Goal: Task Accomplishment & Management: Complete application form

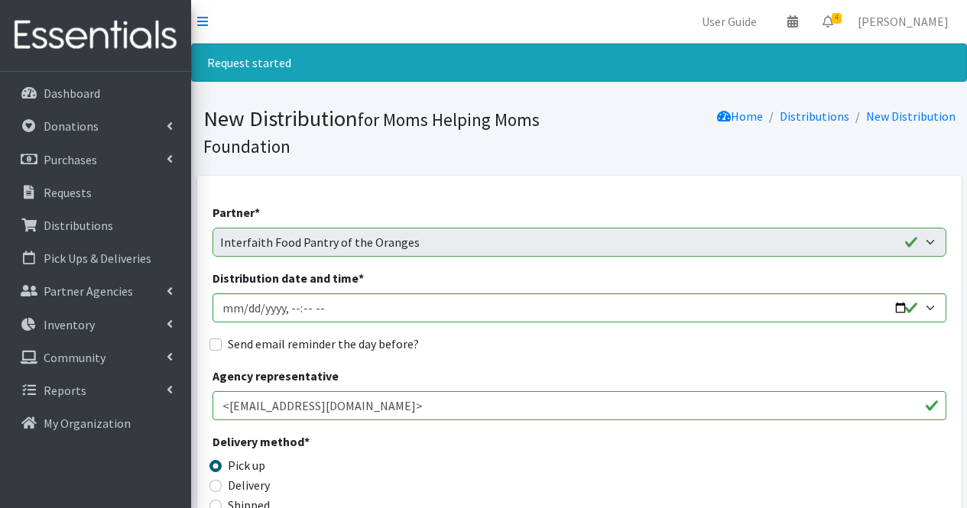
select select "316"
select select "1933"
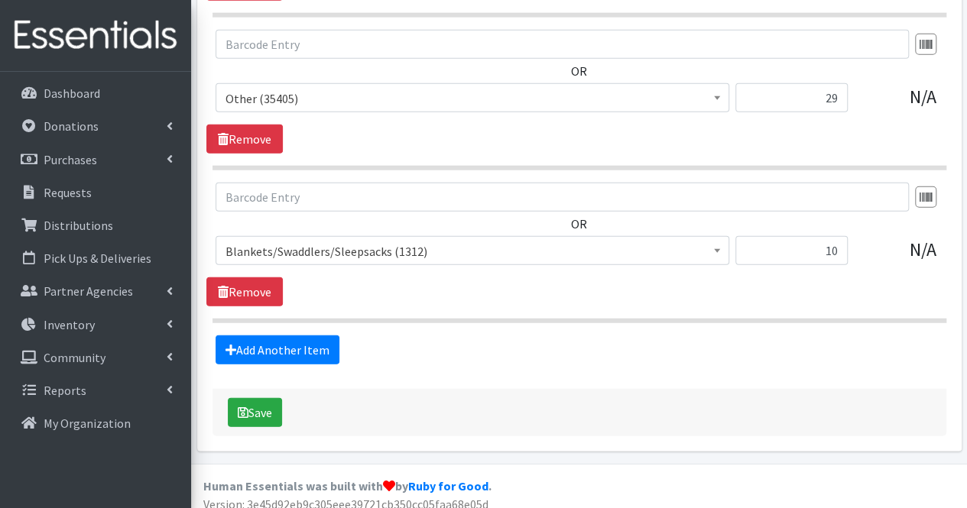
type input "10"
click at [839, 91] on input "29" at bounding box center [791, 97] width 112 height 29
click at [319, 335] on link "Add Another Item" at bounding box center [277, 349] width 124 height 29
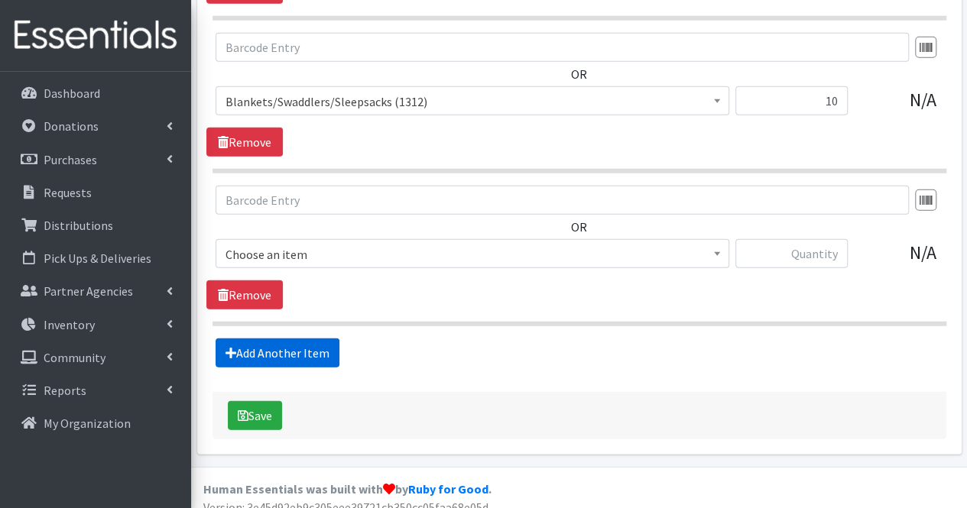
scroll to position [2081, 0]
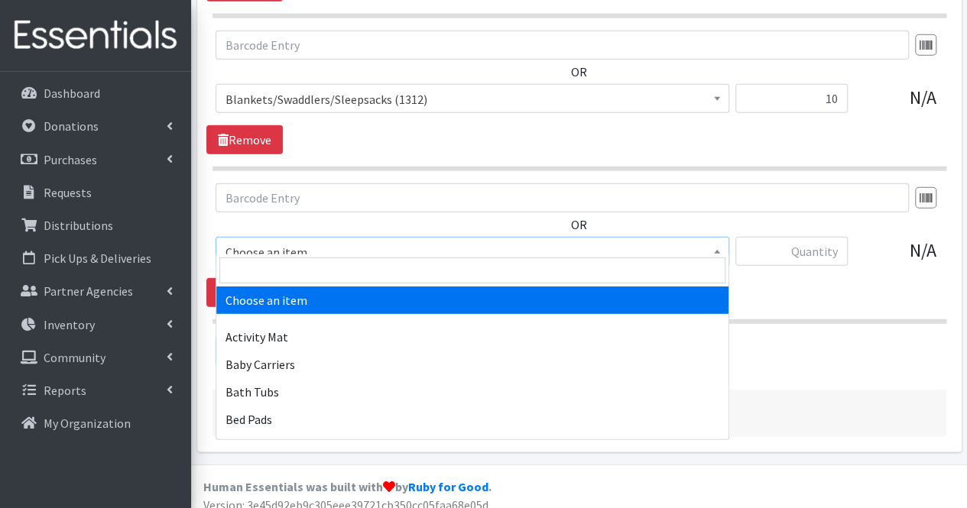
click at [309, 248] on span "Choose an item" at bounding box center [472, 251] width 494 height 21
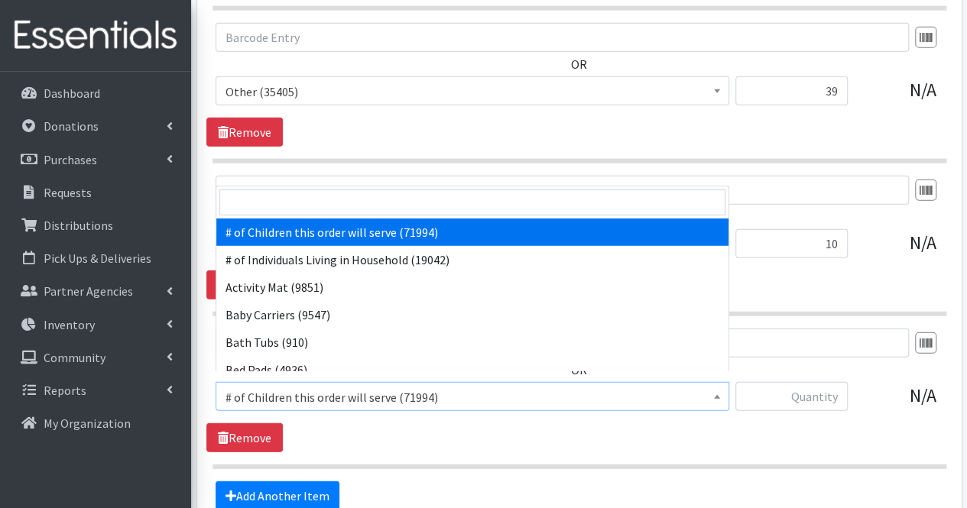
scroll to position [1934, 0]
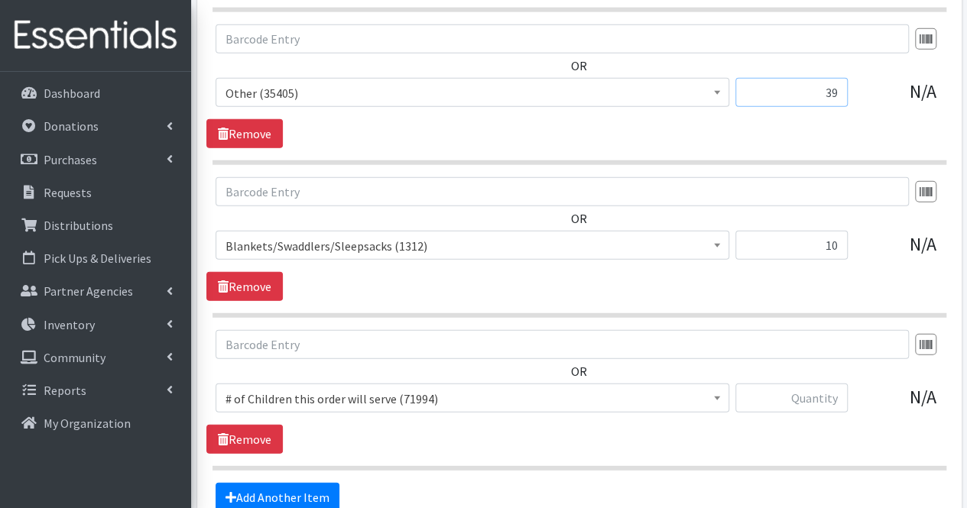
click at [838, 84] on input "39" at bounding box center [791, 92] width 112 height 29
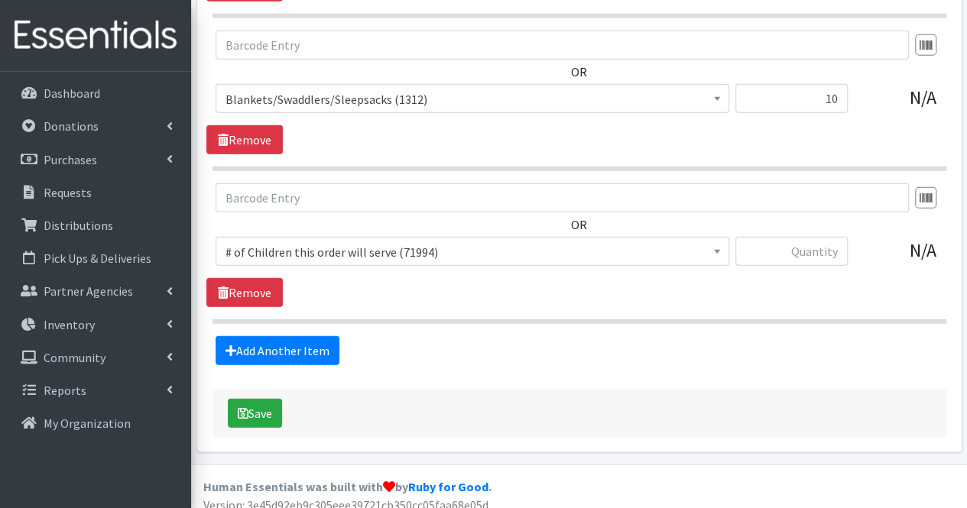
type input "44"
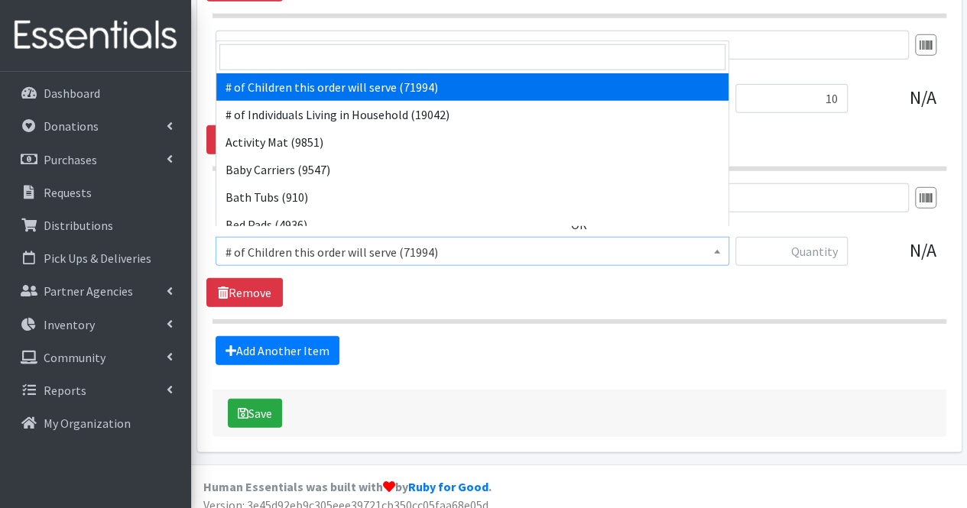
click at [617, 241] on span "# of Children this order will serve (71994)" at bounding box center [472, 251] width 494 height 21
click at [617, 62] on input "search" at bounding box center [472, 57] width 506 height 26
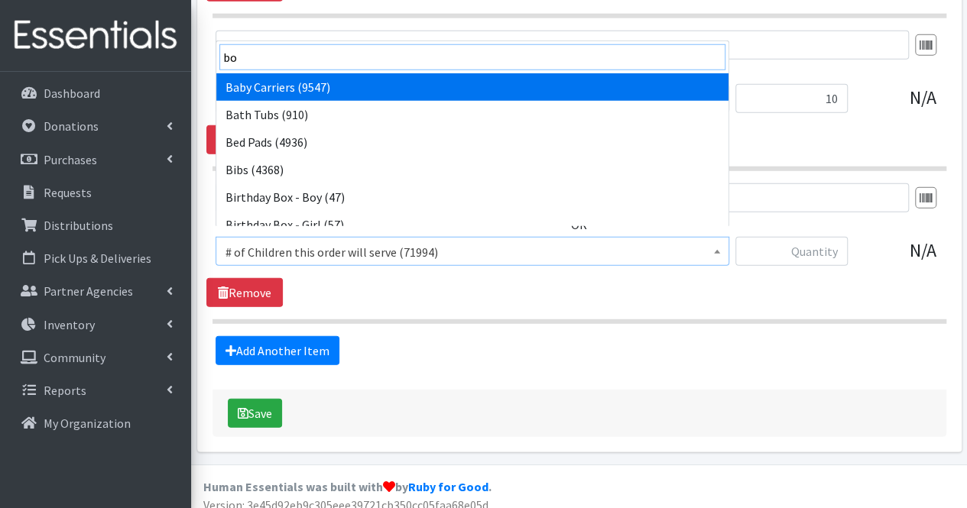
type input "boo"
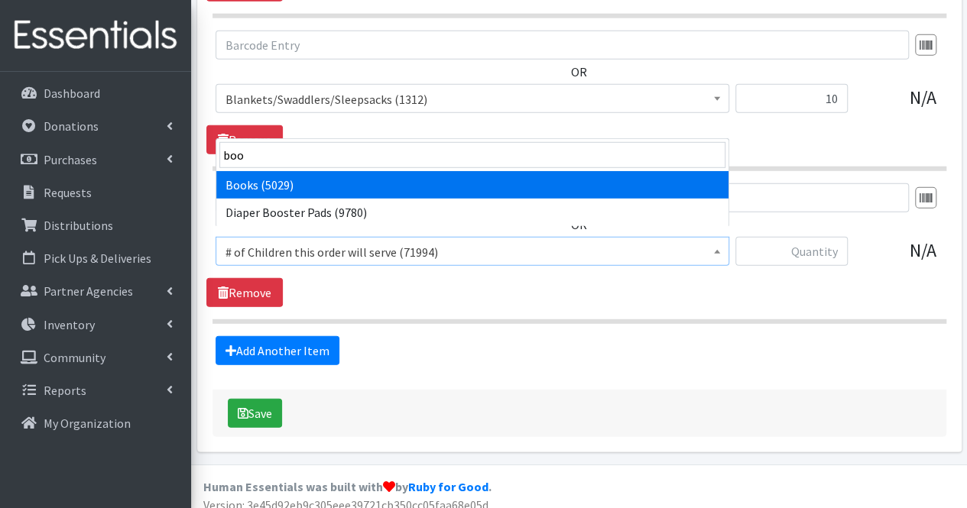
select select "1947"
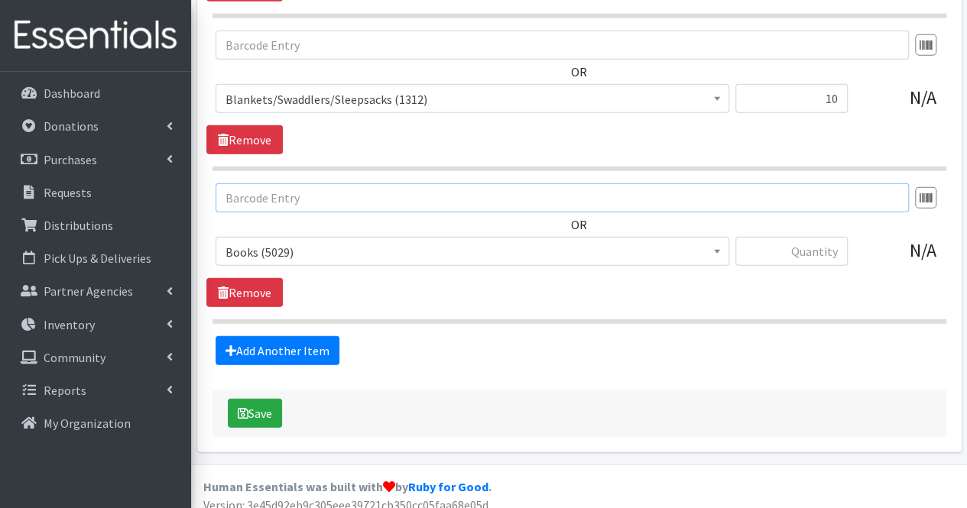
click at [804, 186] on input "text" at bounding box center [561, 197] width 693 height 29
type input "34"
click at [841, 252] on input "text" at bounding box center [791, 251] width 112 height 29
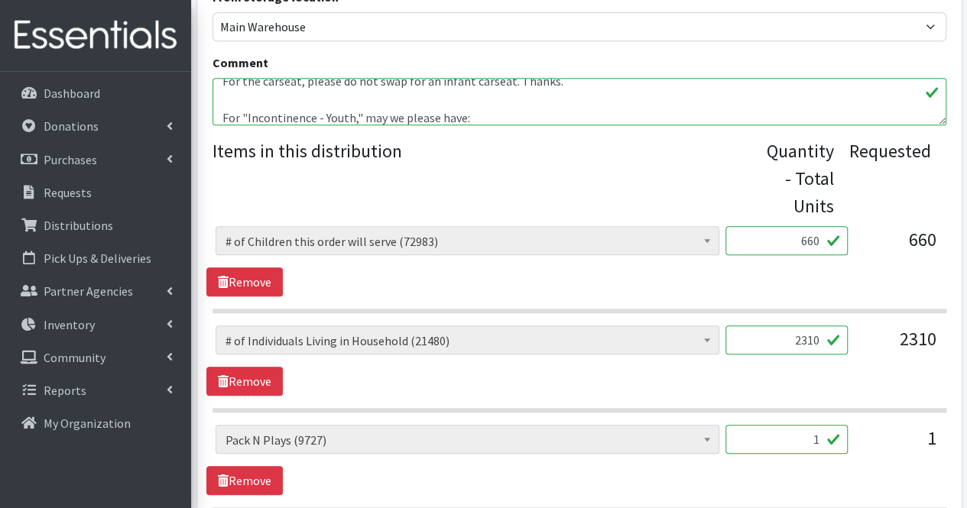
scroll to position [275, 0]
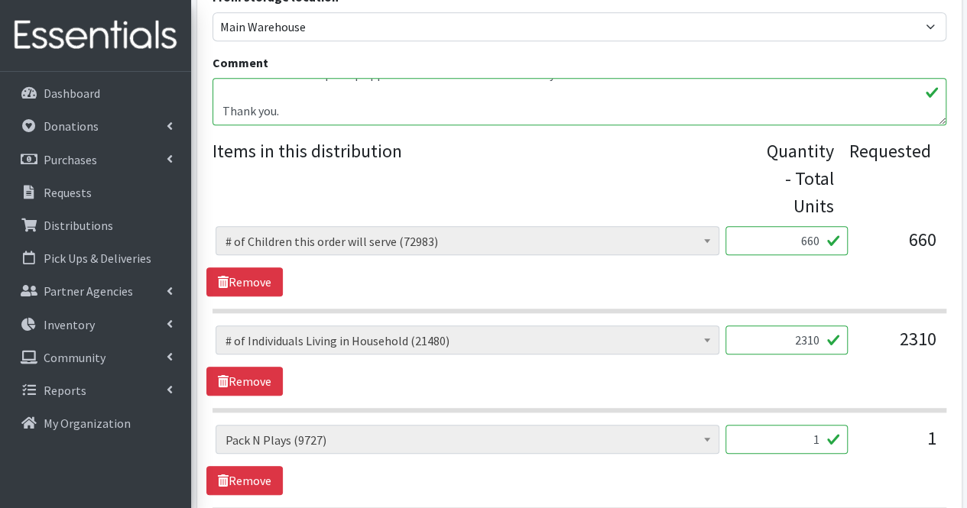
type input "25"
click at [410, 114] on textarea "This is the Interfaith Food Pantry of the Oranges (IFPO) request for September …" at bounding box center [579, 101] width 734 height 47
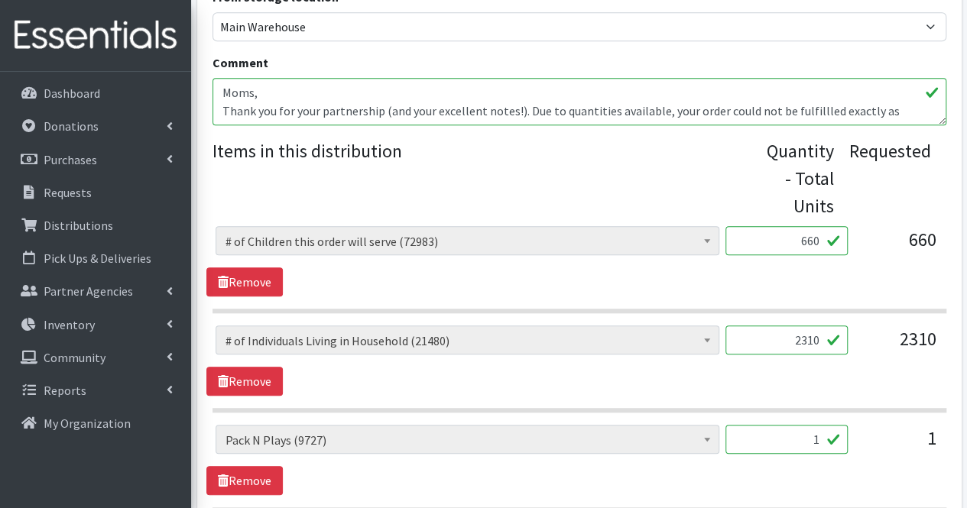
scroll to position [342, 0]
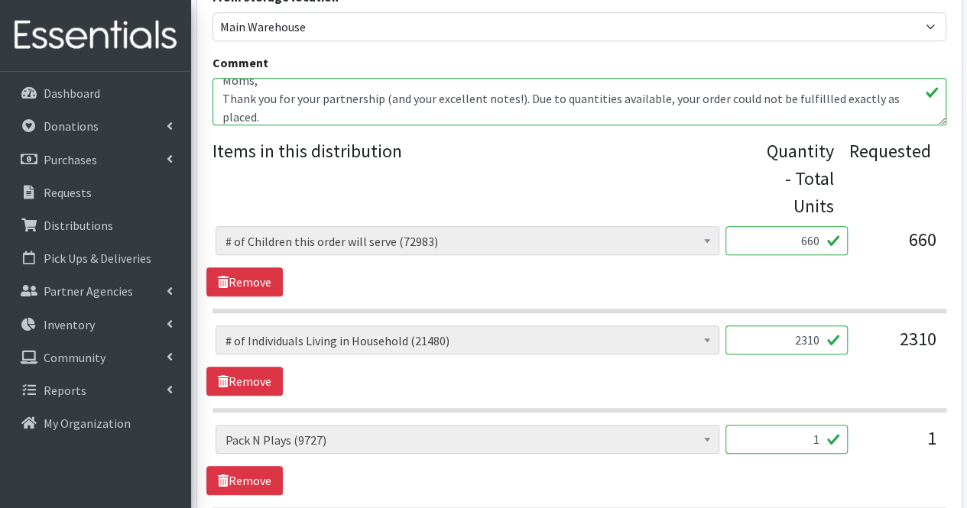
click at [812, 99] on textarea "This is the Interfaith Food Pantry of the Oranges (IFPO) request for September …" at bounding box center [579, 101] width 734 height 47
click at [627, 119] on textarea "This is the Interfaith Food Pantry of the Oranges (IFPO) request for September …" at bounding box center [579, 101] width 734 height 47
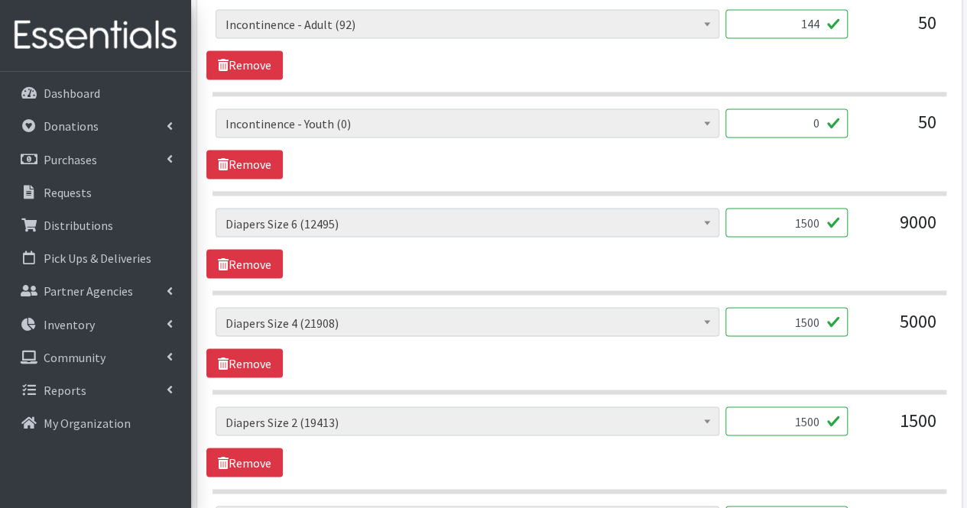
scroll to position [1255, 0]
type textarea "This is the Interfaith Food Pantry of the Oranges (IFPO) request for September …"
click at [265, 155] on link "Remove" at bounding box center [244, 163] width 76 height 29
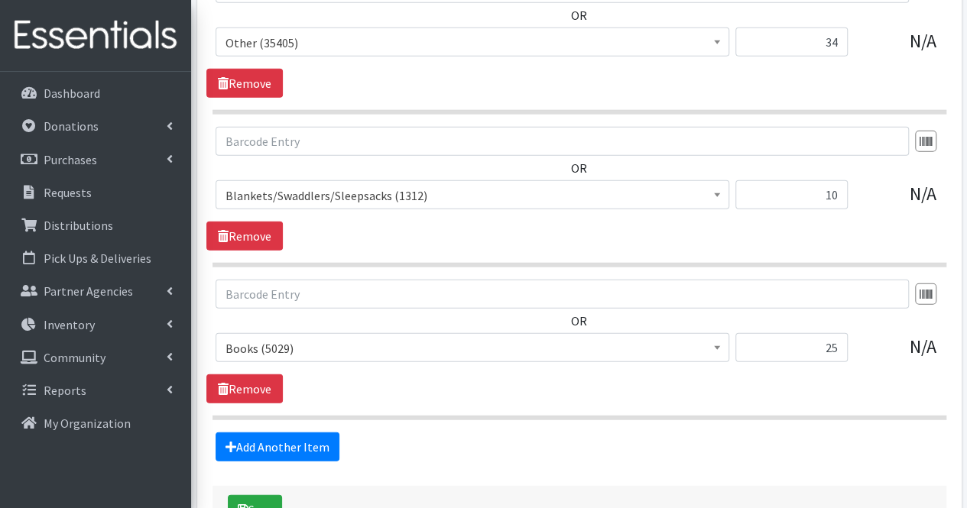
scroll to position [1982, 0]
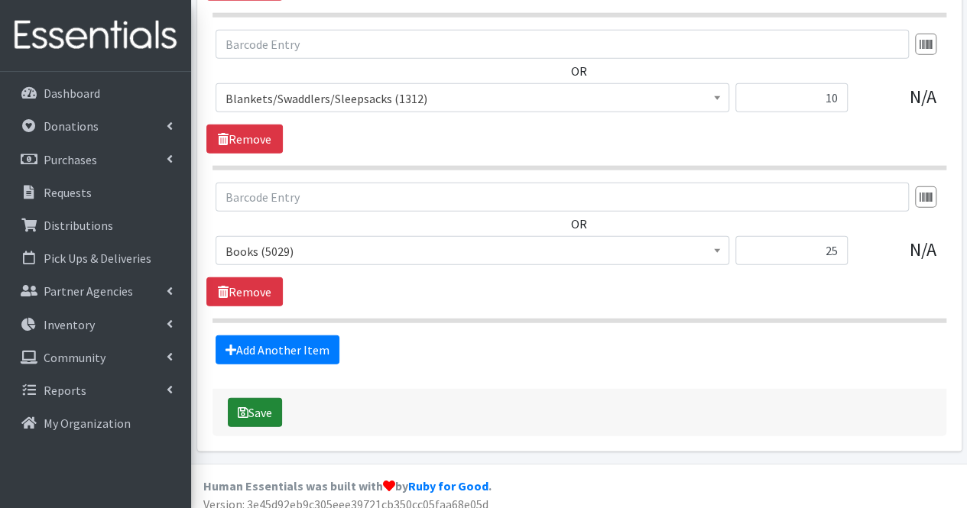
click at [271, 409] on button "Save" at bounding box center [255, 412] width 54 height 29
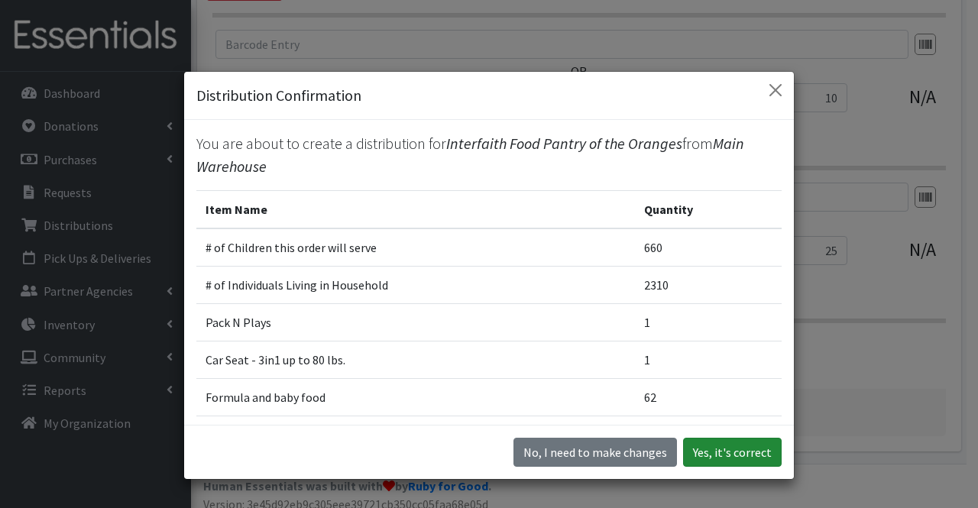
click at [744, 450] on button "Yes, it's correct" at bounding box center [732, 452] width 99 height 29
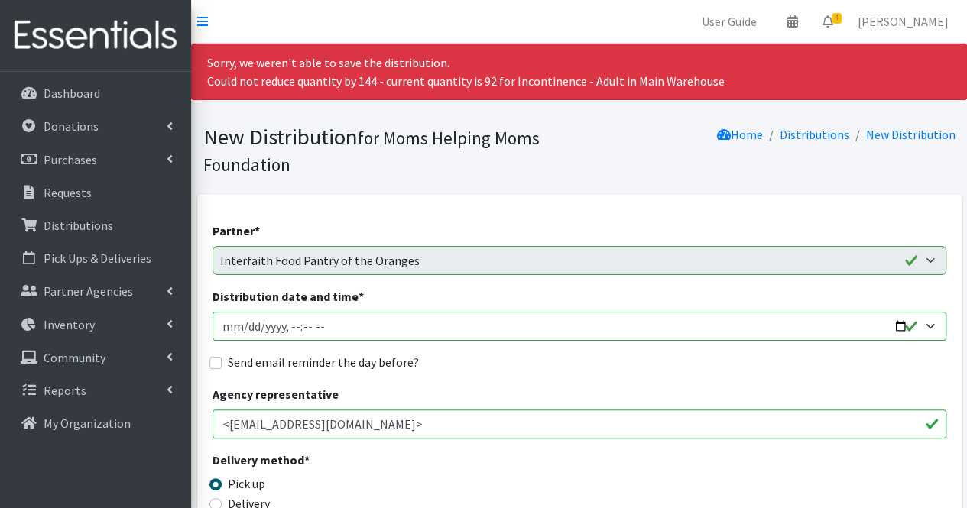
scroll to position [0, 0]
click at [744, 451] on div "Delivery method * Pick up Delivery Shipped Shipping cost" at bounding box center [579, 499] width 734 height 96
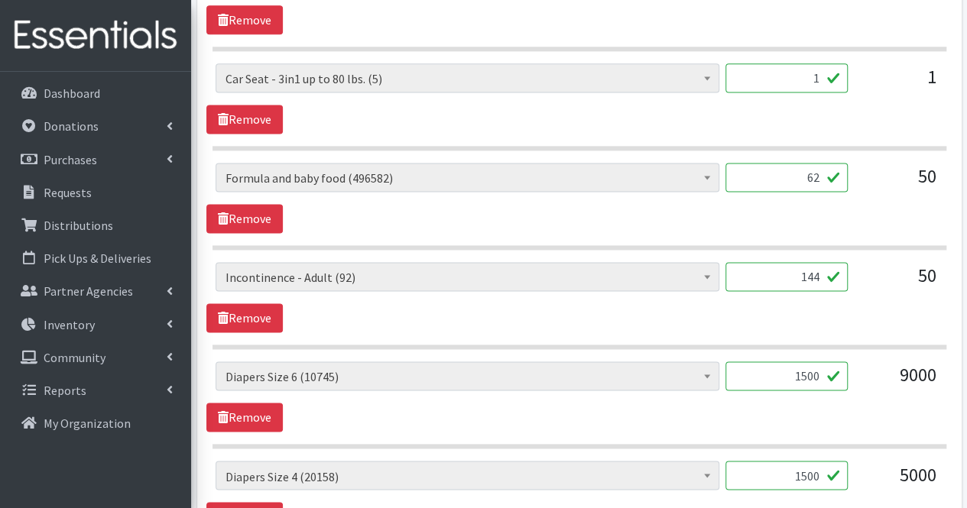
scroll to position [1021, 0]
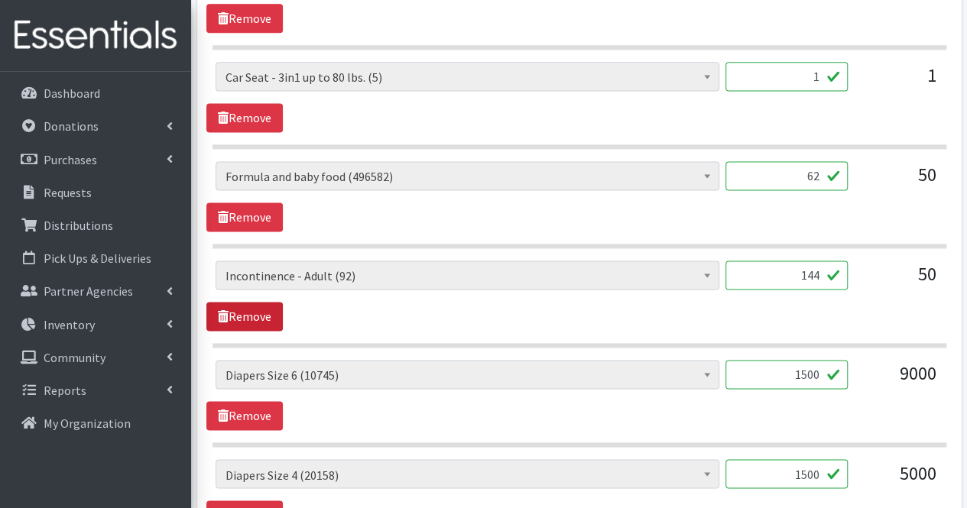
click at [239, 314] on link "Remove" at bounding box center [244, 316] width 76 height 29
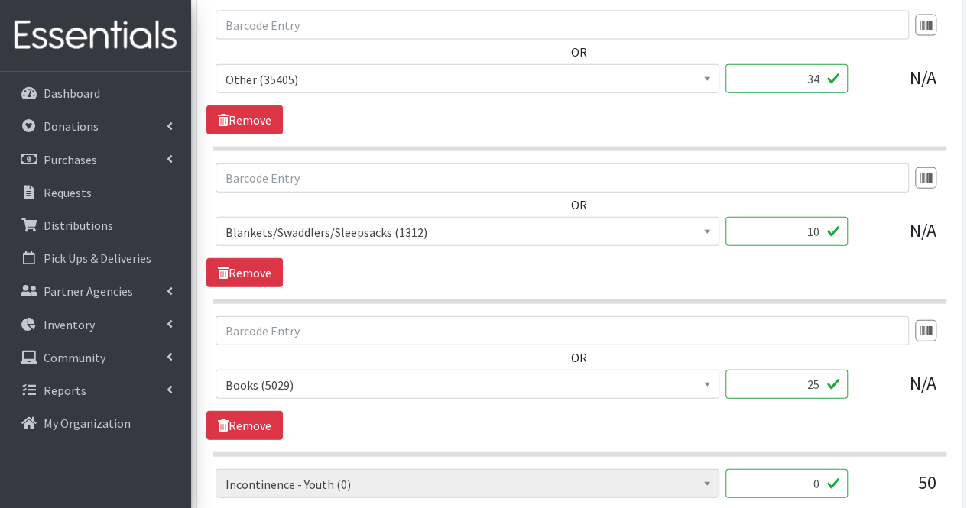
scroll to position [2001, 0]
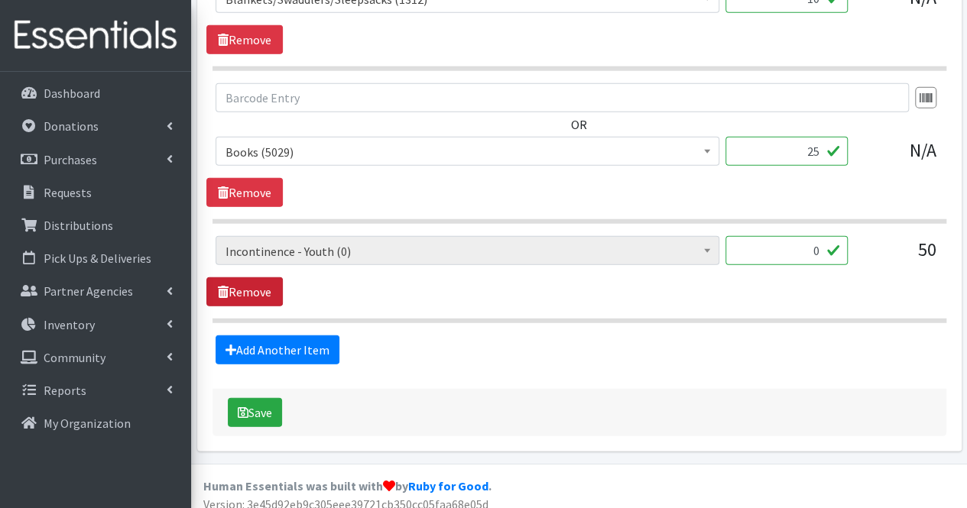
click at [245, 293] on link "Remove" at bounding box center [244, 291] width 76 height 29
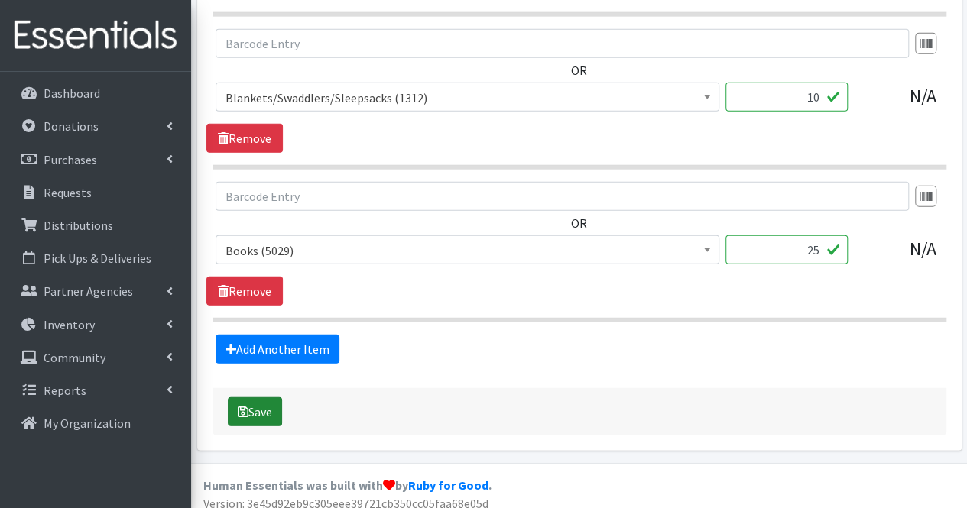
click at [264, 398] on button "Save" at bounding box center [255, 411] width 54 height 29
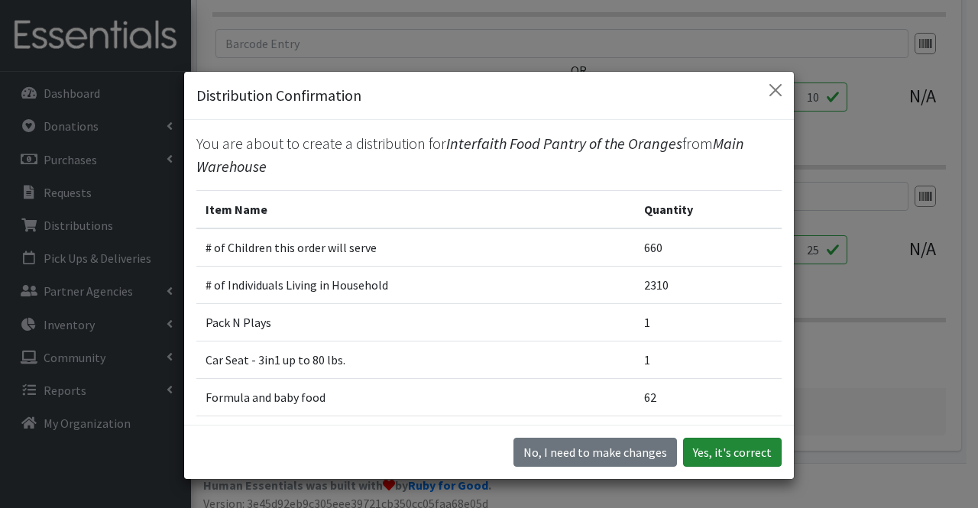
click at [705, 453] on button "Yes, it's correct" at bounding box center [732, 452] width 99 height 29
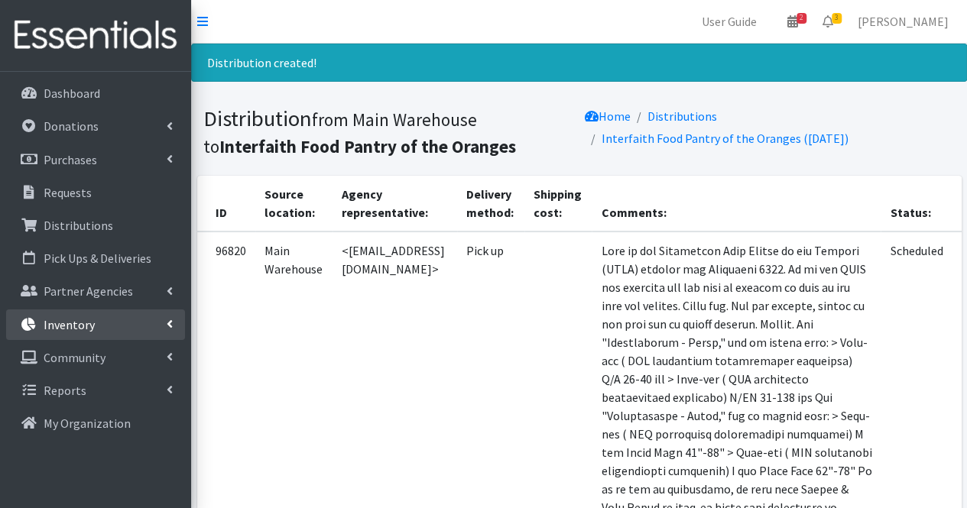
click at [113, 332] on link "Inventory" at bounding box center [95, 324] width 179 height 31
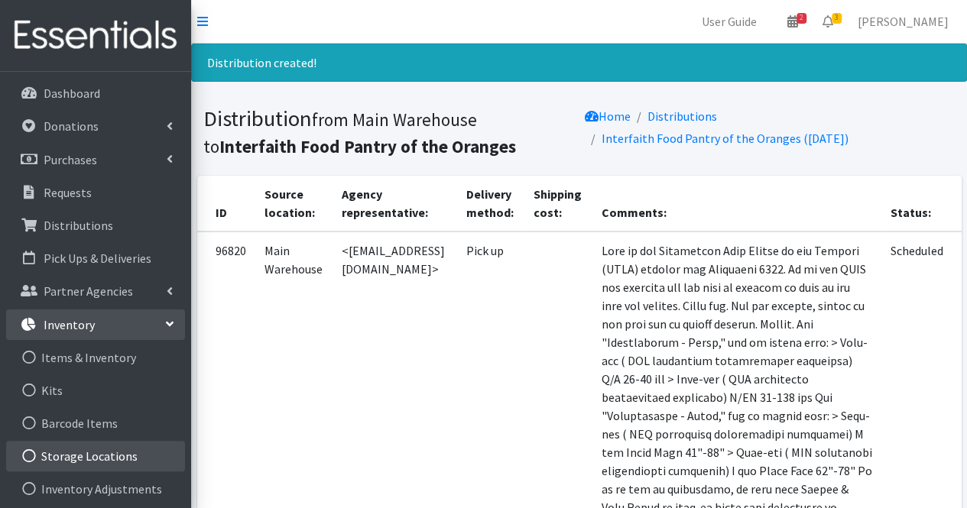
scroll to position [31, 0]
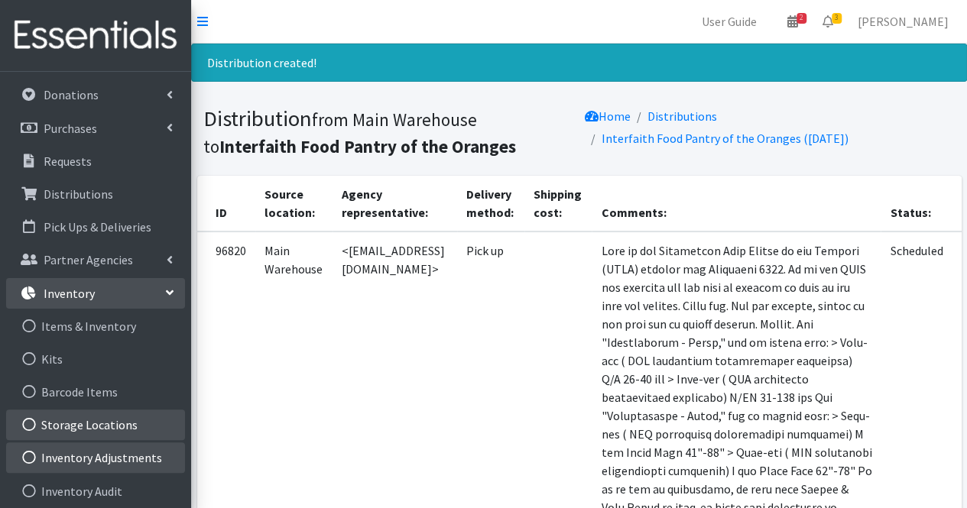
click at [135, 448] on link "Inventory Adjustments" at bounding box center [95, 457] width 179 height 31
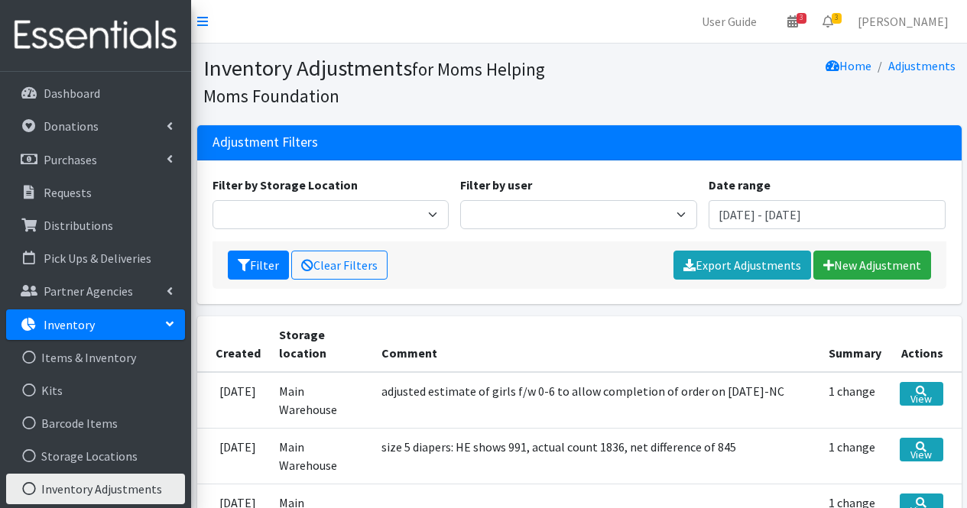
scroll to position [70, 0]
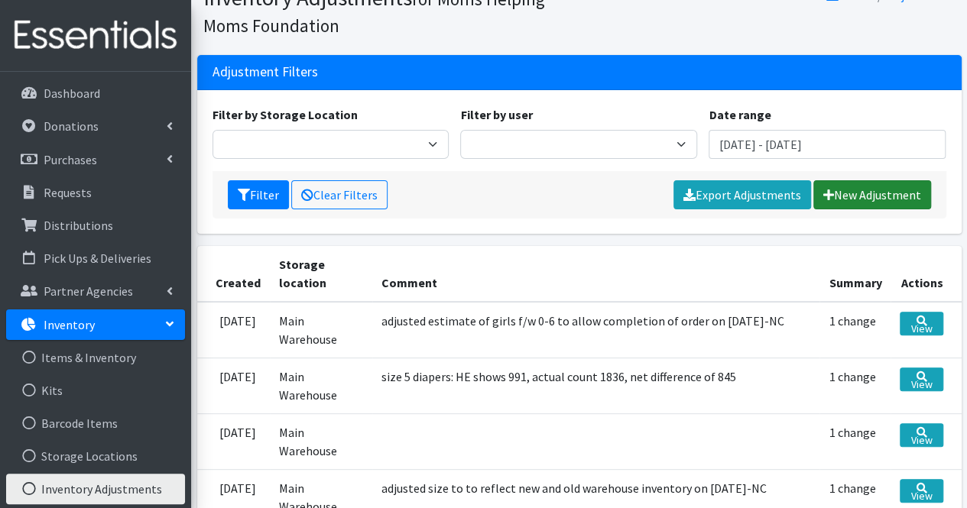
click at [872, 203] on link "New Adjustment" at bounding box center [872, 194] width 118 height 29
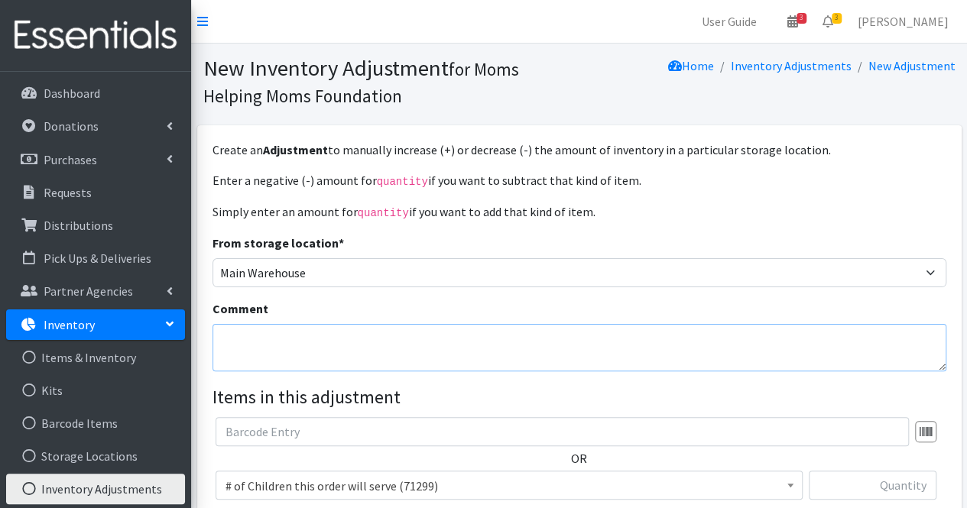
click at [291, 344] on textarea "Comment" at bounding box center [579, 347] width 734 height 47
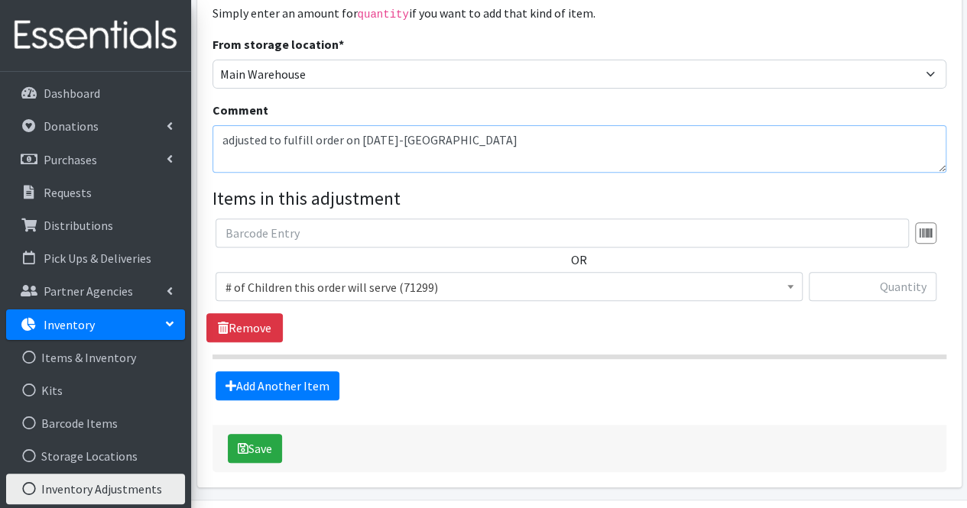
scroll to position [200, 0]
type textarea "adjusted to fulfill order on 9/18/25-NC"
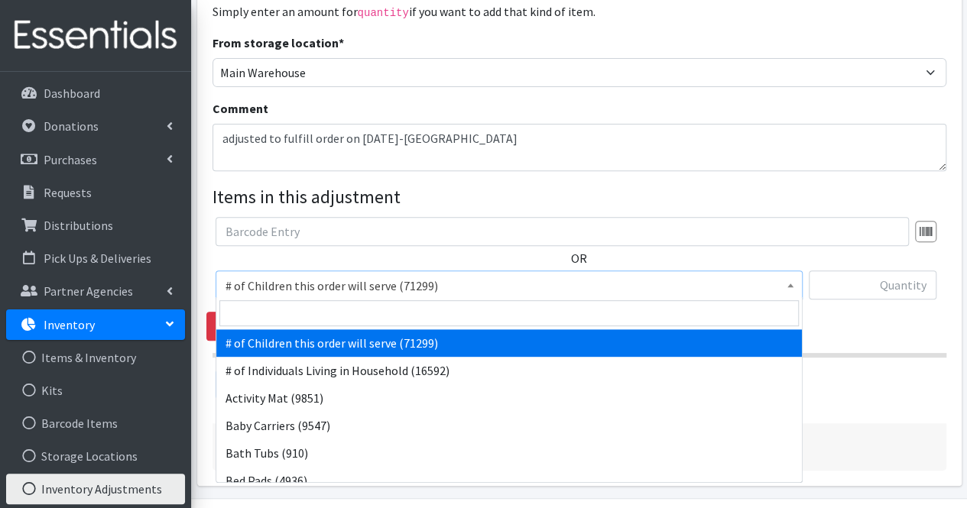
click at [324, 285] on span "# of Children this order will serve (71299)" at bounding box center [508, 285] width 567 height 21
click at [327, 302] on input "search" at bounding box center [508, 313] width 579 height 26
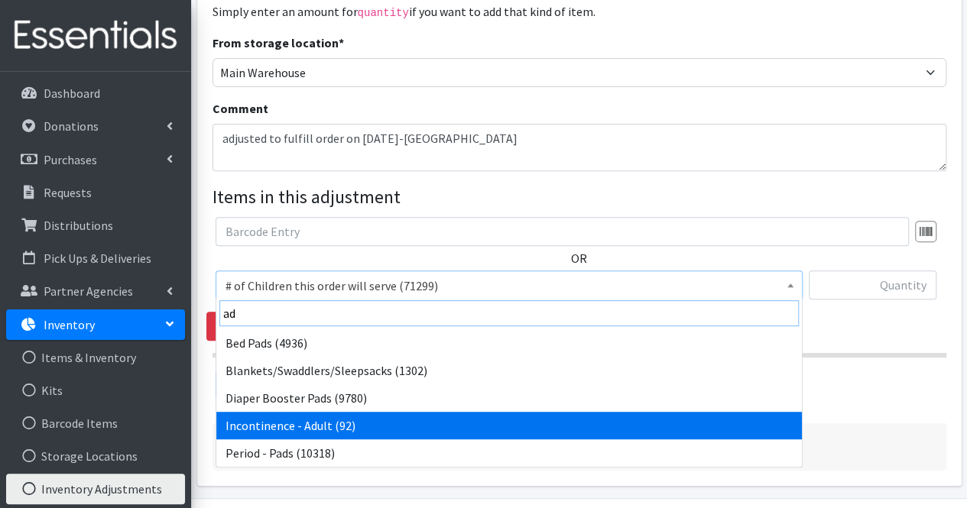
type input "a"
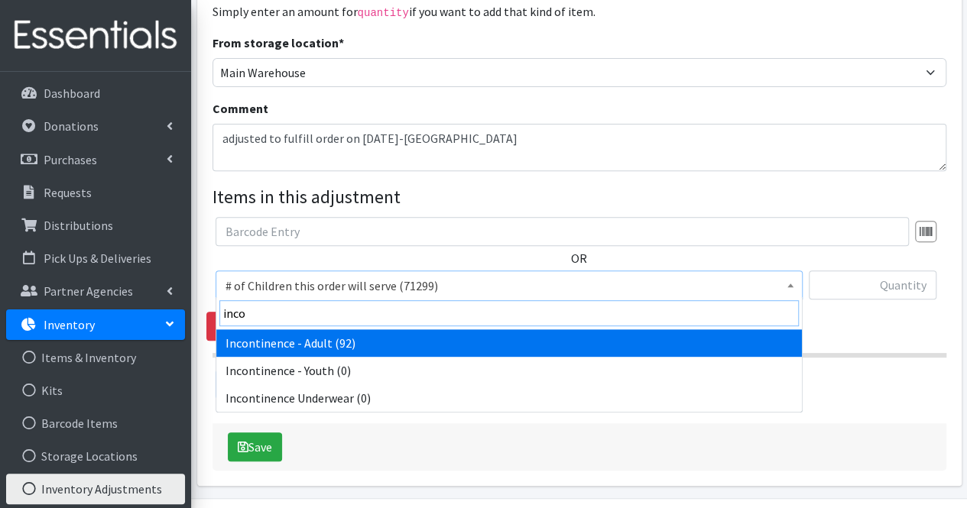
type input "incon"
select select "302"
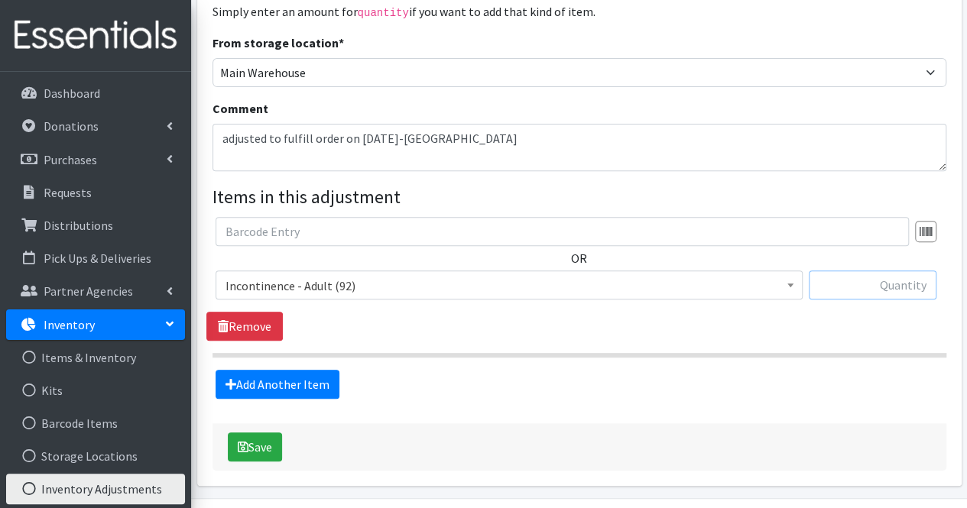
click at [912, 284] on input "text" at bounding box center [872, 285] width 128 height 29
type input "208"
click at [239, 447] on icon "submit" at bounding box center [243, 447] width 11 height 12
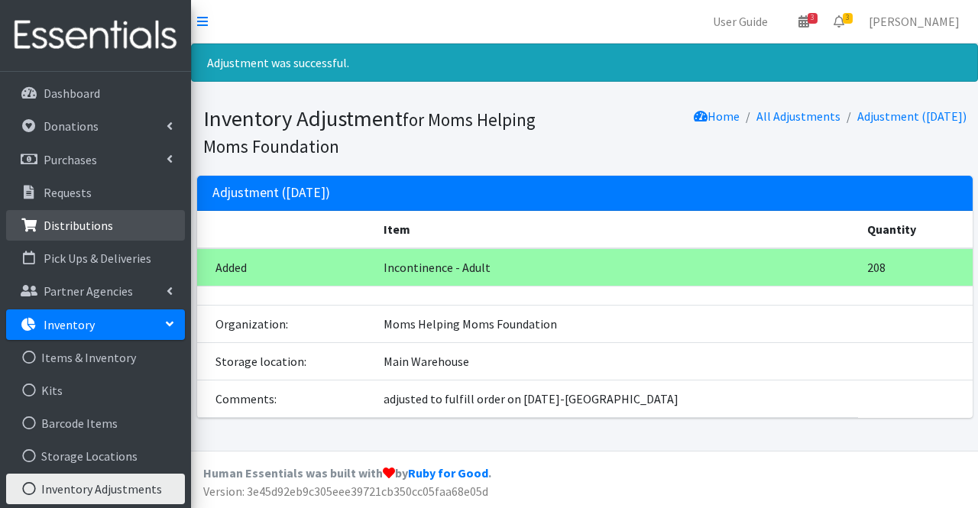
click at [170, 216] on link "Distributions" at bounding box center [95, 225] width 179 height 31
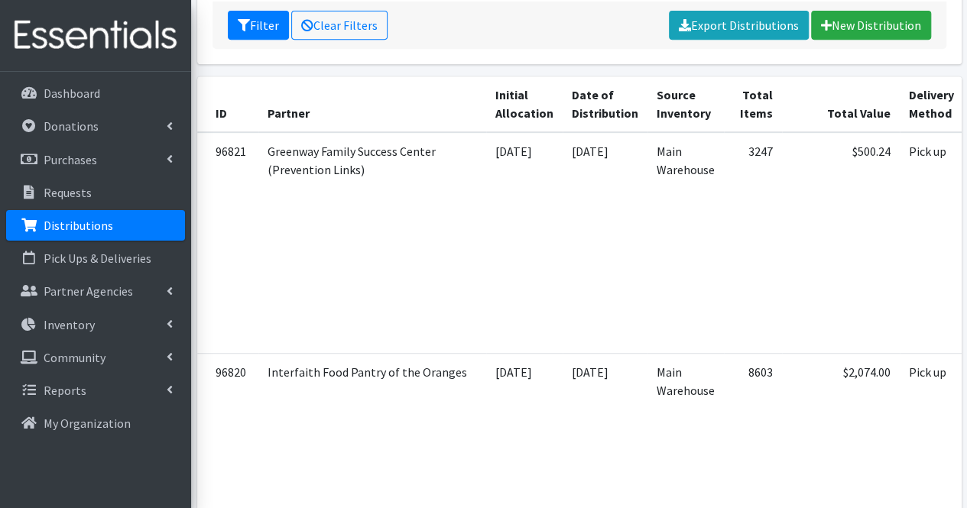
scroll to position [0, 248]
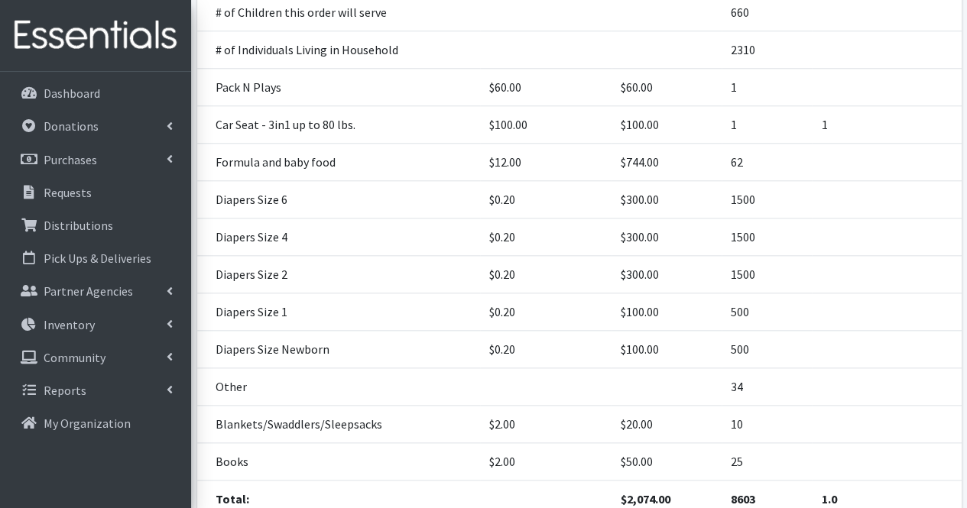
scroll to position [802, 0]
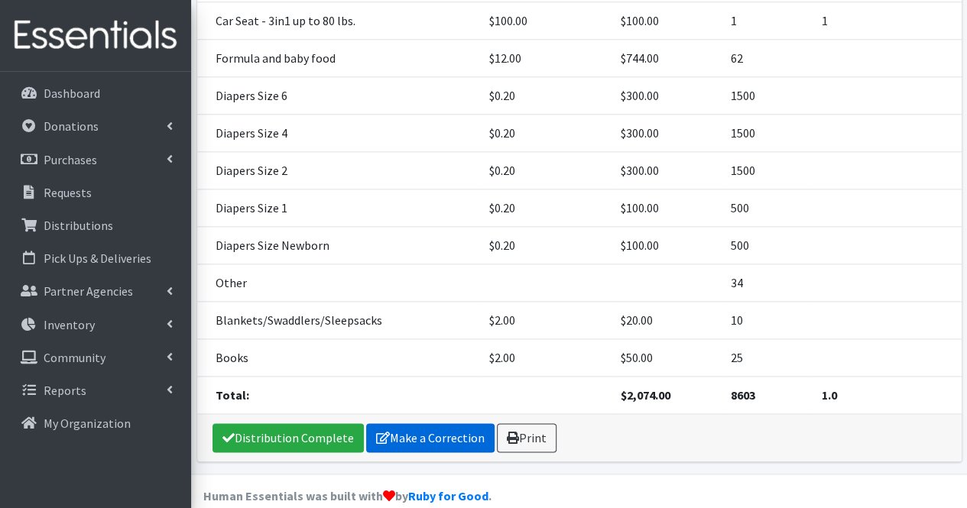
click at [387, 423] on link "Make a Correction" at bounding box center [430, 437] width 128 height 29
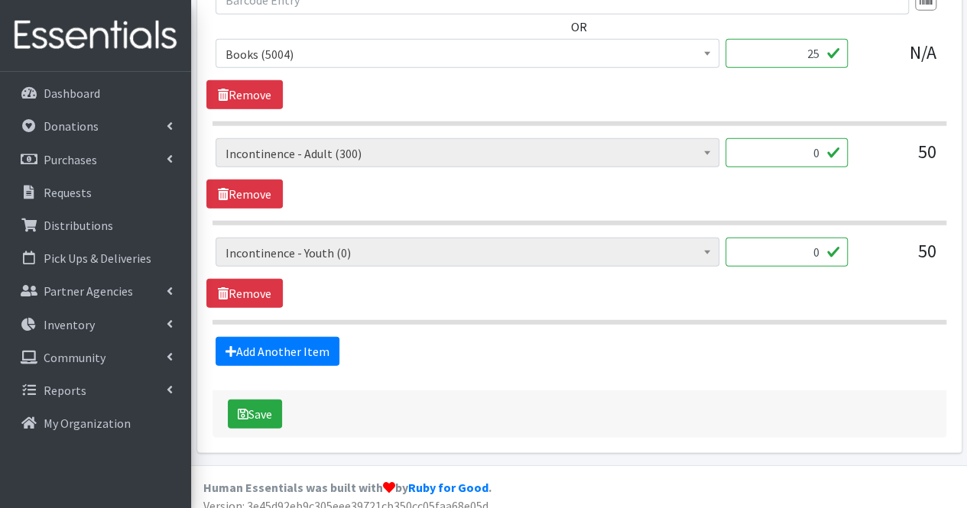
scroll to position [2031, 0]
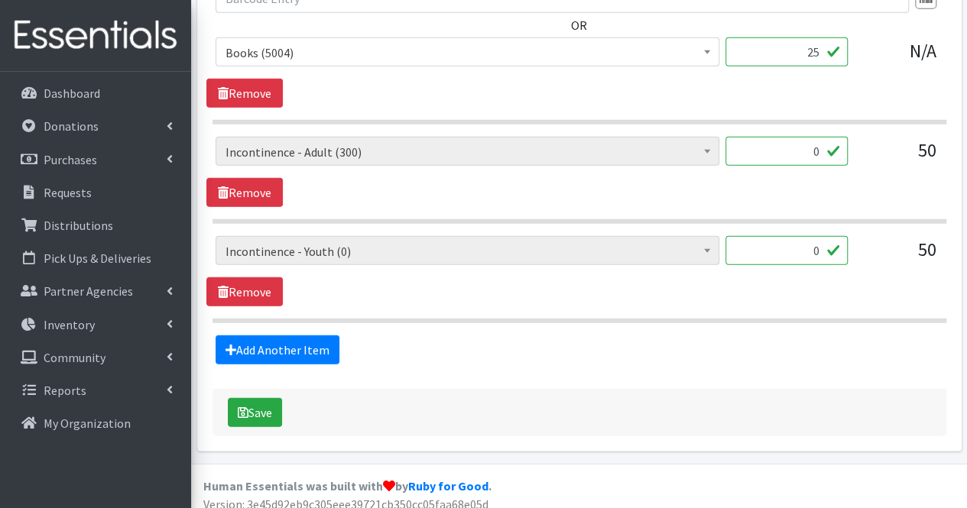
click at [827, 147] on input "0" at bounding box center [786, 151] width 122 height 29
type input "144"
click at [245, 279] on link "Remove" at bounding box center [244, 291] width 76 height 29
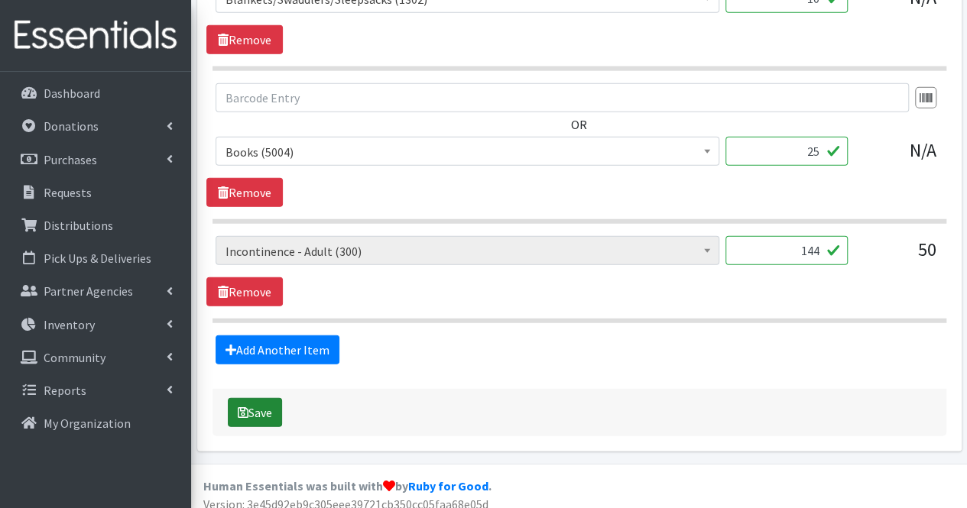
click at [271, 403] on button "Save" at bounding box center [255, 412] width 54 height 29
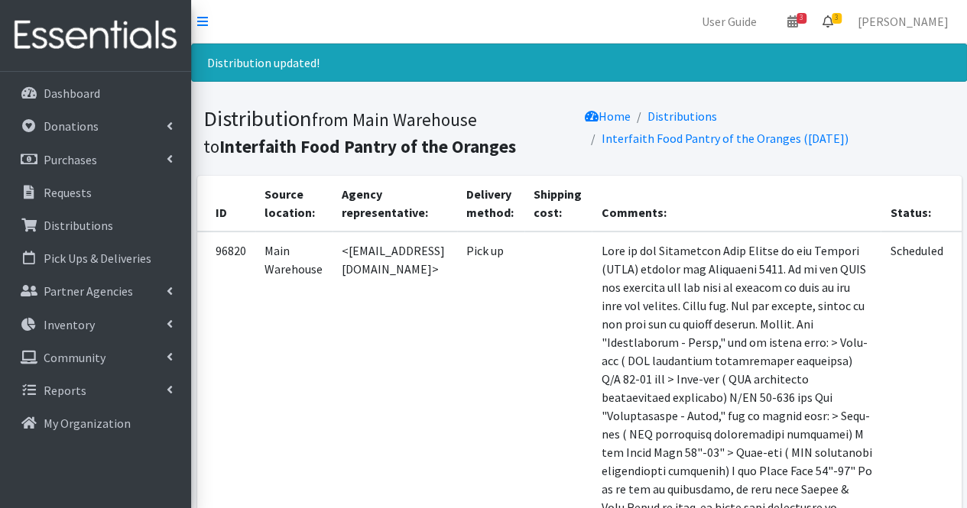
click at [833, 22] on icon at bounding box center [827, 21] width 11 height 12
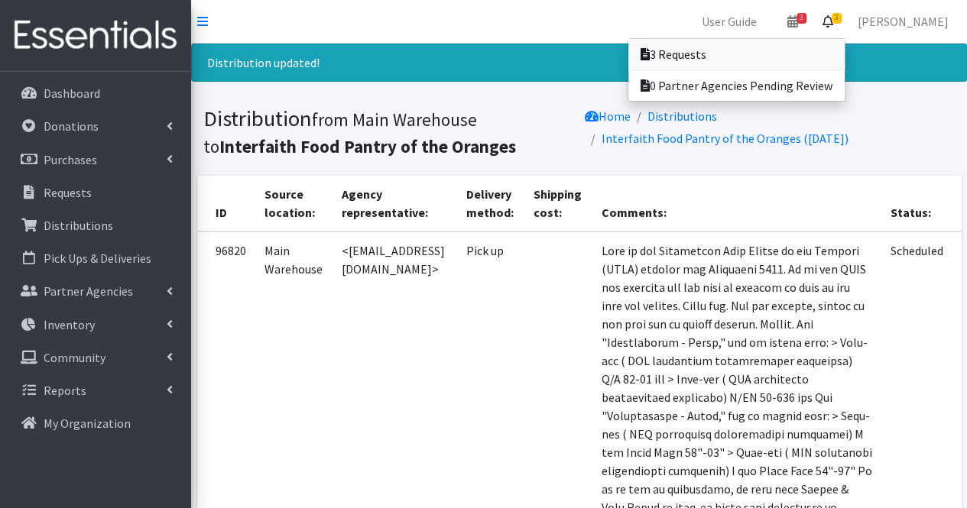
click at [830, 53] on link "3 Requests" at bounding box center [736, 54] width 216 height 31
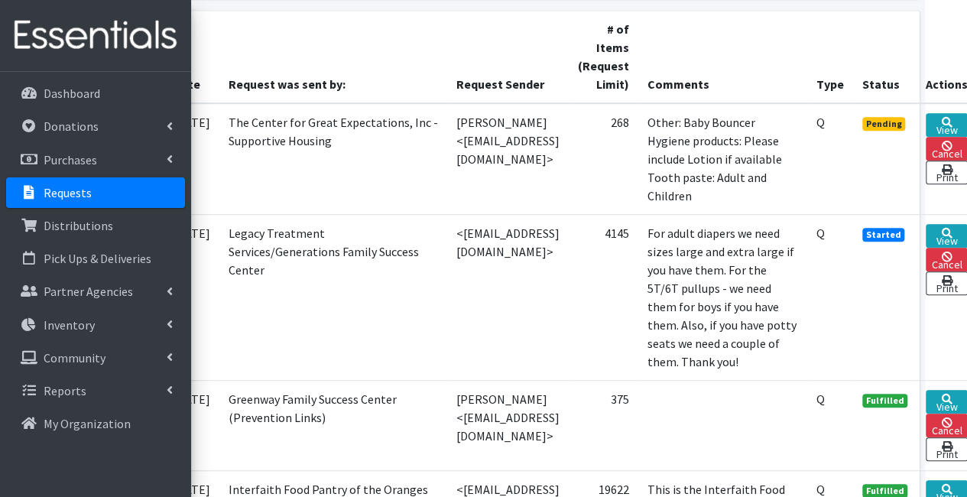
scroll to position [381, 130]
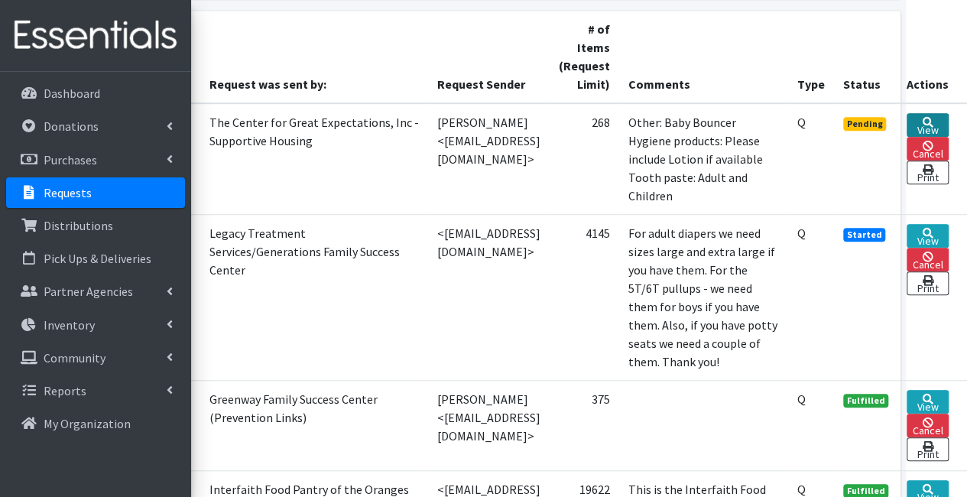
click at [919, 122] on link "View" at bounding box center [927, 125] width 42 height 24
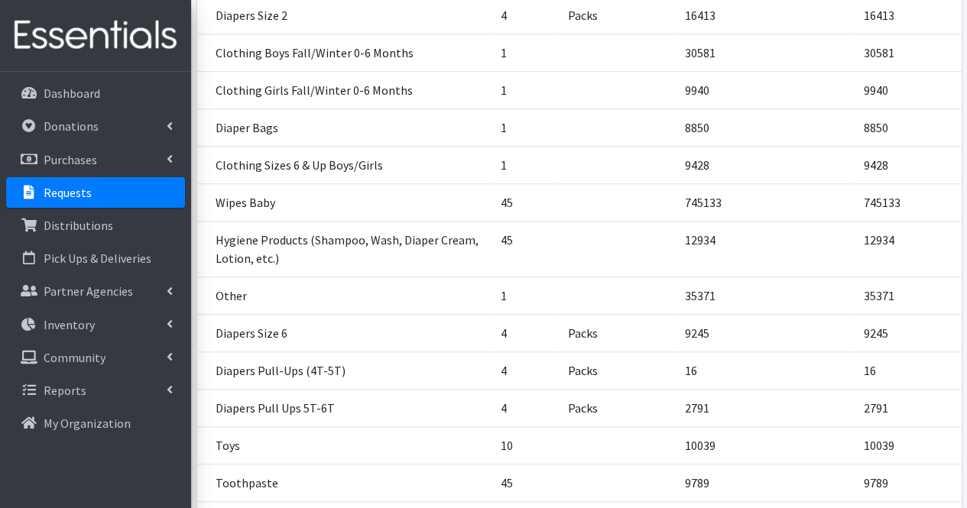
scroll to position [631, 0]
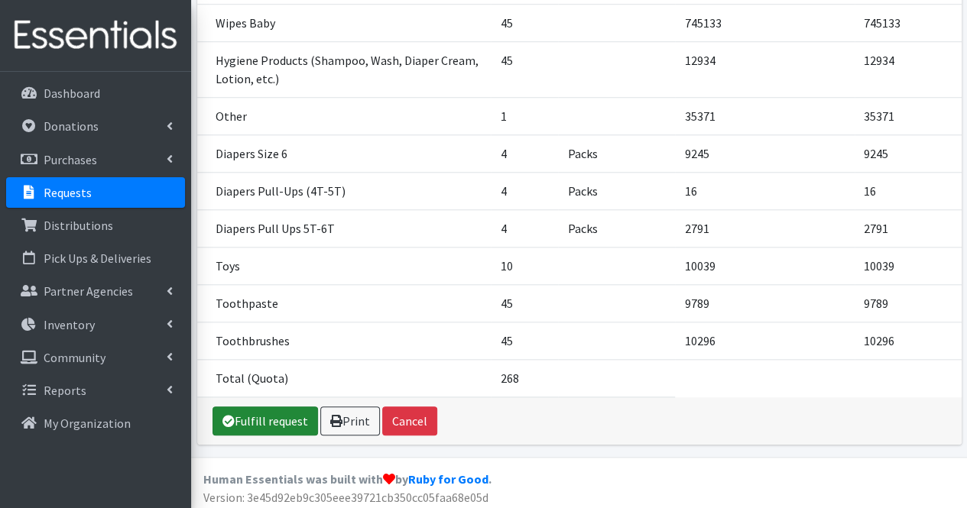
click at [241, 413] on link "Fulfill request" at bounding box center [264, 421] width 105 height 29
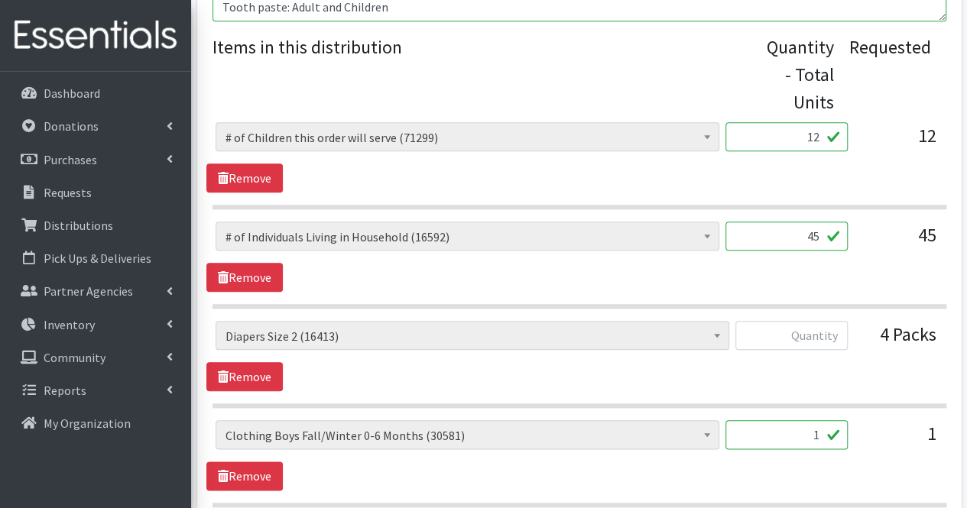
scroll to position [646, 0]
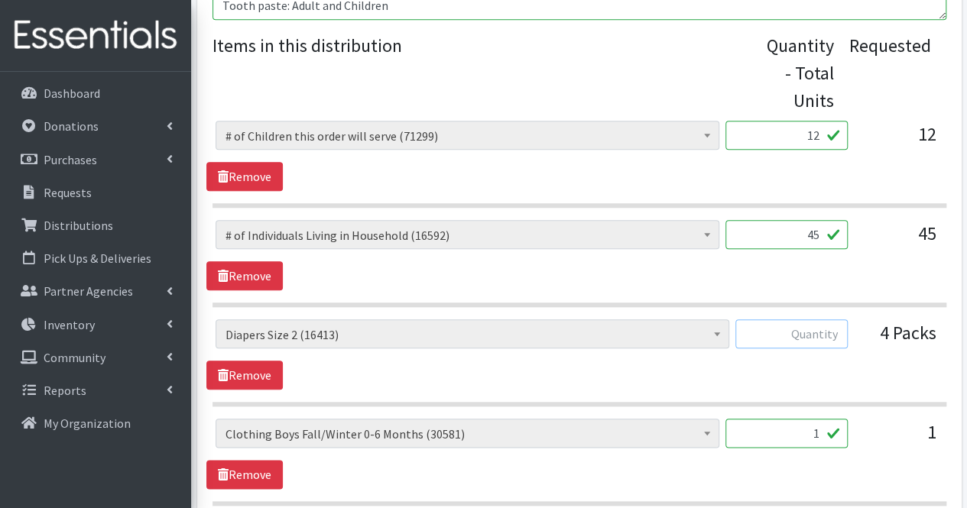
click at [841, 323] on input "text" at bounding box center [791, 333] width 112 height 29
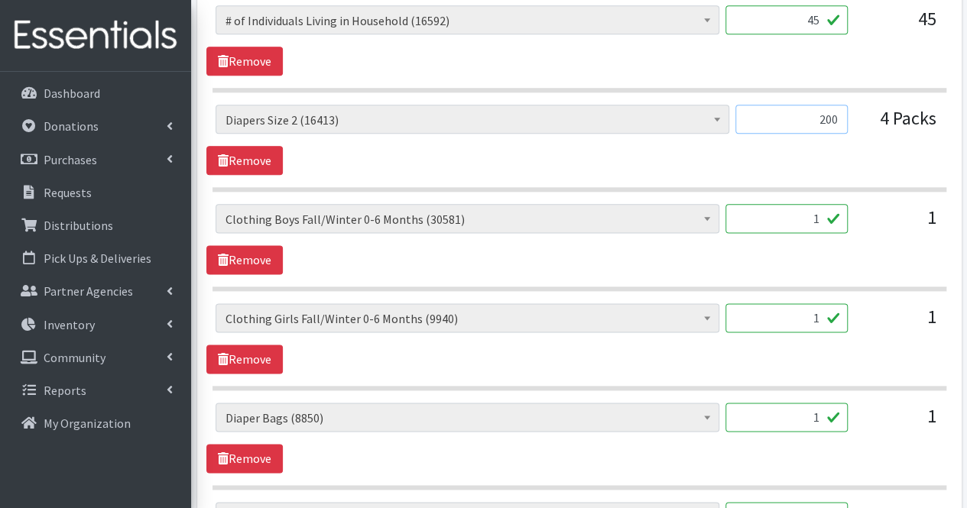
scroll to position [861, 0]
type input "200"
click at [825, 419] on input "1" at bounding box center [786, 416] width 122 height 29
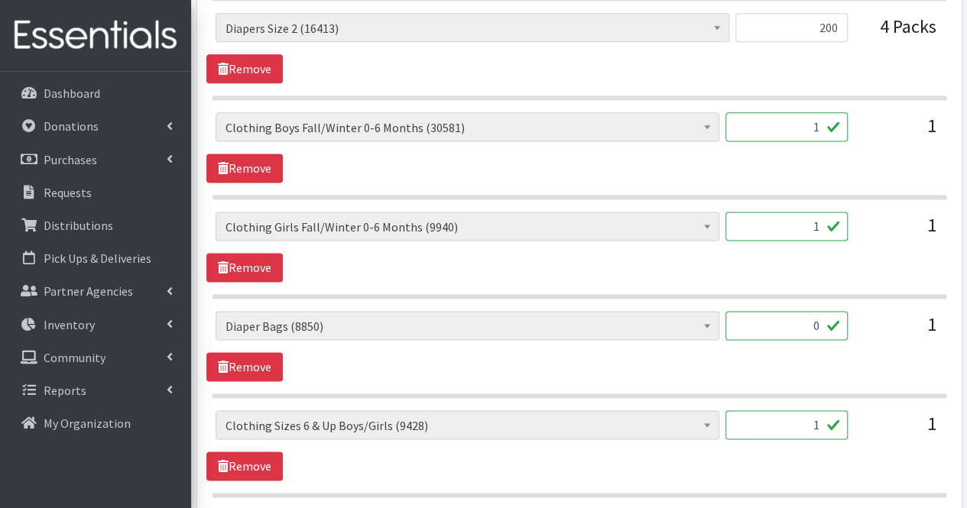
scroll to position [955, 0]
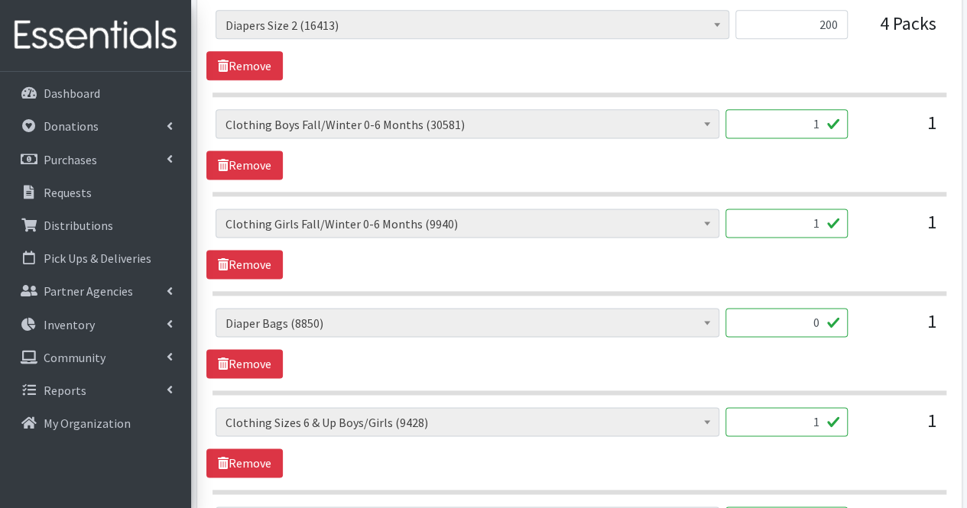
type input "0"
click at [804, 412] on input "1" at bounding box center [786, 421] width 122 height 29
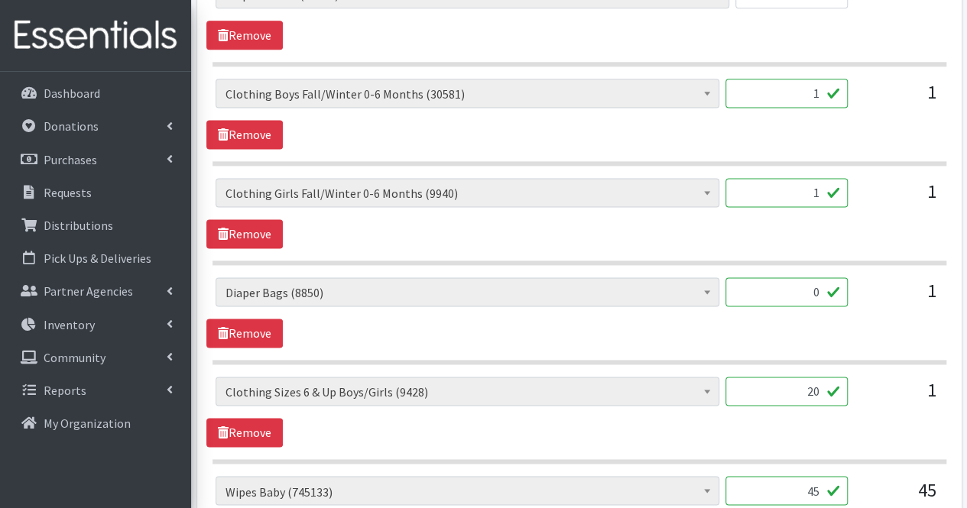
scroll to position [983, 0]
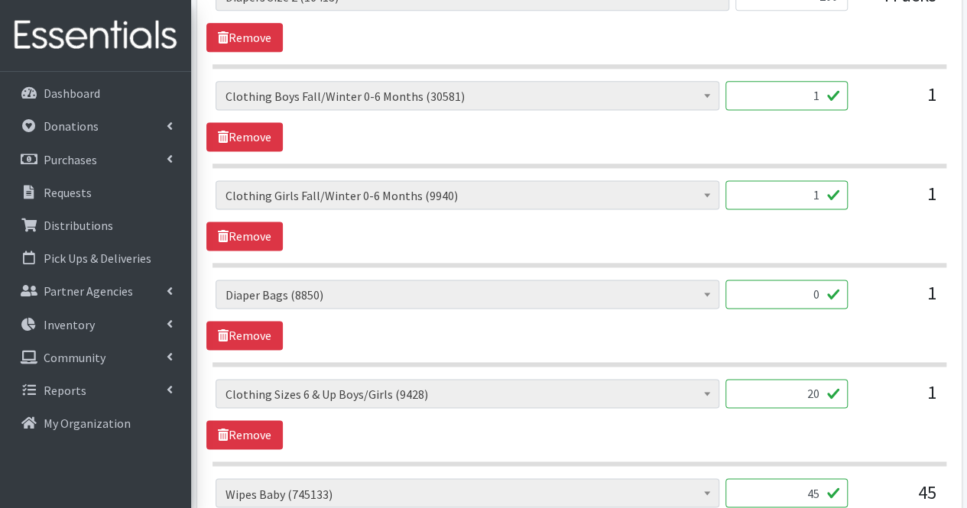
type input "20"
click at [808, 91] on input "1" at bounding box center [786, 95] width 122 height 29
type input "50"
click at [819, 196] on input "1" at bounding box center [786, 194] width 122 height 29
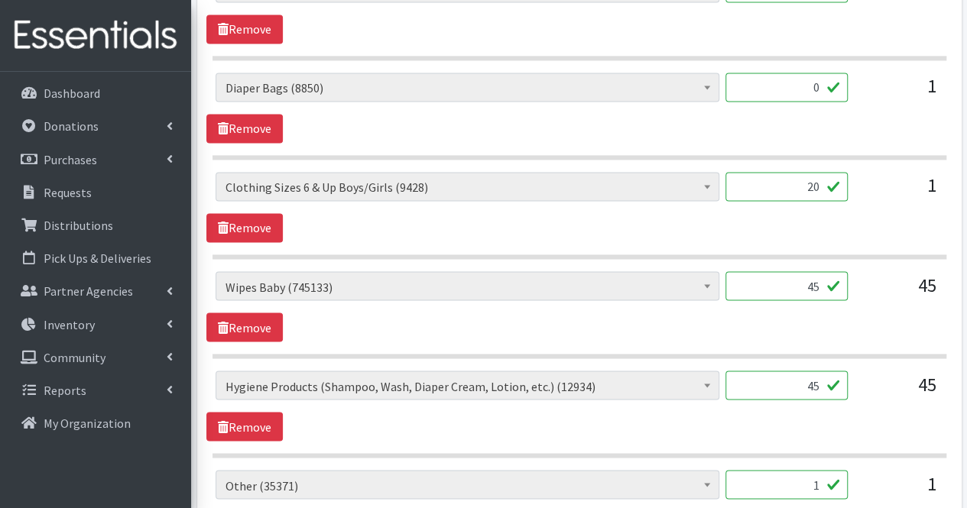
scroll to position [1191, 0]
type input "50"
click at [793, 288] on input "45" at bounding box center [786, 285] width 122 height 29
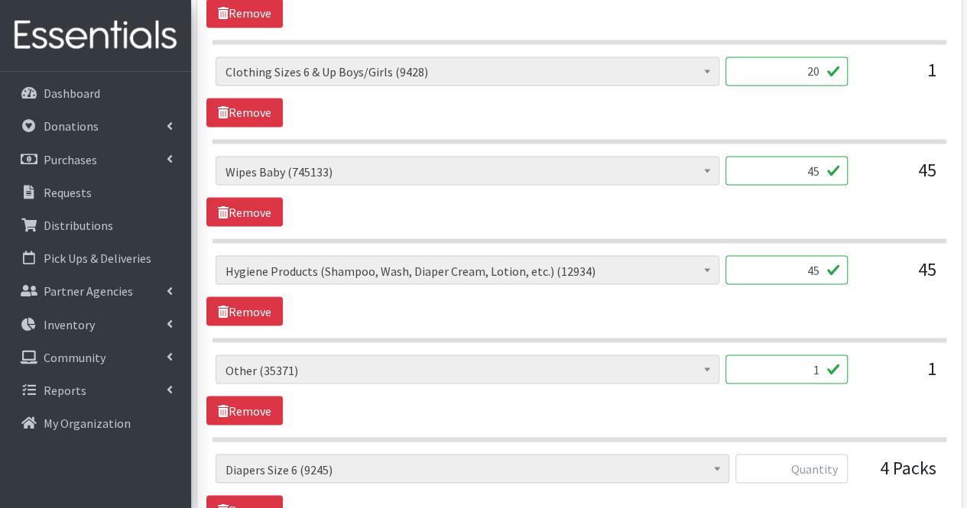
scroll to position [1308, 0]
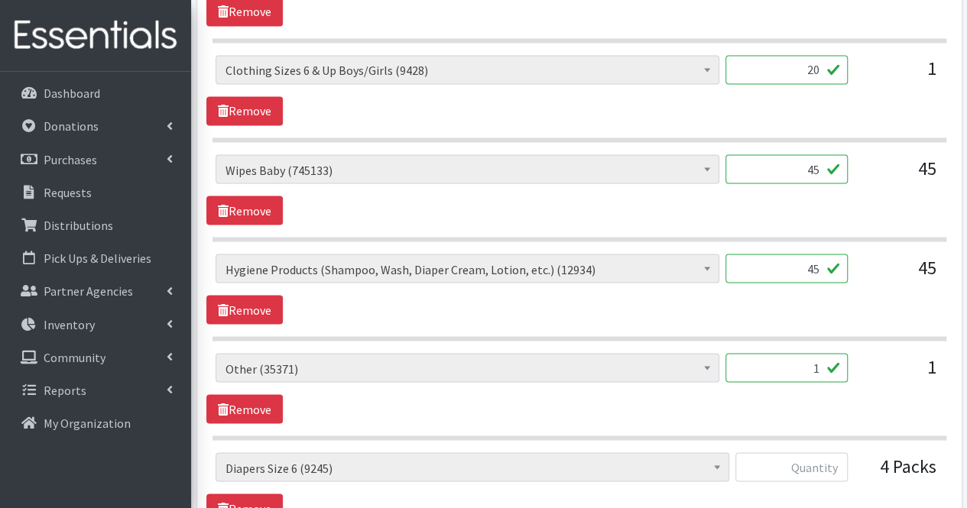
type input "4"
type input "768"
click at [818, 262] on input "45" at bounding box center [786, 268] width 122 height 29
type input "4"
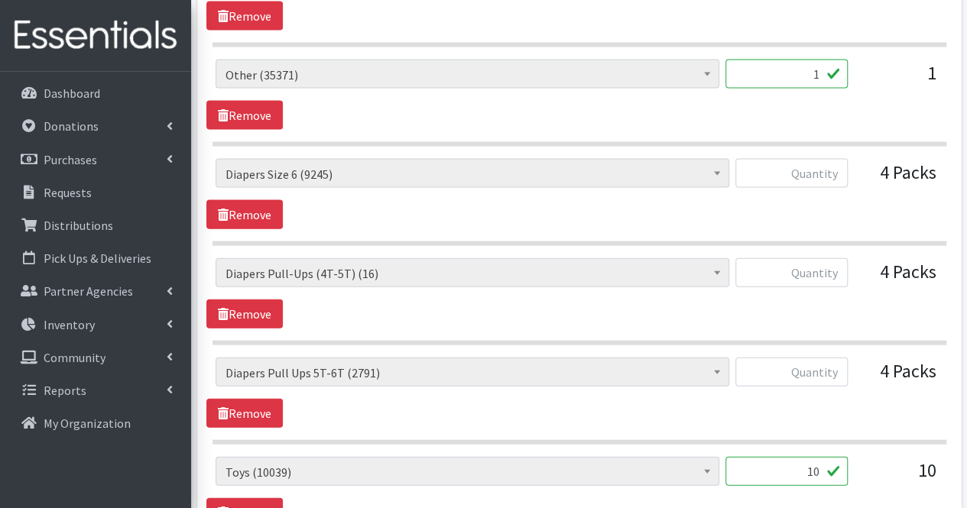
scroll to position [1602, 0]
type input "12"
click at [795, 161] on input "text" at bounding box center [791, 172] width 112 height 29
type input "200"
click at [839, 264] on input "text" at bounding box center [791, 272] width 112 height 29
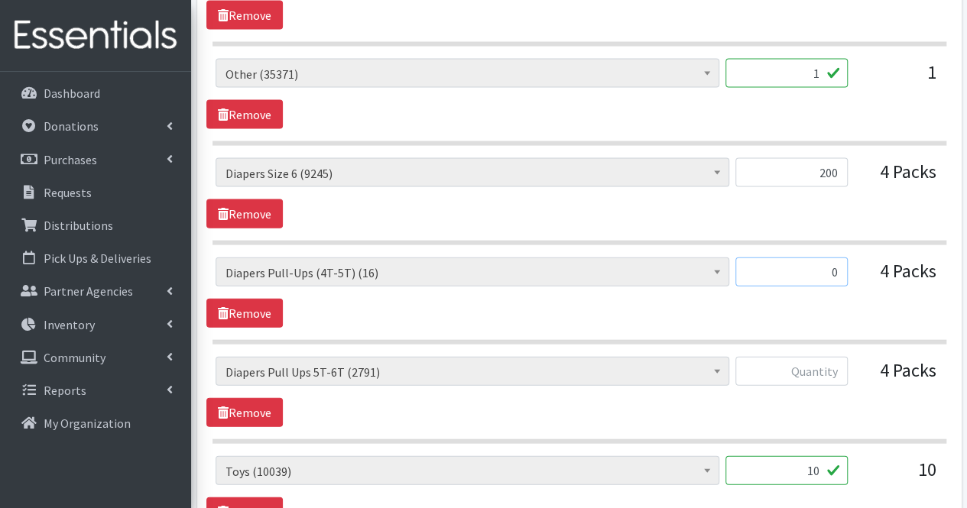
type input "0"
click at [834, 358] on input "text" at bounding box center [791, 371] width 112 height 29
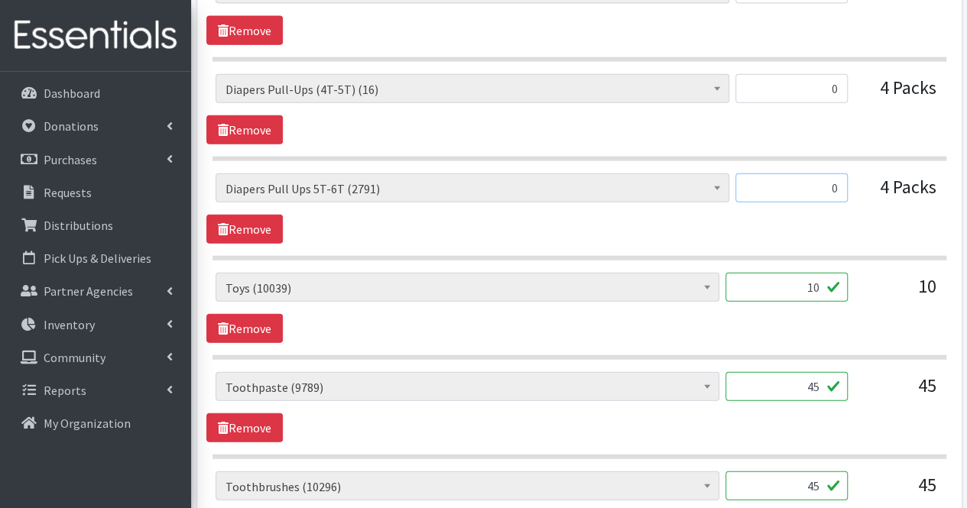
scroll to position [1790, 0]
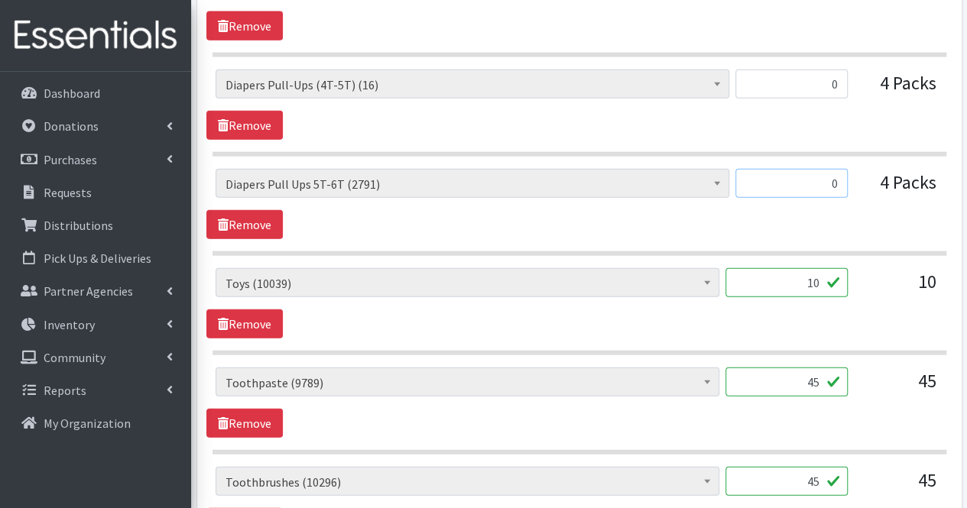
type input "0"
click at [808, 271] on input "10" at bounding box center [786, 282] width 122 height 29
click at [822, 377] on input "45" at bounding box center [786, 382] width 122 height 29
type input "4"
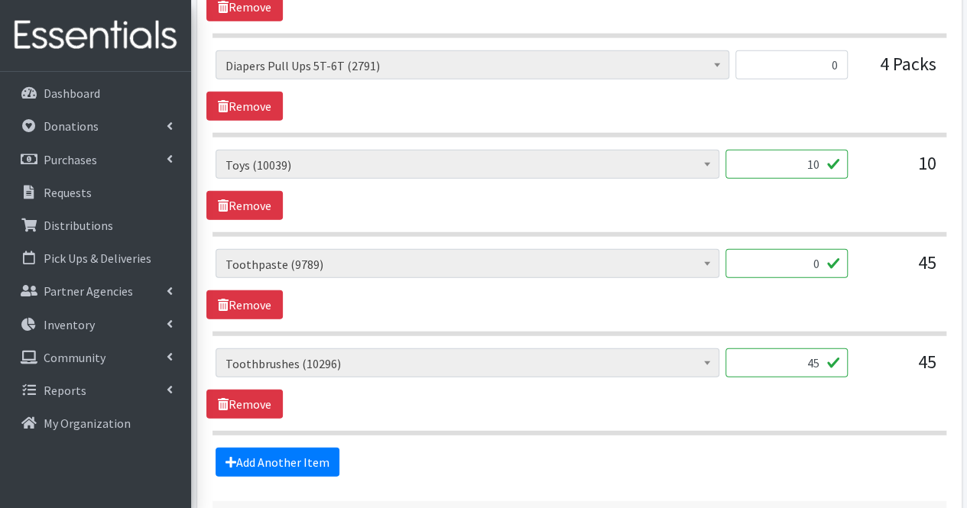
scroll to position [1910, 0]
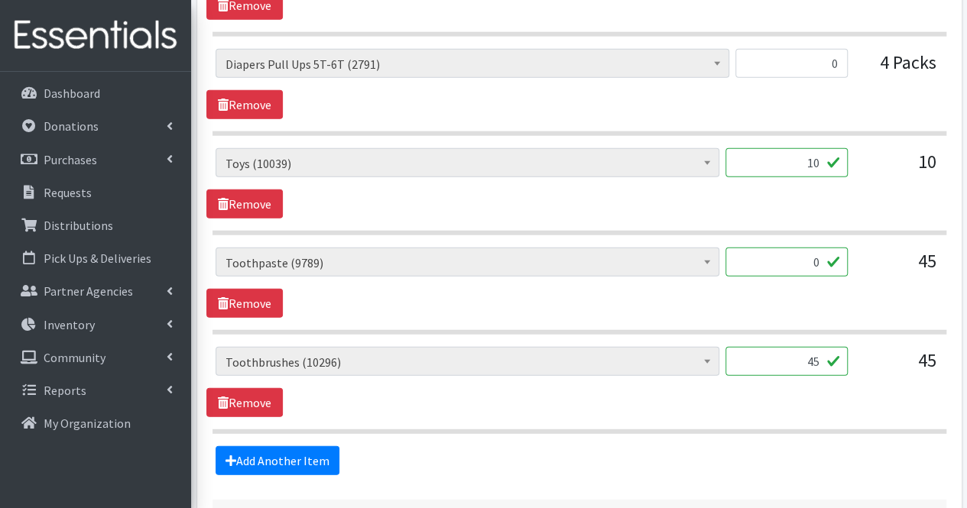
type input "0"
click at [819, 354] on input "45" at bounding box center [786, 361] width 122 height 29
type input "4"
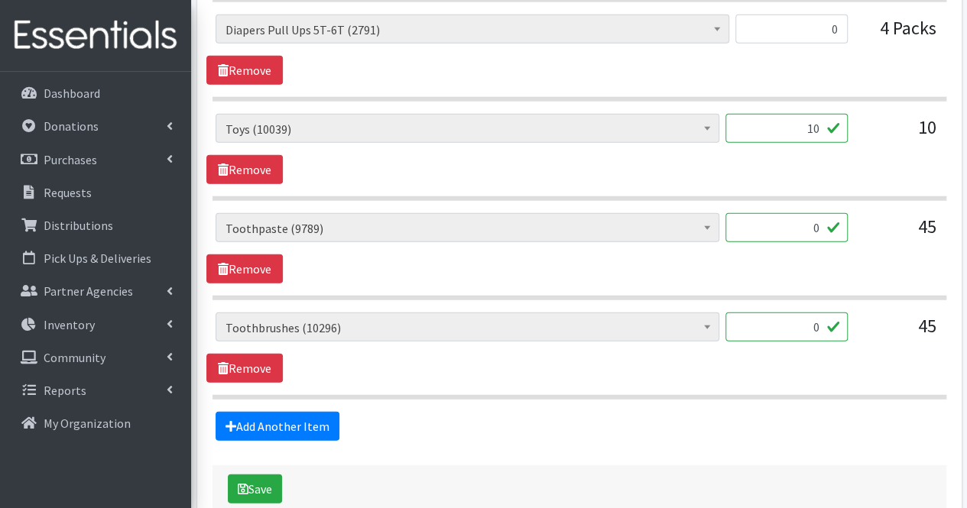
scroll to position [2019, 0]
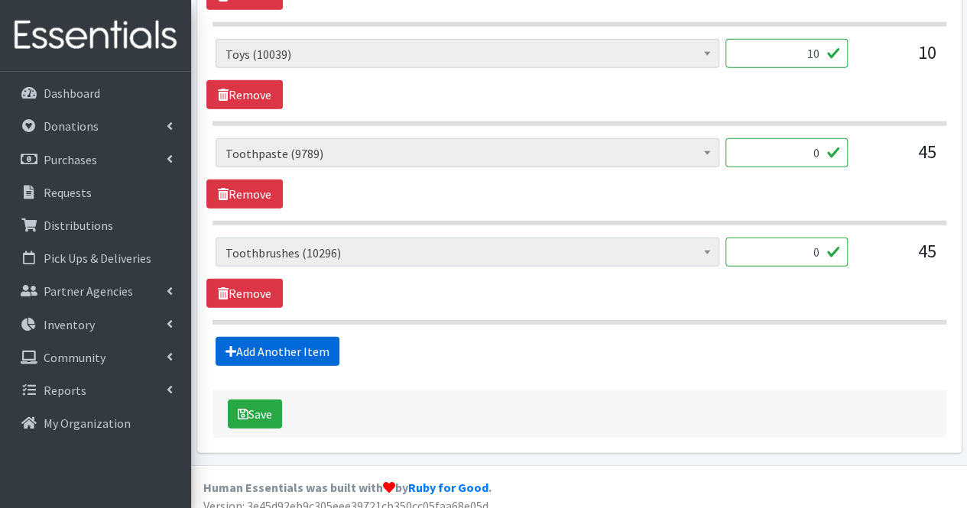
type input "0"
click at [269, 351] on link "Add Another Item" at bounding box center [277, 351] width 124 height 29
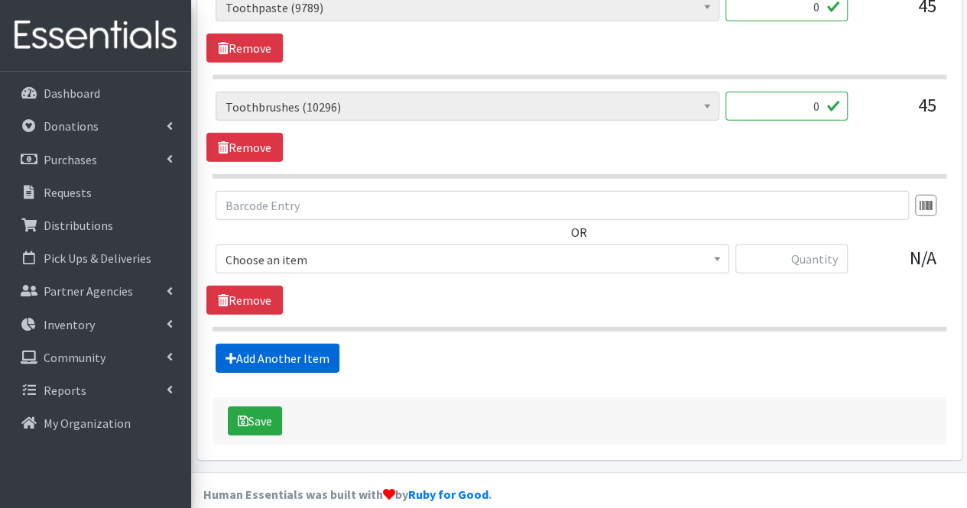
scroll to position [2171, 0]
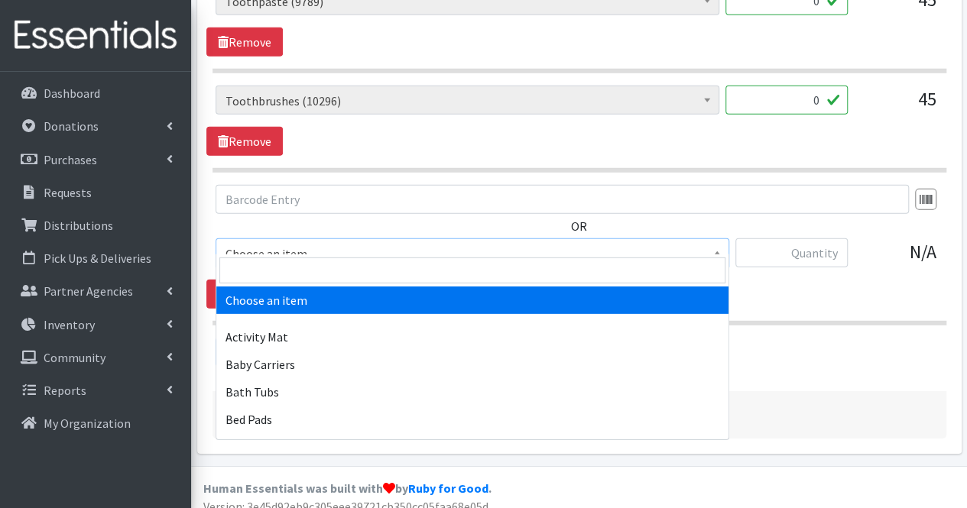
click at [277, 245] on span "Choose an item" at bounding box center [472, 253] width 494 height 21
click at [258, 274] on input "search" at bounding box center [472, 271] width 506 height 26
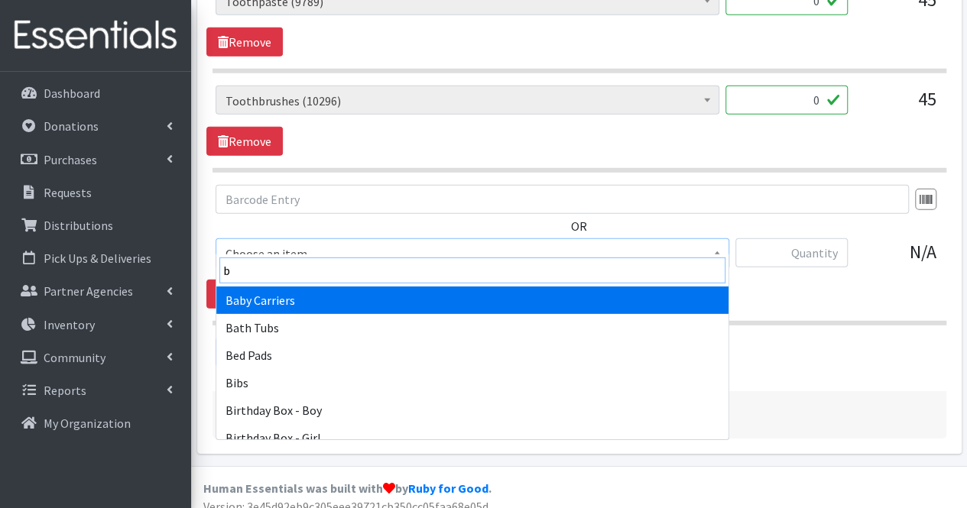
type input "b"
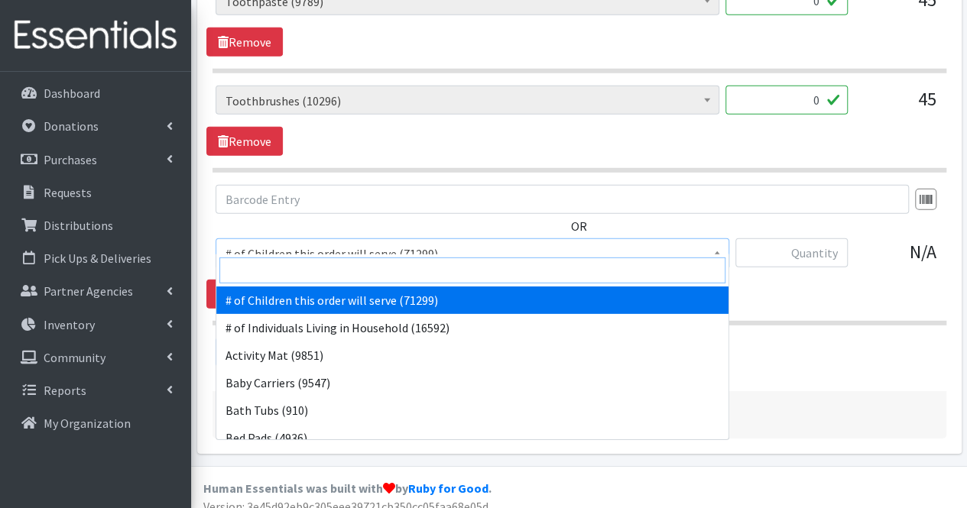
click at [258, 274] on input "search" at bounding box center [472, 271] width 506 height 26
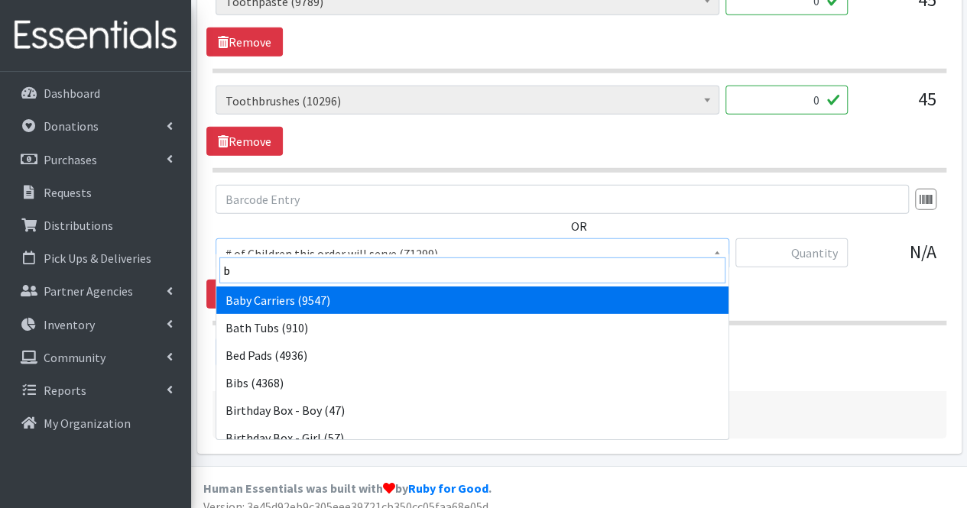
type input "bl"
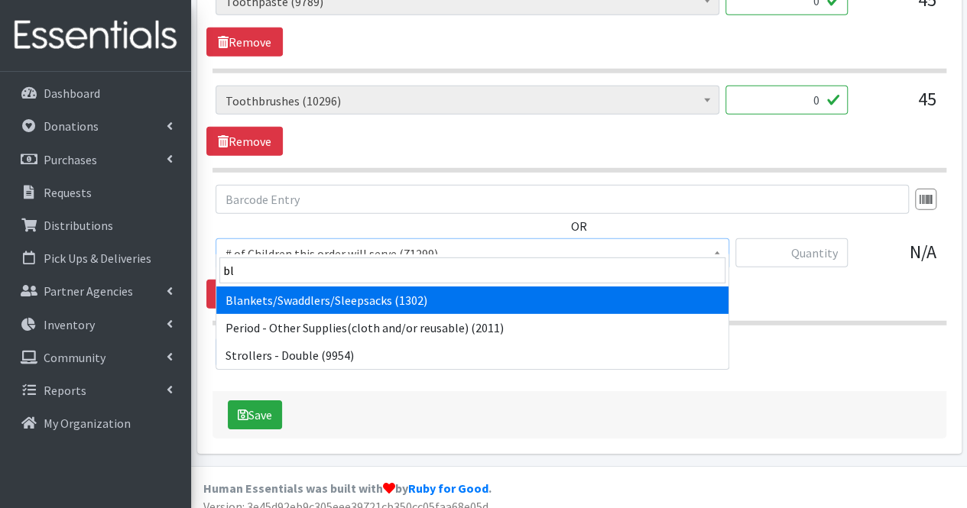
select select "1933"
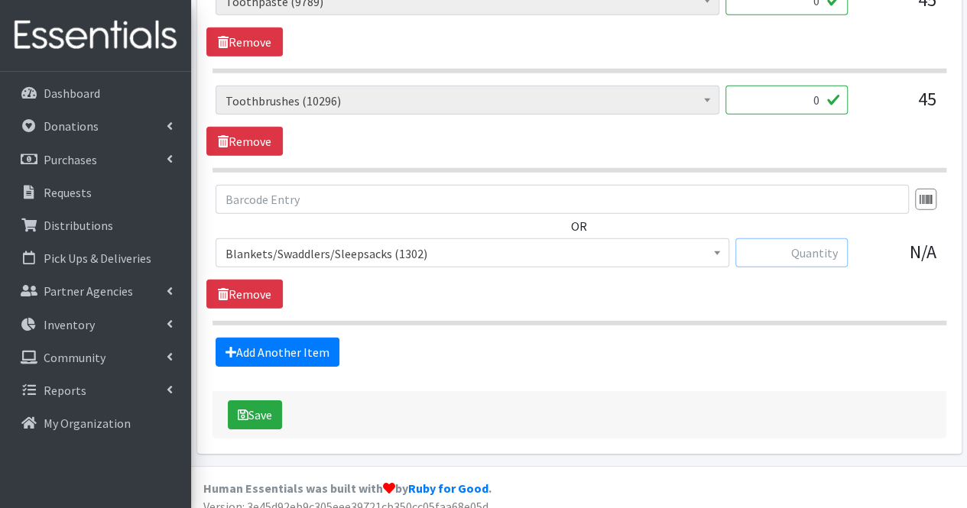
click at [833, 244] on input "text" at bounding box center [791, 252] width 112 height 29
type input "5"
click at [275, 338] on link "Add Another Item" at bounding box center [277, 352] width 124 height 29
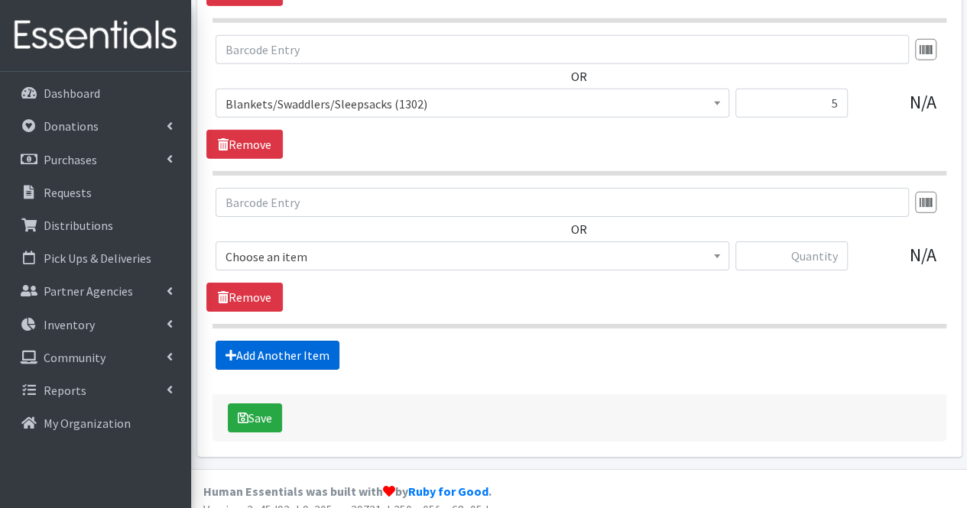
scroll to position [2323, 0]
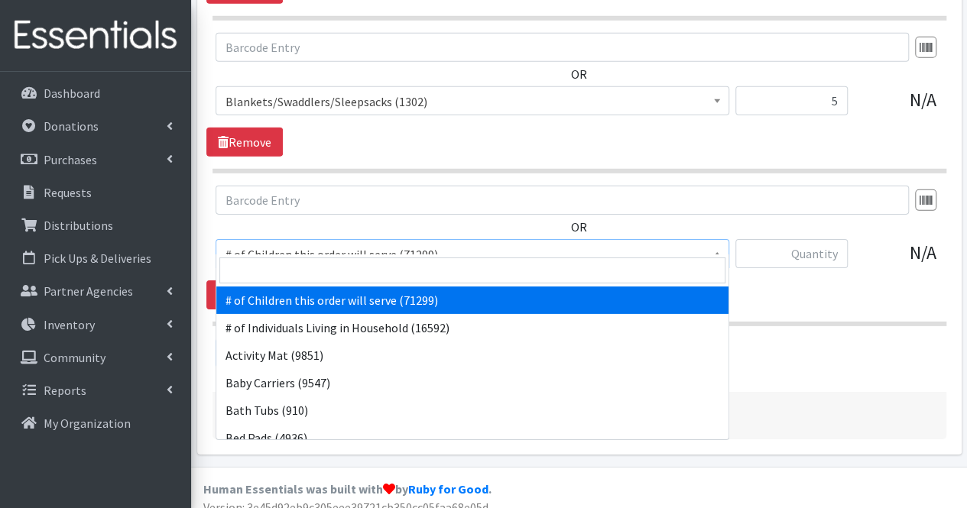
click at [244, 244] on span "# of Children this order will serve (71299)" at bounding box center [472, 254] width 494 height 21
click at [246, 271] on input "search" at bounding box center [472, 271] width 506 height 26
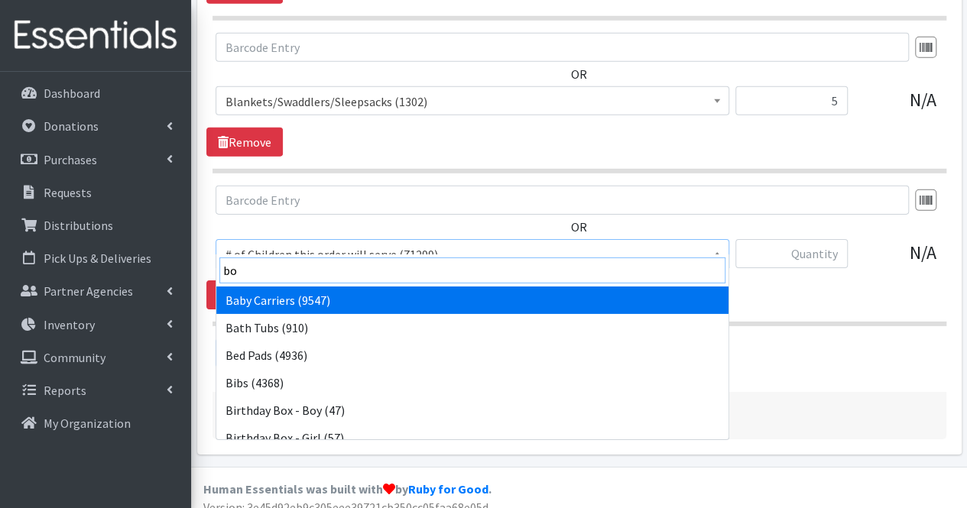
type input "boo"
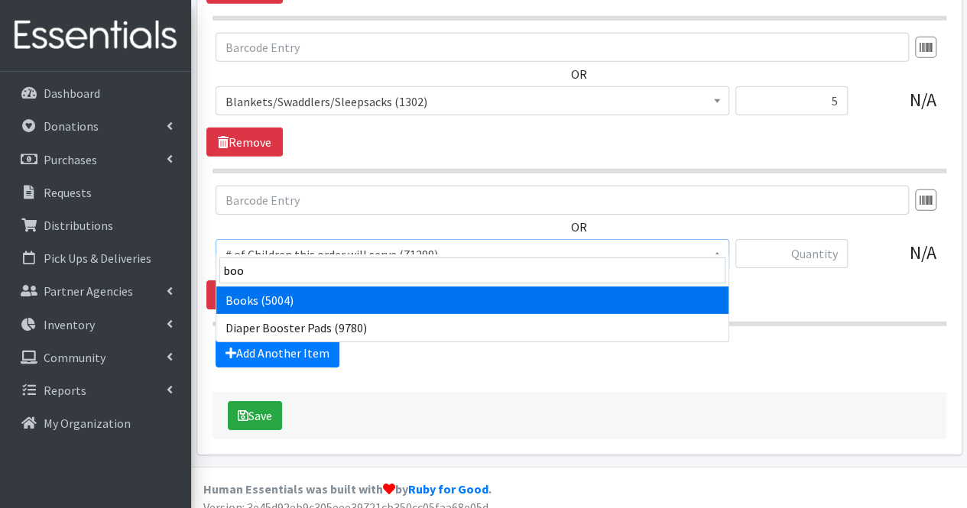
select select "1947"
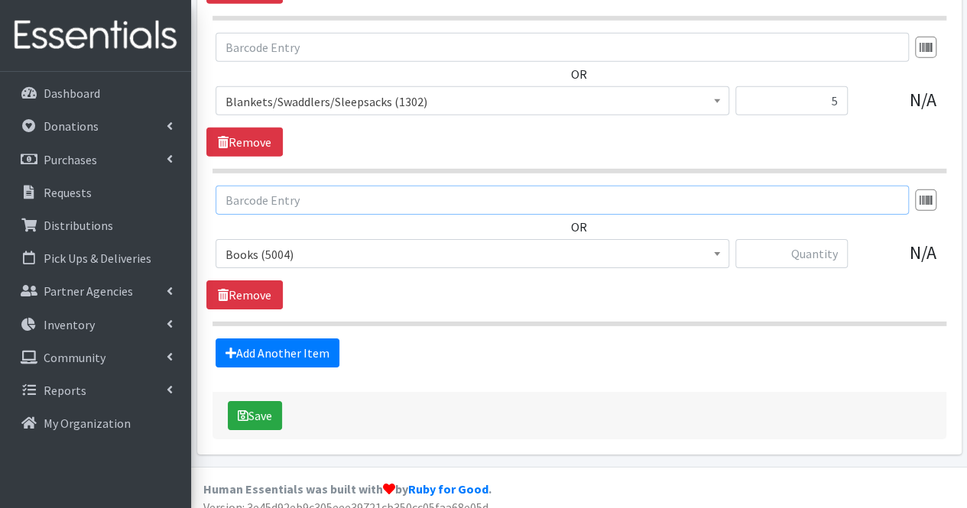
click at [448, 186] on input "text" at bounding box center [561, 200] width 693 height 29
click at [812, 244] on input "text" at bounding box center [791, 253] width 112 height 29
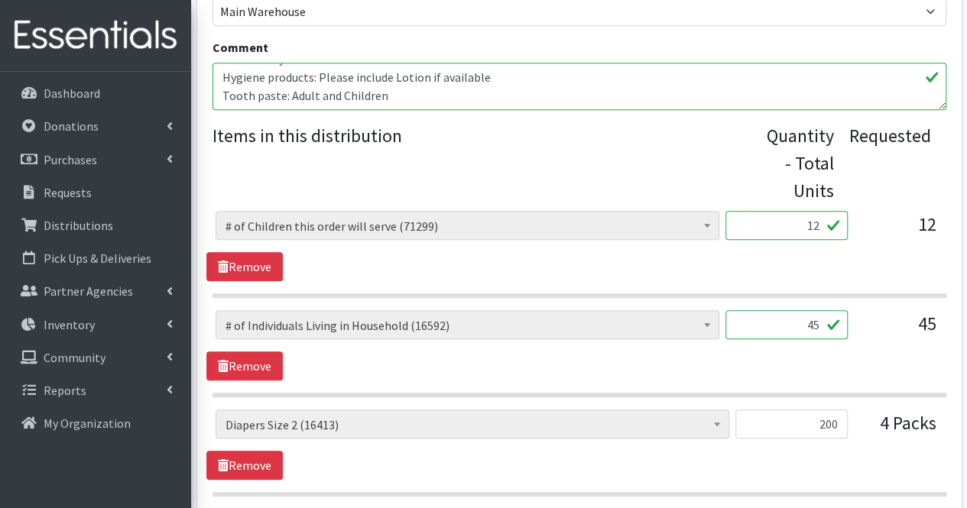
scroll to position [553, 0]
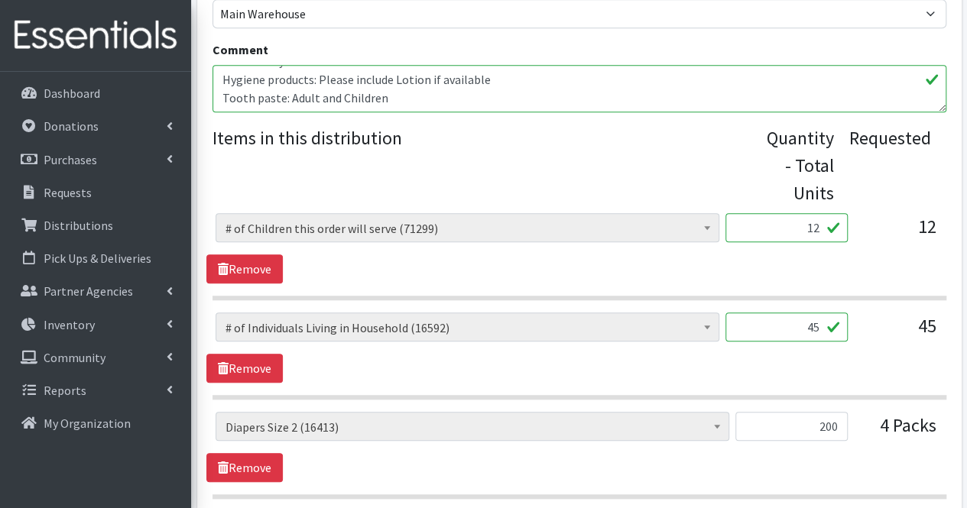
type input "30"
click at [462, 85] on textarea "Other: Baby Bouncer Hygiene products: Please include Lotion if available Tooth …" at bounding box center [579, 88] width 734 height 47
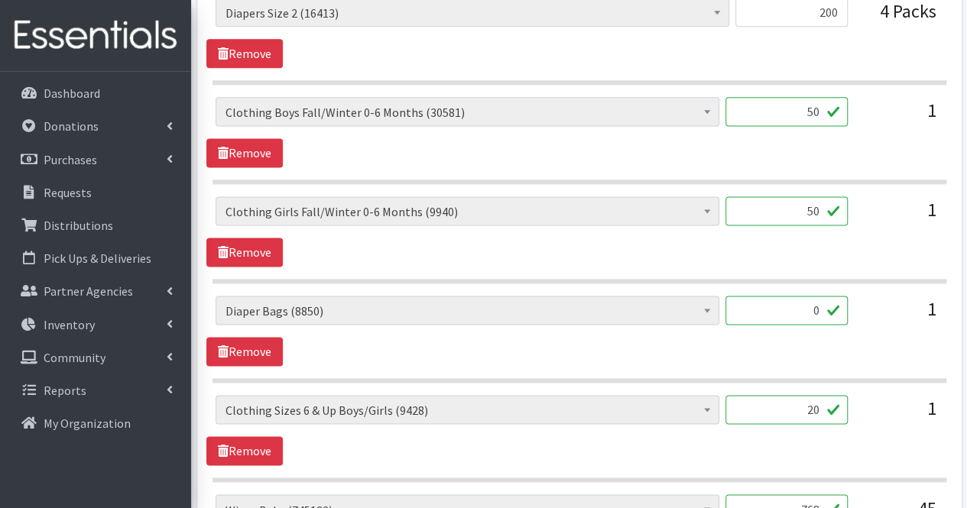
scroll to position [974, 0]
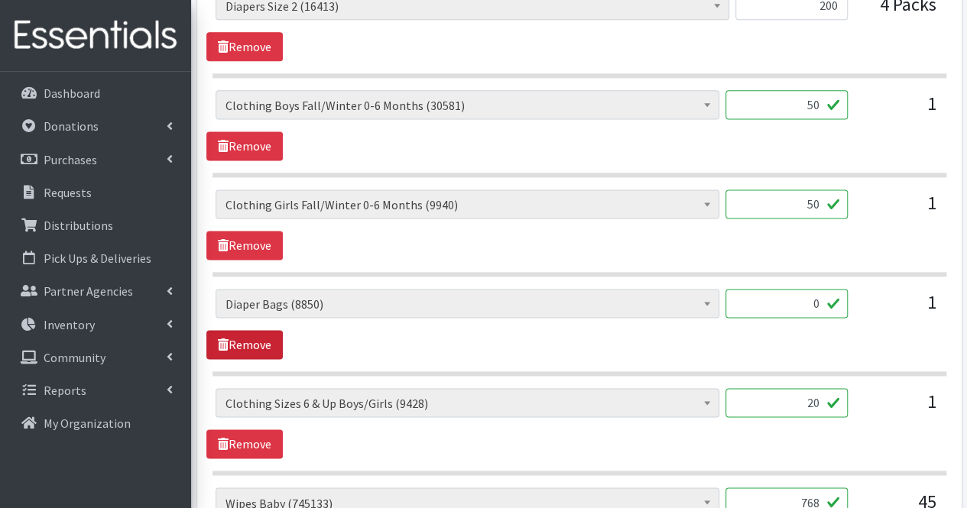
type textarea "Other: Baby Bouncer Hygiene products: Please include Lotion if available Tooth …"
click at [254, 338] on link "Remove" at bounding box center [244, 344] width 76 height 29
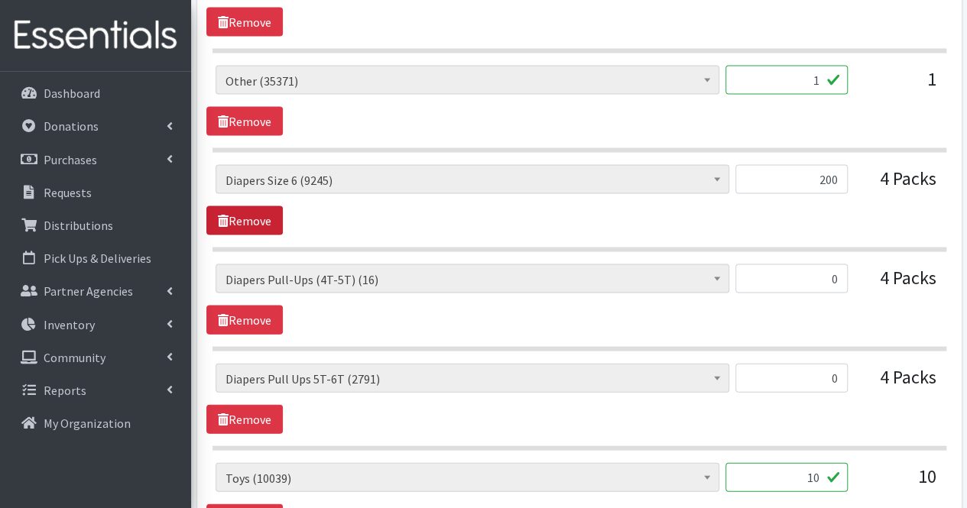
scroll to position [1505, 0]
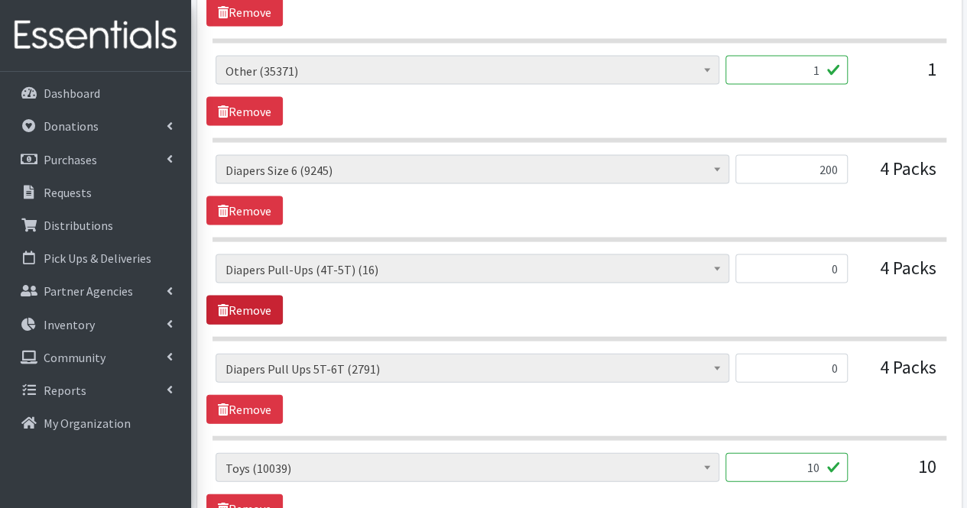
click at [261, 309] on link "Remove" at bounding box center [244, 310] width 76 height 29
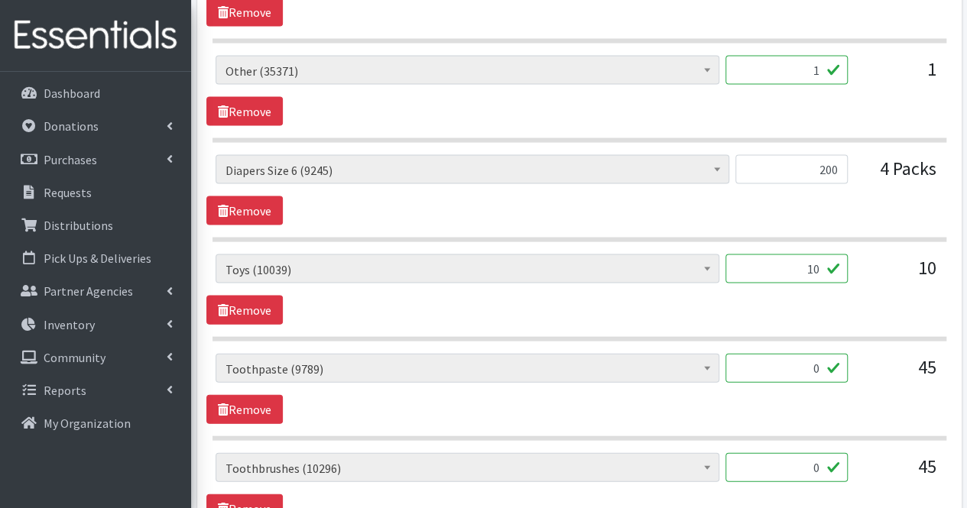
scroll to position [1782, 0]
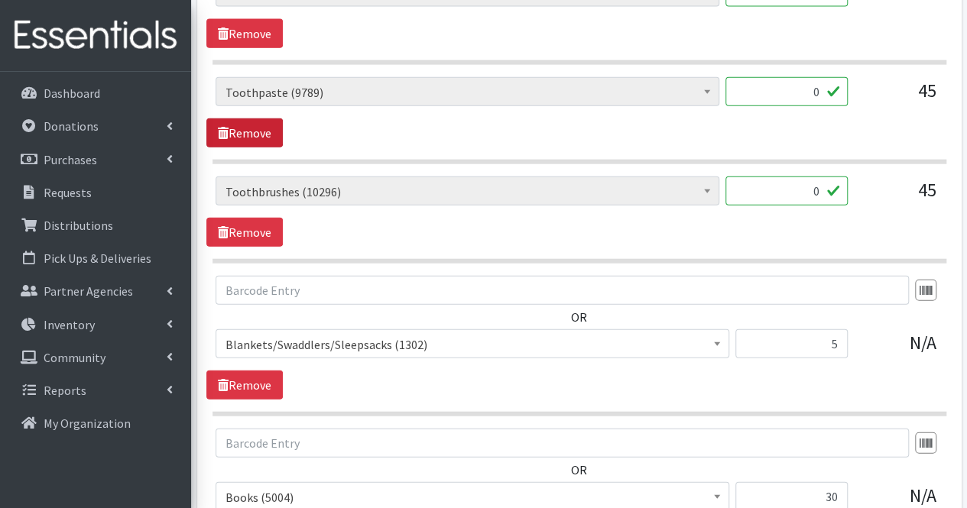
click at [269, 122] on link "Remove" at bounding box center [244, 132] width 76 height 29
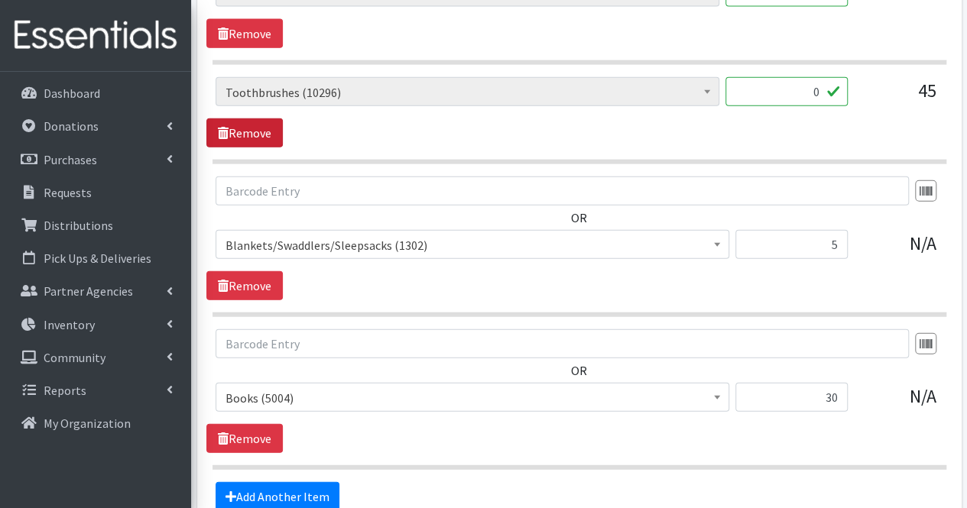
click at [269, 122] on link "Remove" at bounding box center [244, 132] width 76 height 29
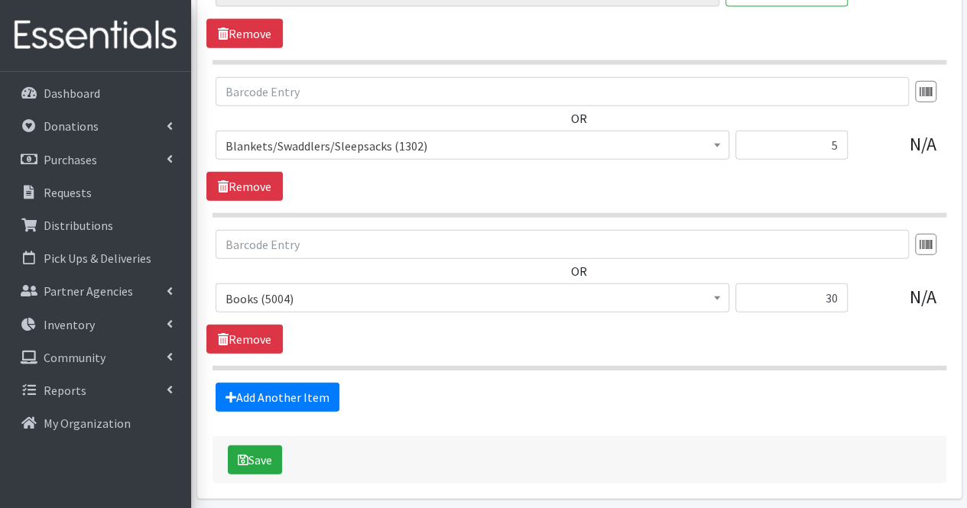
scroll to position [1830, 0]
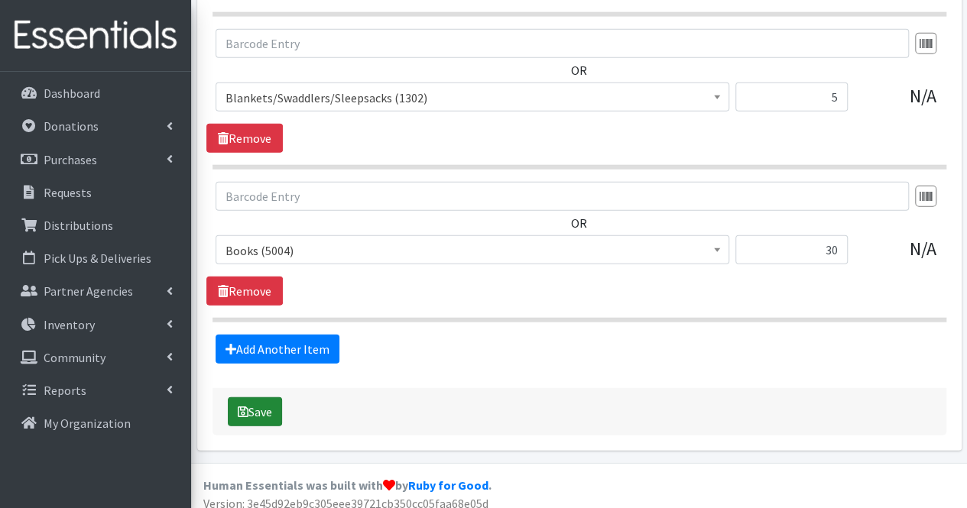
click at [273, 404] on button "Save" at bounding box center [255, 411] width 54 height 29
click at [301, 339] on link "Add Another Item" at bounding box center [277, 349] width 124 height 29
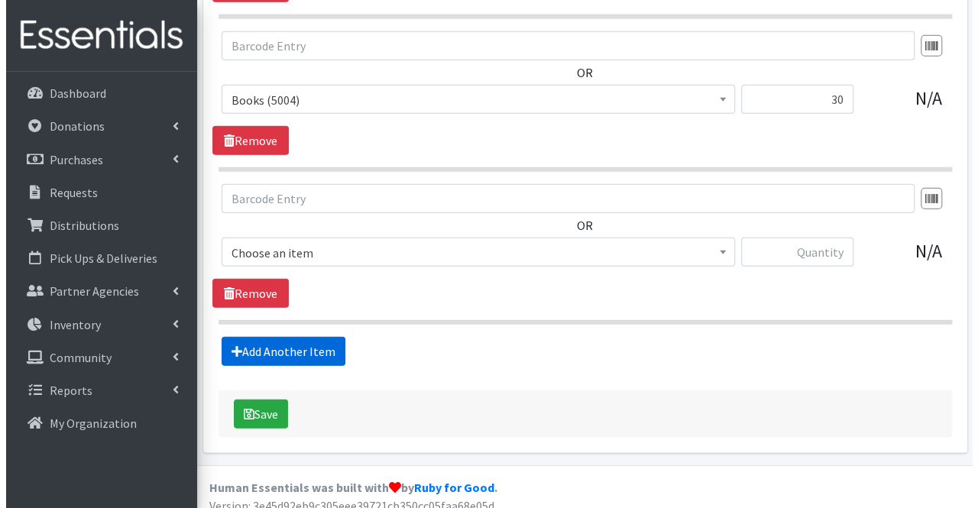
scroll to position [1982, 0]
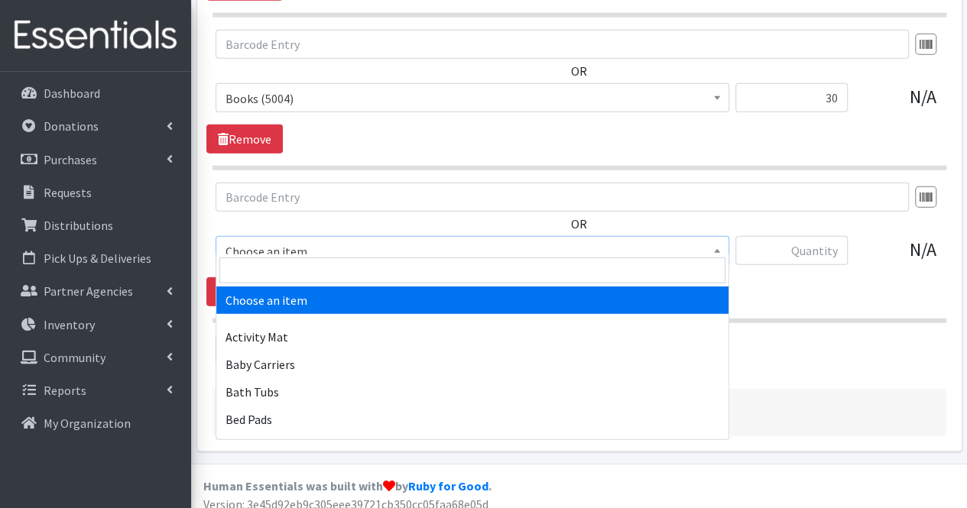
click at [271, 248] on span "Choose an item" at bounding box center [472, 251] width 494 height 21
click at [262, 276] on input "search" at bounding box center [472, 271] width 506 height 26
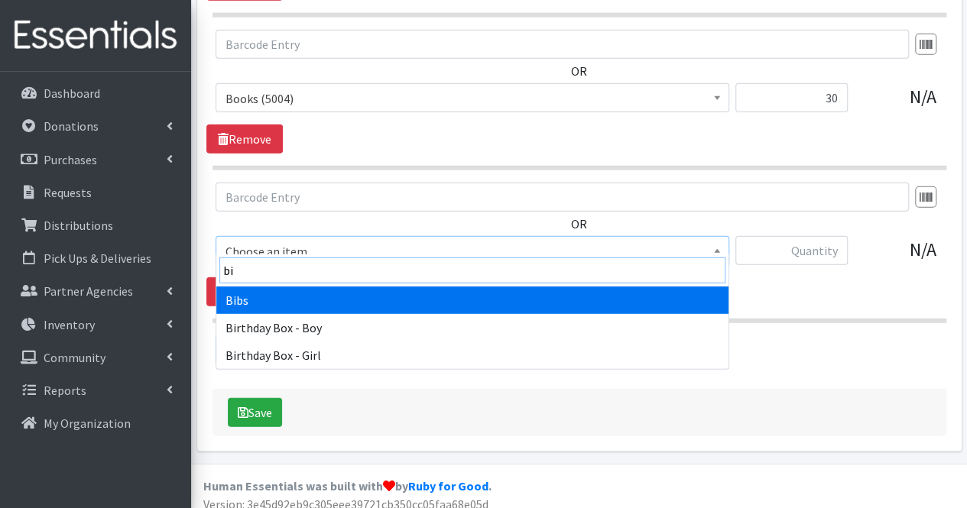
type input "bib"
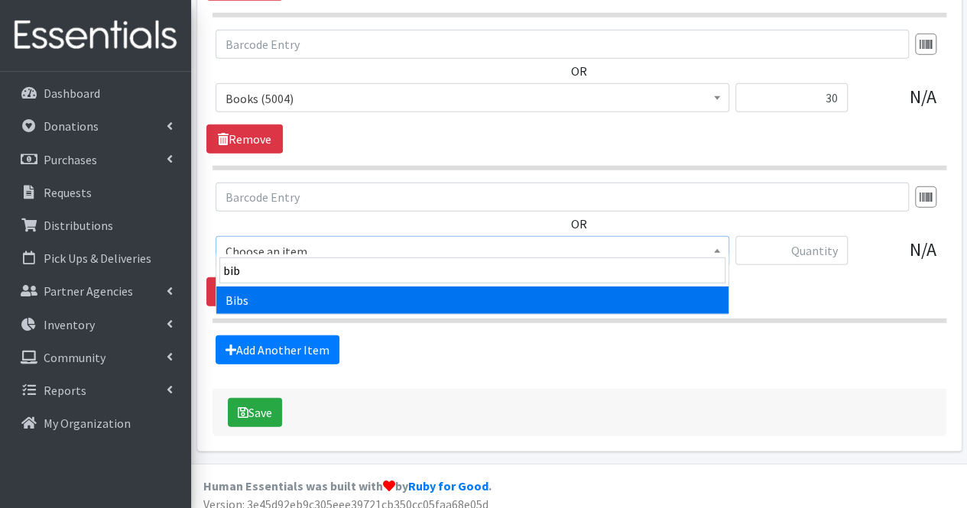
select select "293"
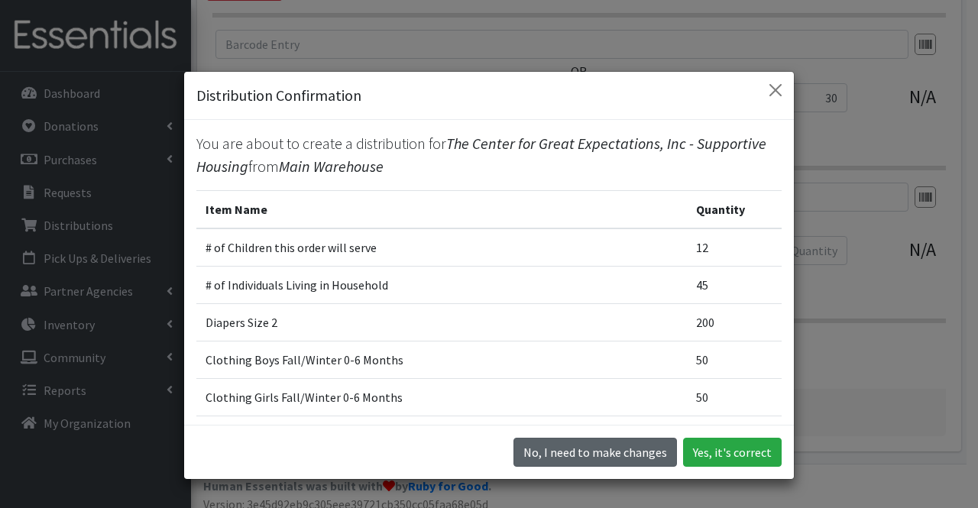
click at [631, 455] on button "No, I need to make changes" at bounding box center [596, 452] width 164 height 29
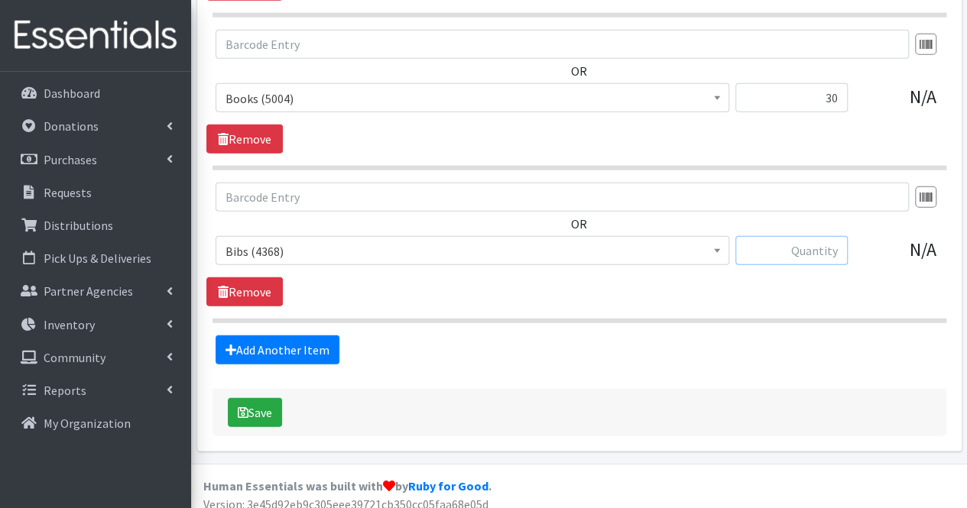
click at [799, 248] on input "text" at bounding box center [791, 250] width 112 height 29
type input "10"
click at [264, 404] on button "Save" at bounding box center [255, 412] width 54 height 29
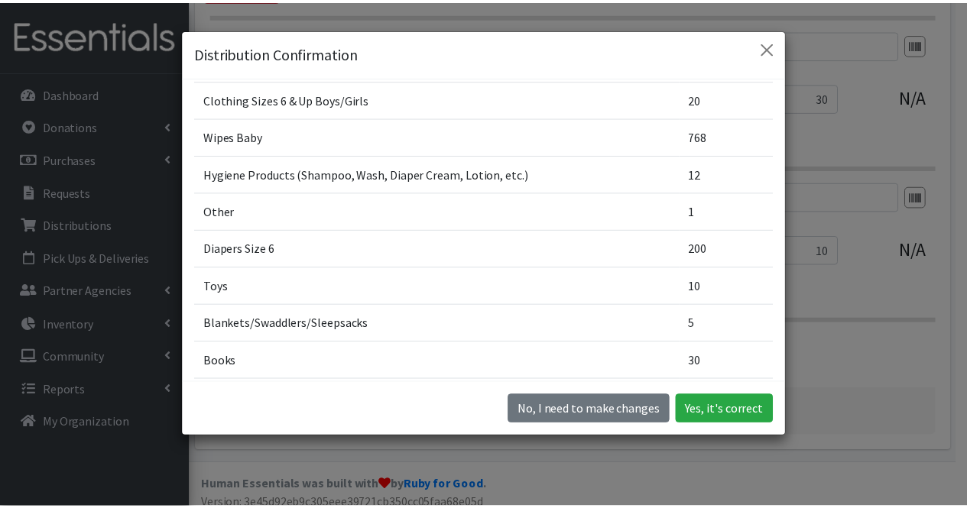
scroll to position [402, 0]
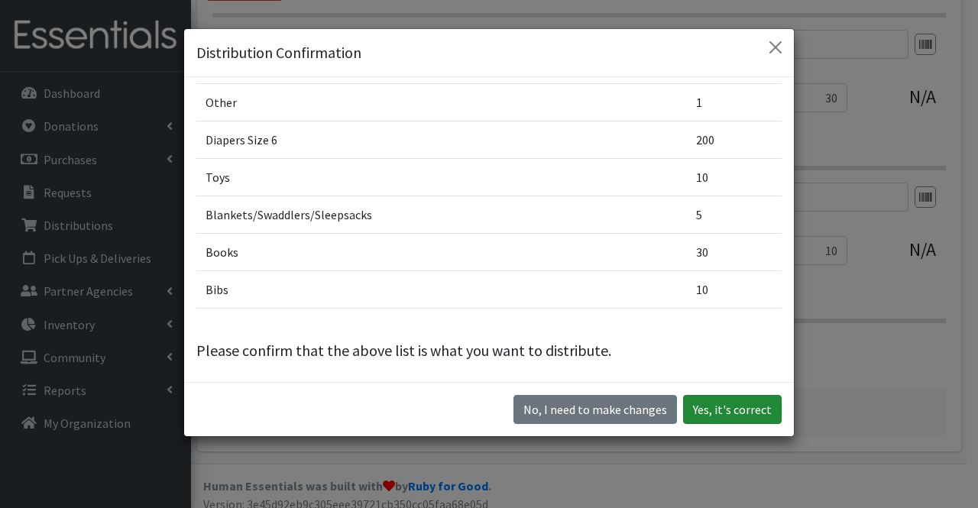
click at [735, 407] on button "Yes, it's correct" at bounding box center [732, 409] width 99 height 29
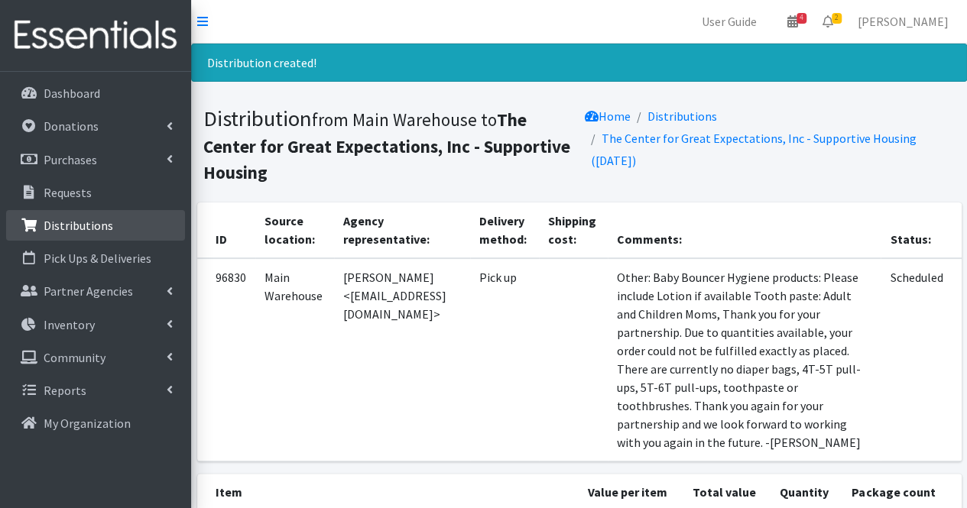
click at [166, 233] on link "Distributions" at bounding box center [95, 225] width 179 height 31
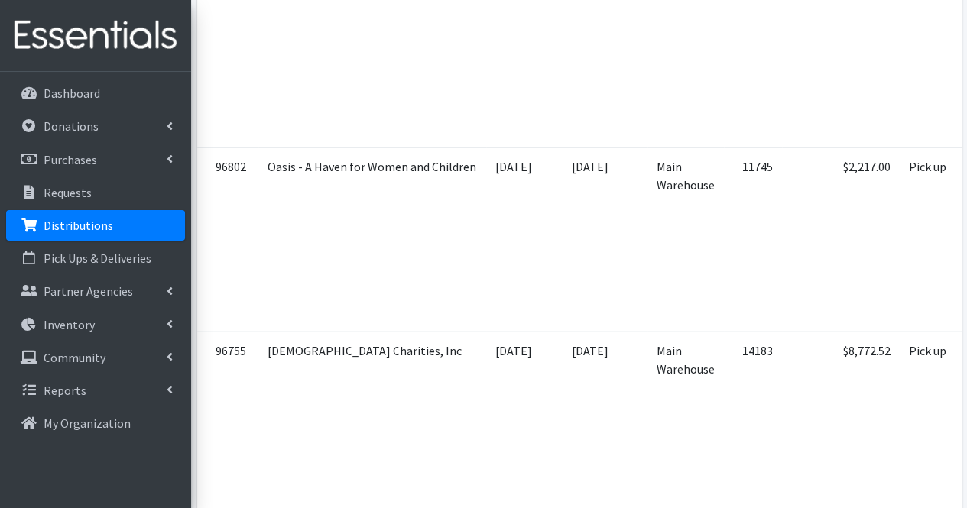
scroll to position [0, 248]
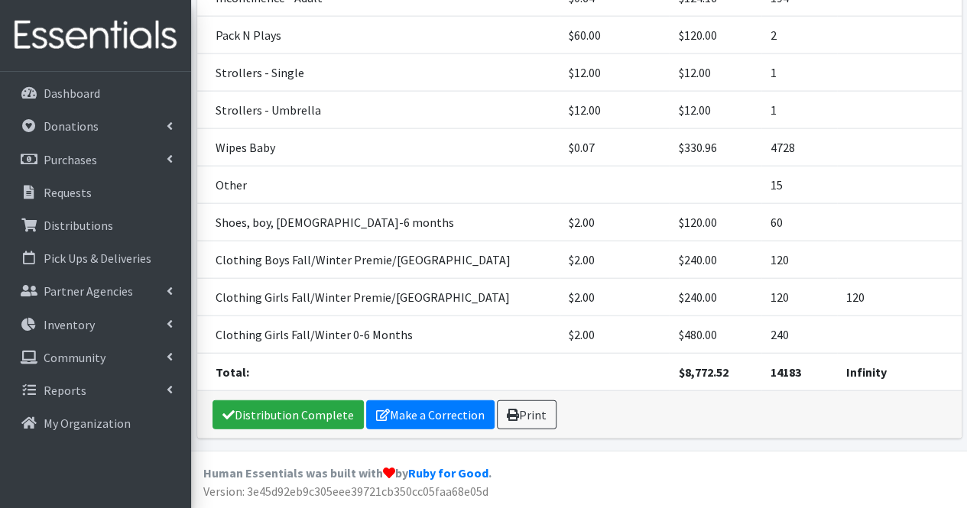
scroll to position [1660, 0]
click at [433, 420] on link "Make a Correction" at bounding box center [430, 414] width 128 height 29
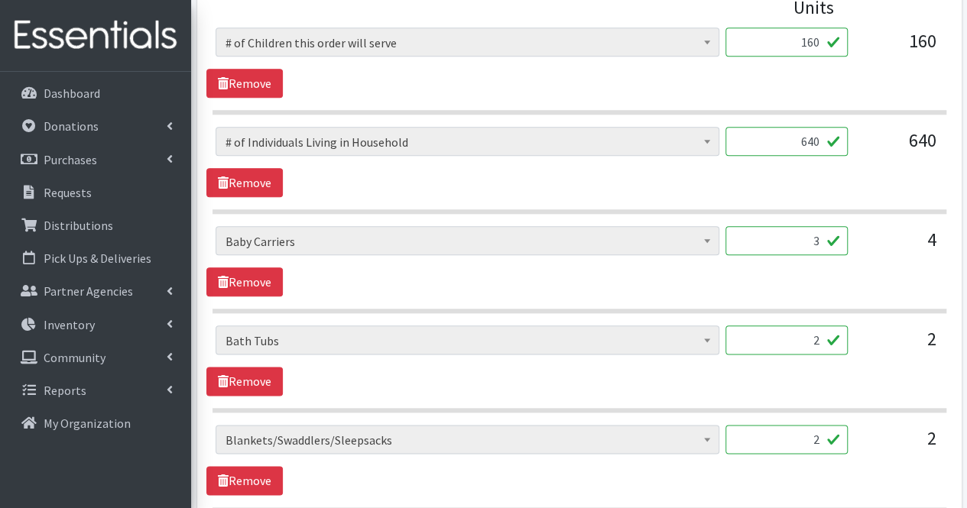
scroll to position [870, 0]
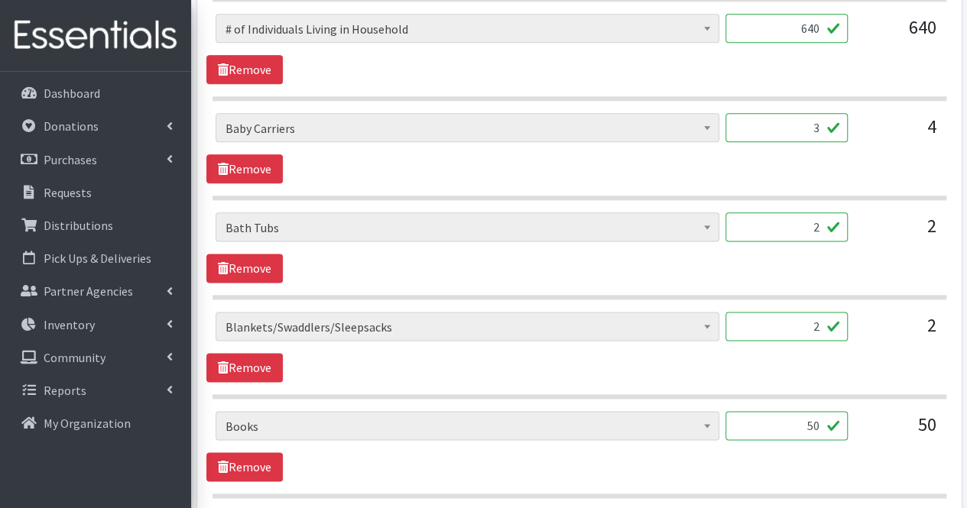
click at [433, 420] on span "Activity Mat Baby Carriers Bath Tubs Bed Pads Bibs Birthday Box - Boy Birthday …" at bounding box center [467, 431] width 504 height 41
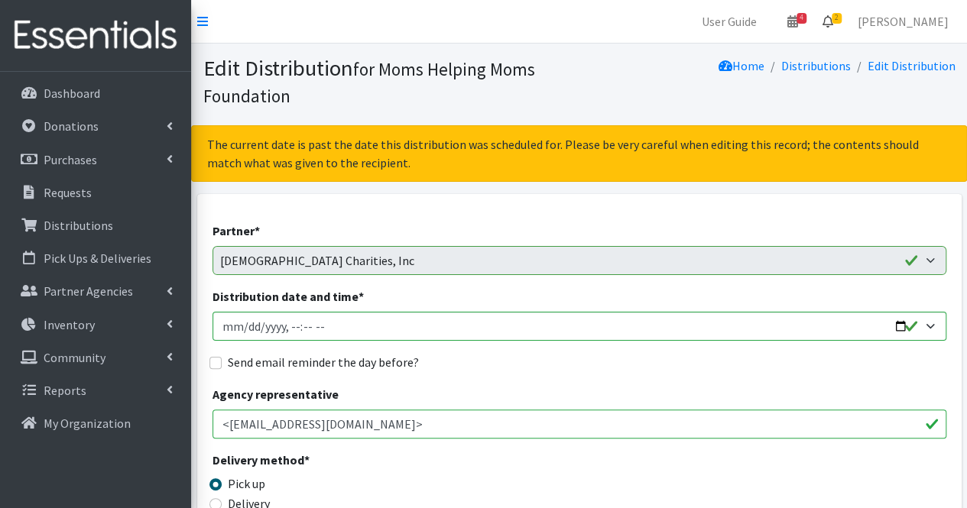
click at [833, 22] on icon at bounding box center [827, 21] width 11 height 12
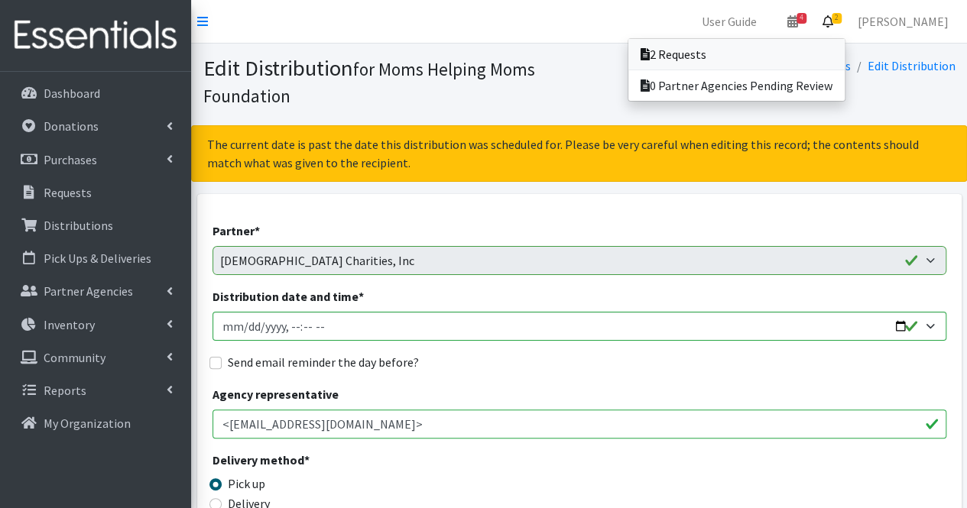
click at [773, 47] on link "2 Requests" at bounding box center [736, 54] width 216 height 31
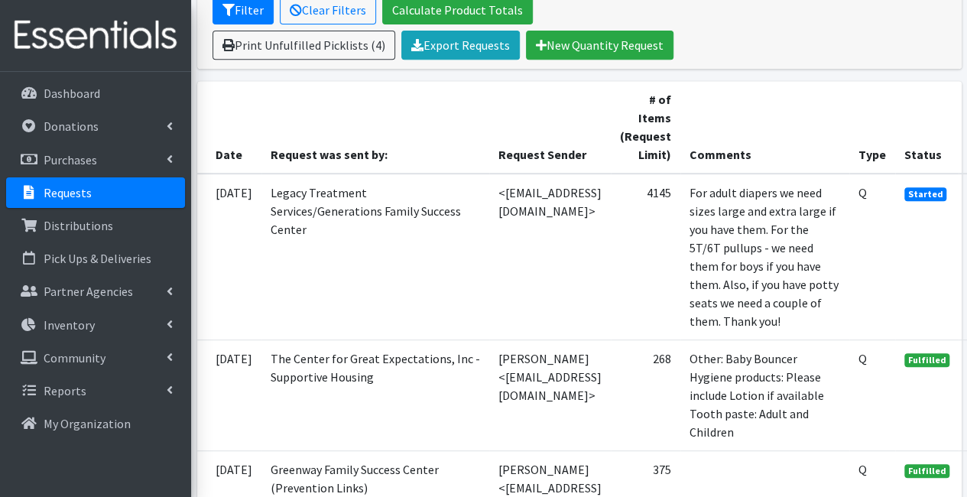
scroll to position [310, 130]
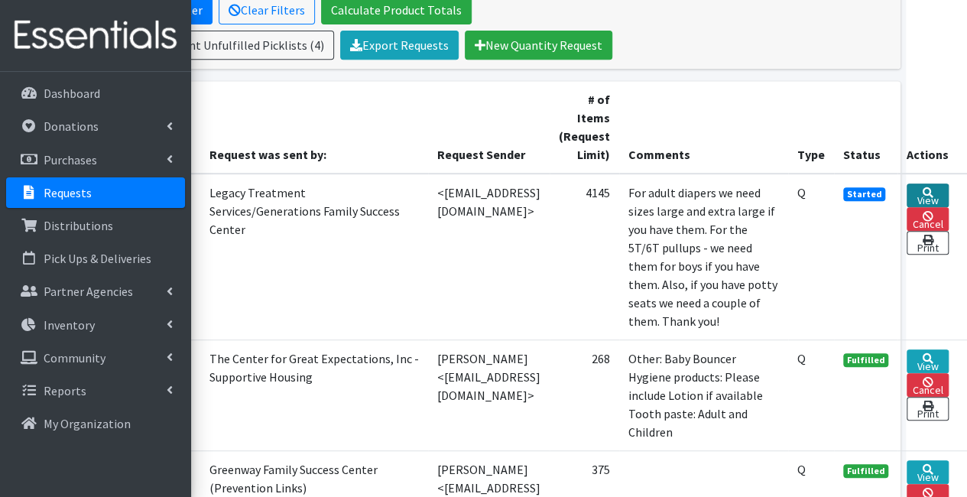
click at [932, 192] on link "View" at bounding box center [927, 195] width 42 height 24
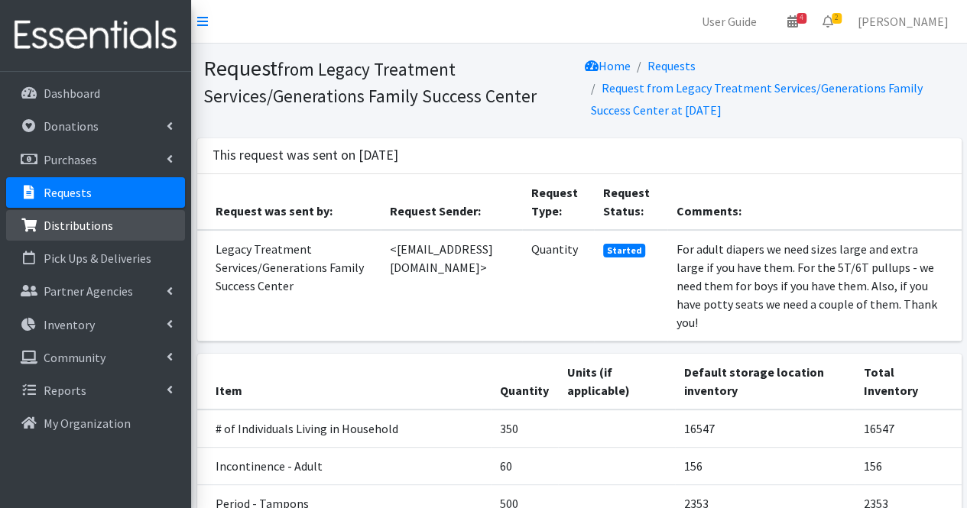
click at [111, 226] on link "Distributions" at bounding box center [95, 225] width 179 height 31
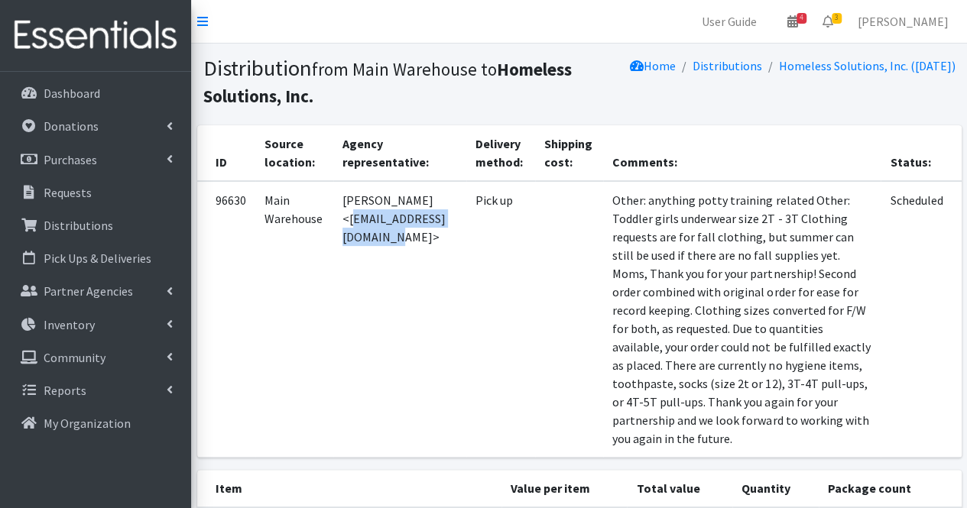
drag, startPoint x: 345, startPoint y: 219, endPoint x: 480, endPoint y: 219, distance: 134.5
click at [466, 219] on td "[PERSON_NAME] <[EMAIL_ADDRESS][DOMAIN_NAME]>" at bounding box center [399, 319] width 133 height 277
copy td "[EMAIL_ADDRESS][DOMAIN_NAME]"
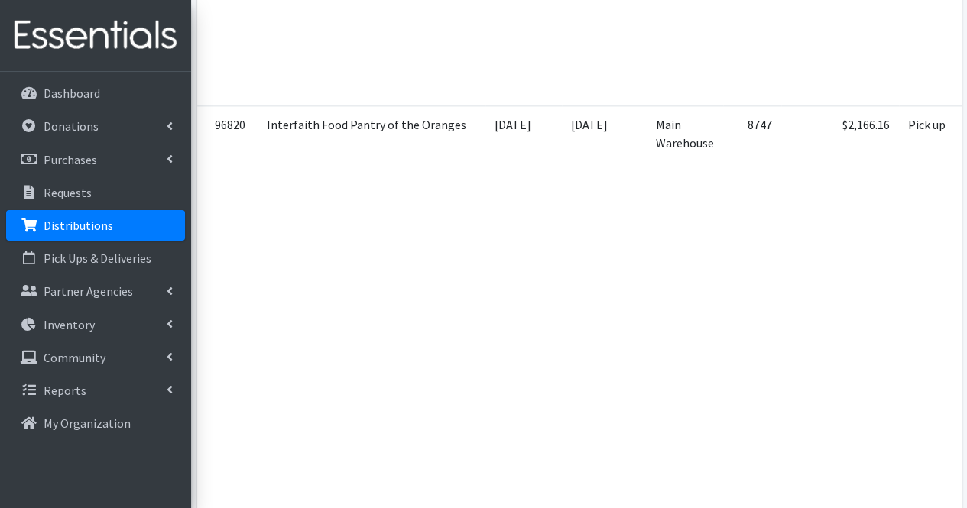
scroll to position [0, 248]
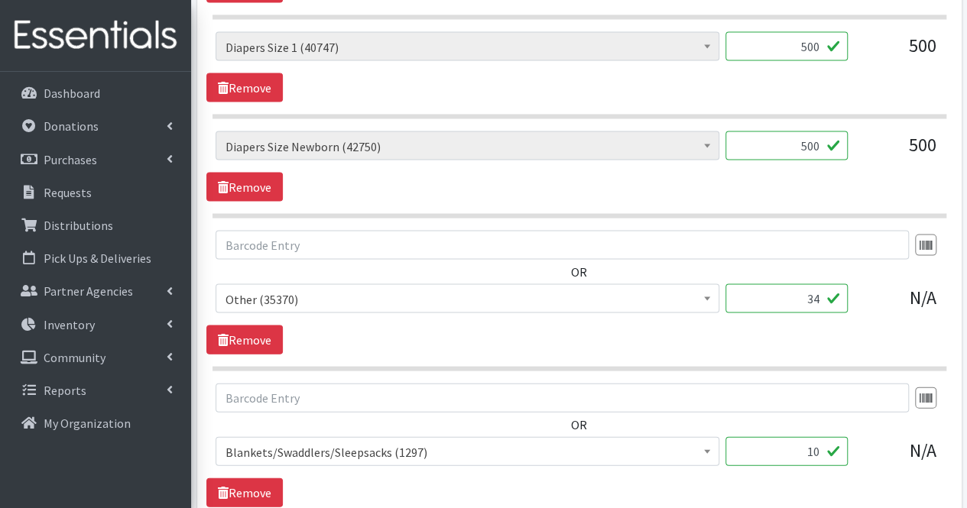
scroll to position [1492, 0]
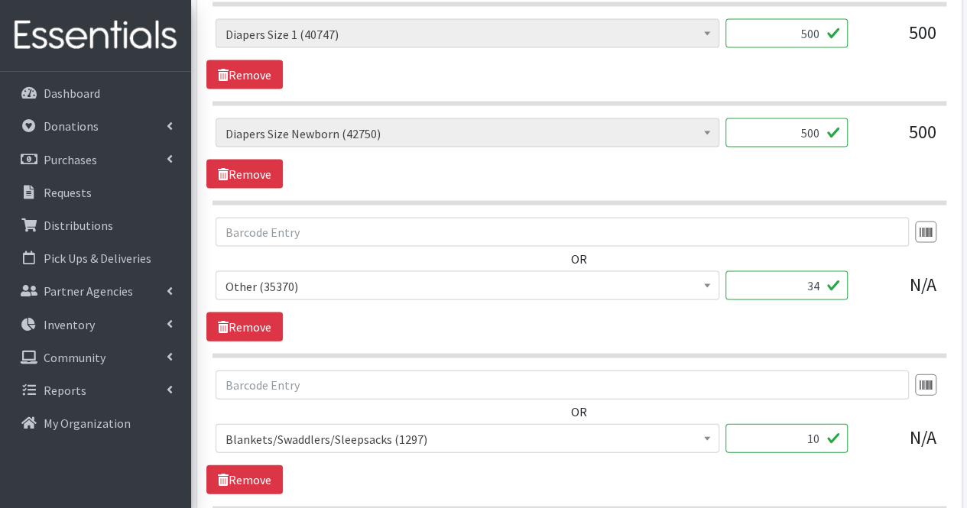
click at [821, 283] on input "34" at bounding box center [786, 285] width 122 height 29
type input "3"
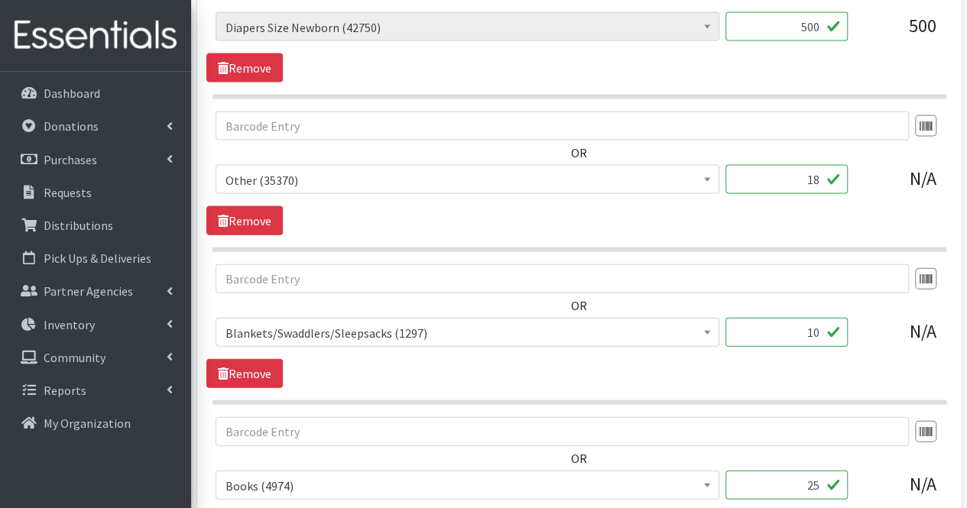
scroll to position [1599, 0]
type input "18"
click at [261, 368] on link "Remove" at bounding box center [244, 372] width 76 height 29
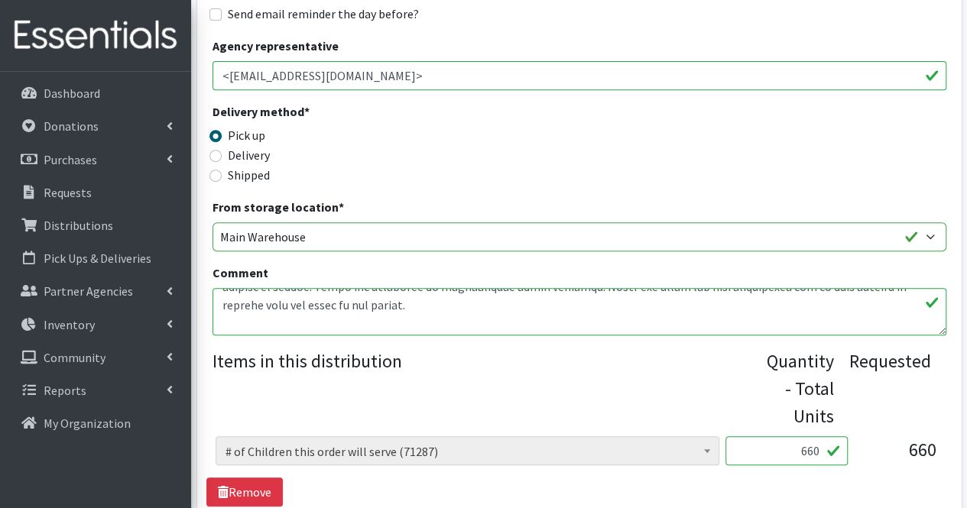
scroll to position [422, 0]
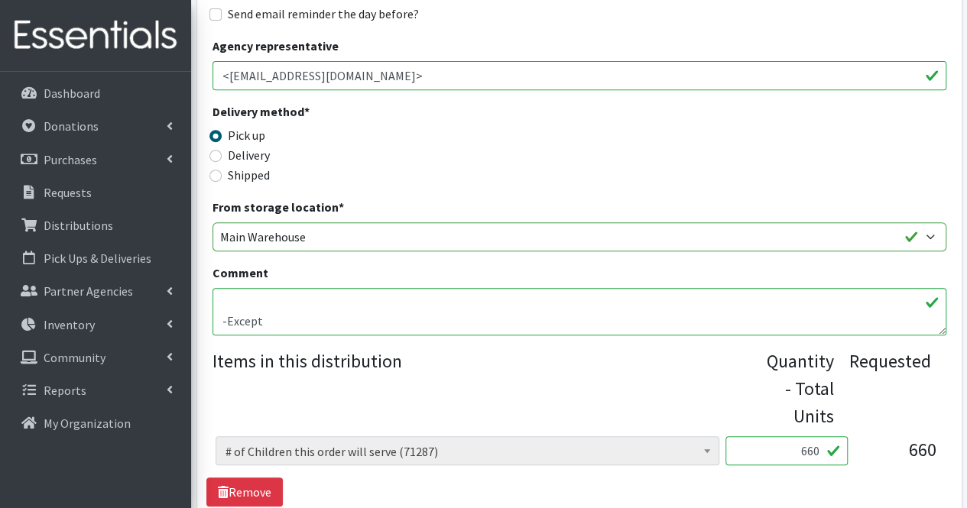
click at [497, 317] on textarea "Comment" at bounding box center [579, 311] width 734 height 47
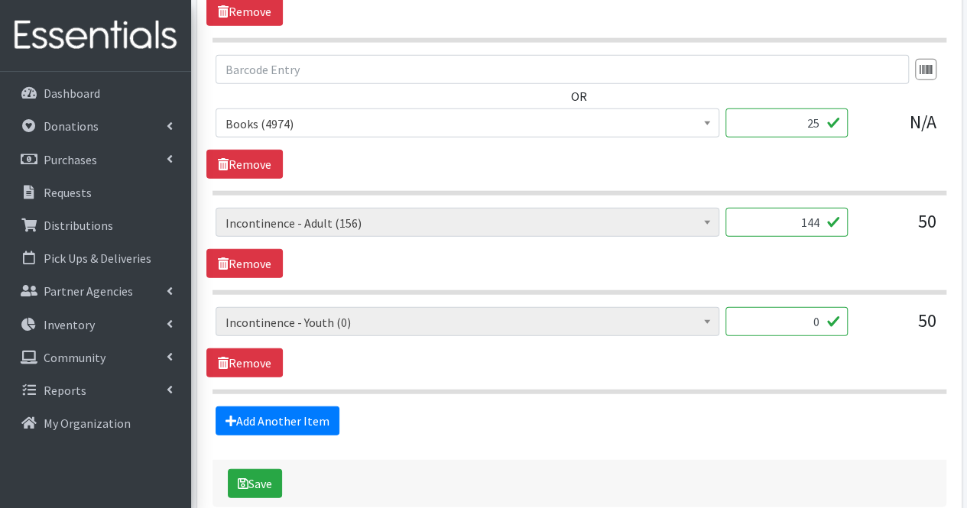
scroll to position [1878, 0]
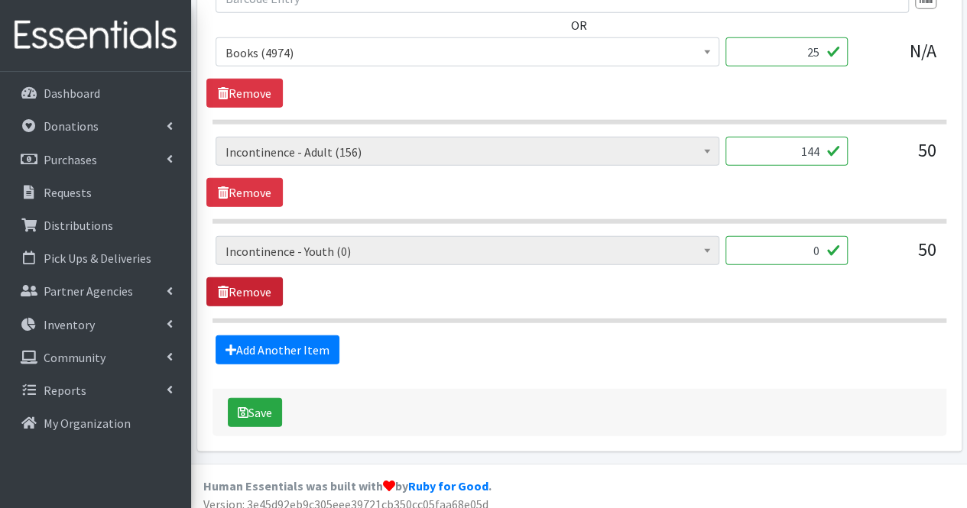
type textarea "This is the Interfaith Food Pantry of the Oranges (IFPO) request for September …"
click at [259, 282] on link "Remove" at bounding box center [244, 291] width 76 height 29
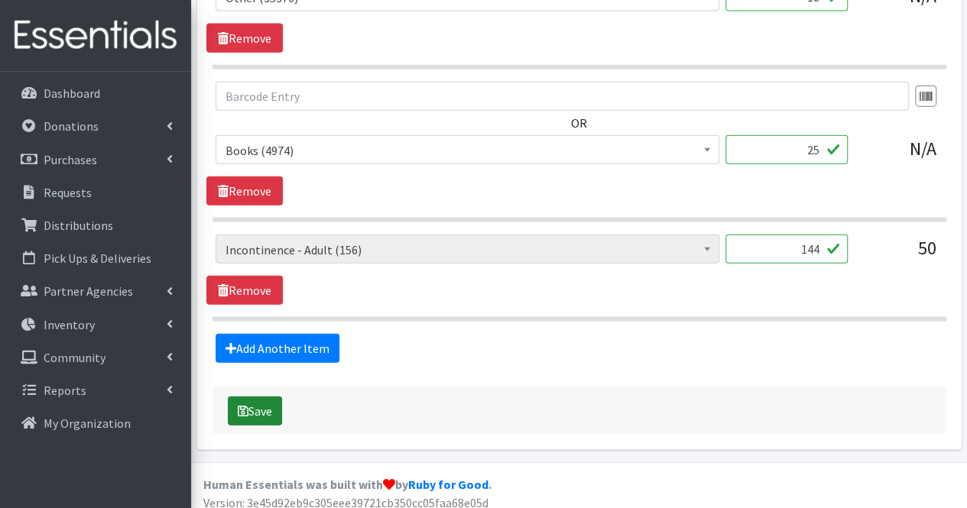
click at [274, 402] on button "Save" at bounding box center [255, 411] width 54 height 29
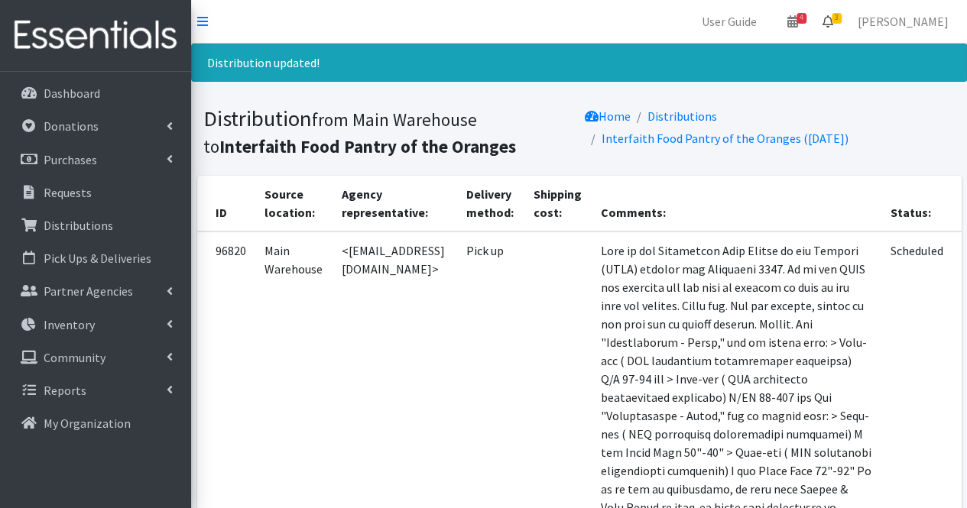
click at [841, 19] on span "3" at bounding box center [836, 18] width 10 height 11
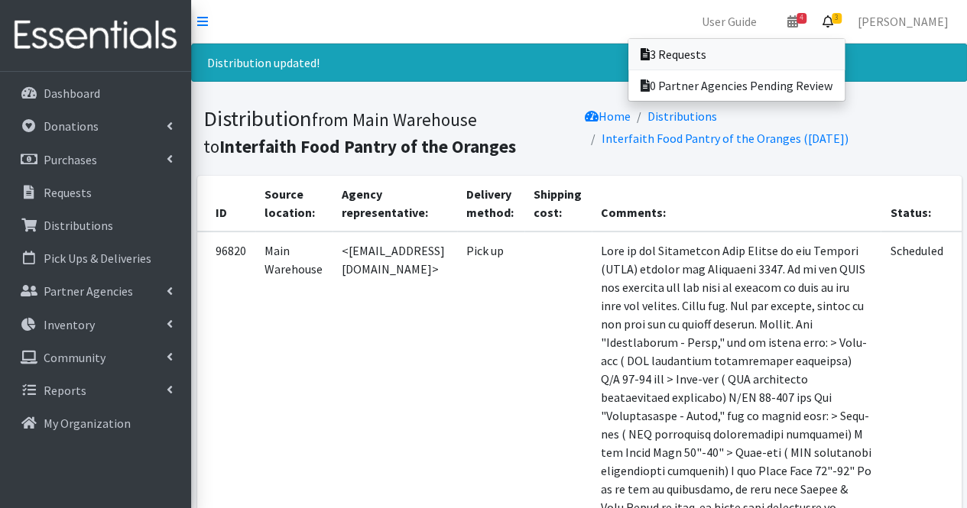
click at [787, 47] on link "3 Requests" at bounding box center [736, 54] width 216 height 31
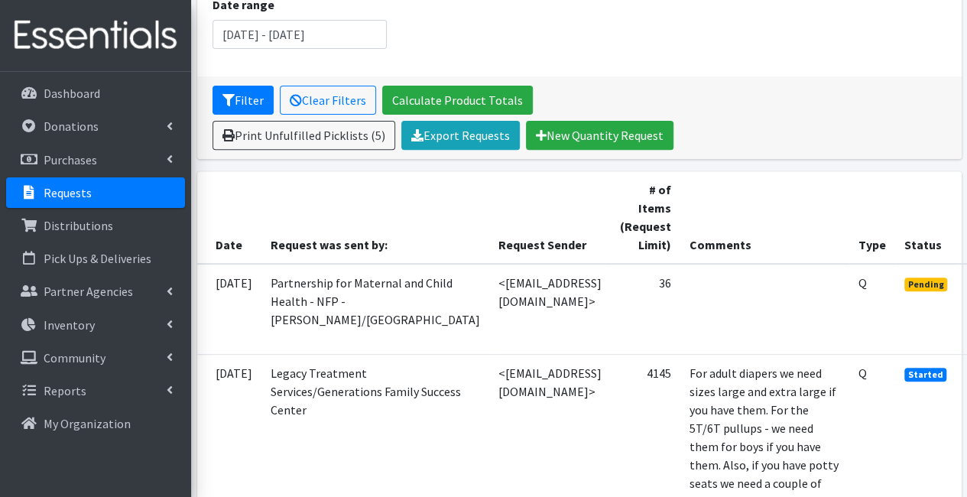
scroll to position [220, 130]
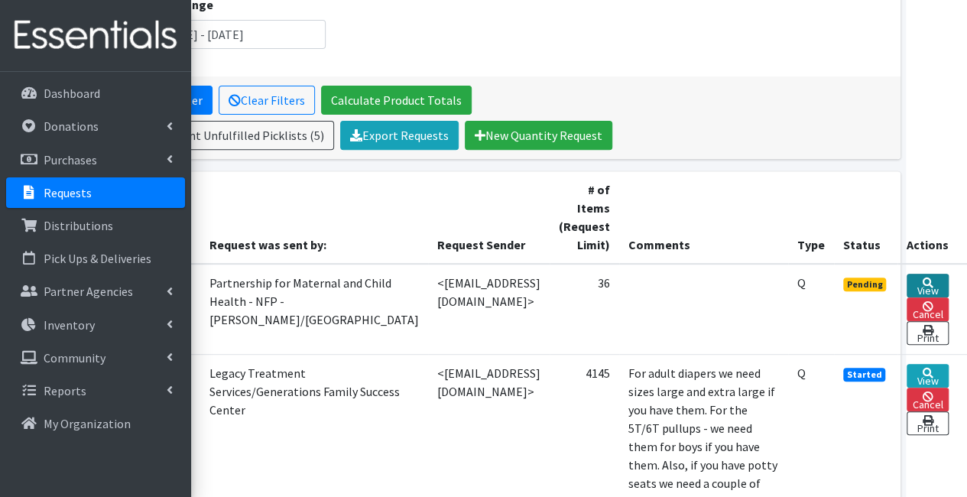
click at [932, 280] on icon at bounding box center [927, 282] width 11 height 11
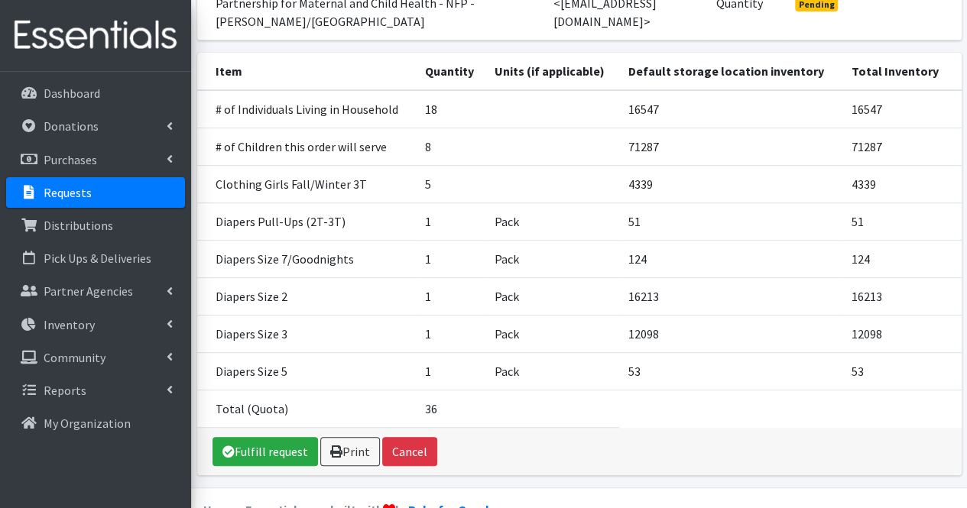
scroll to position [278, 0]
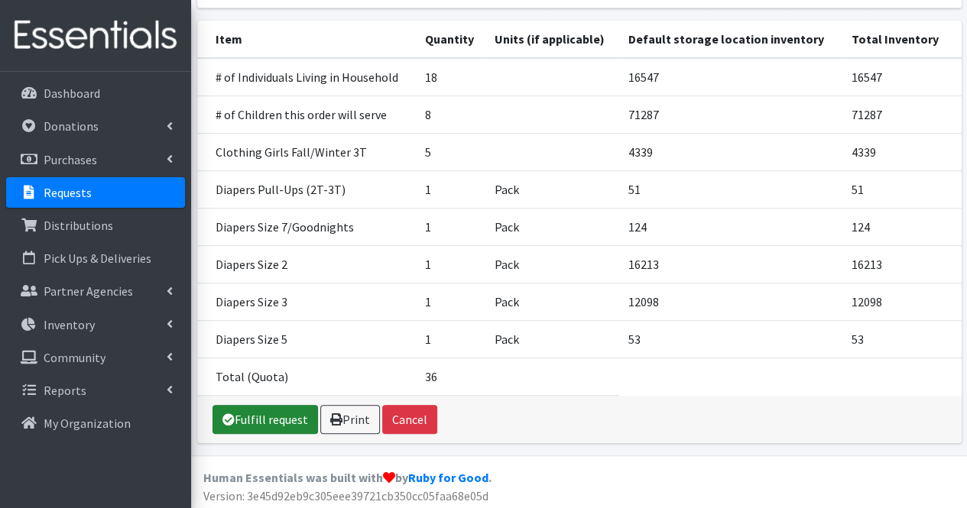
click at [290, 417] on link "Fulfill request" at bounding box center [264, 419] width 105 height 29
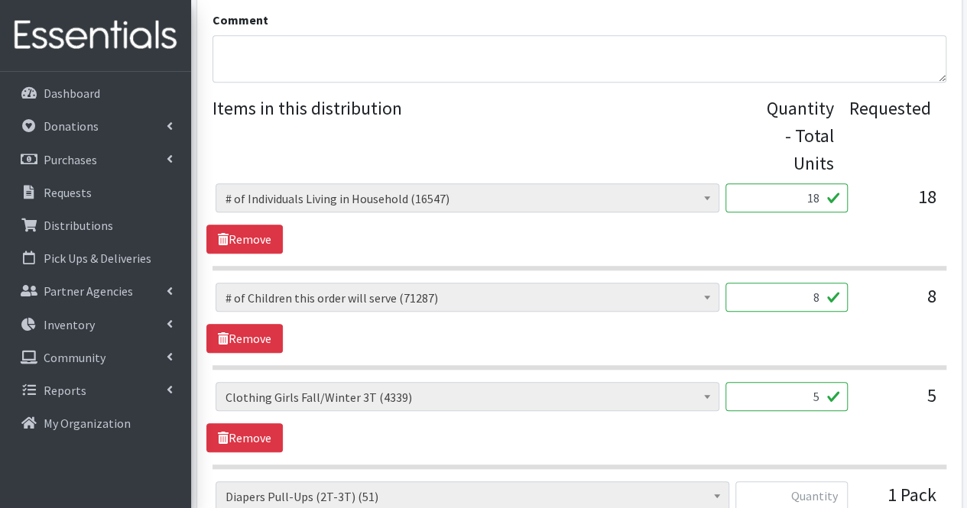
scroll to position [654, 0]
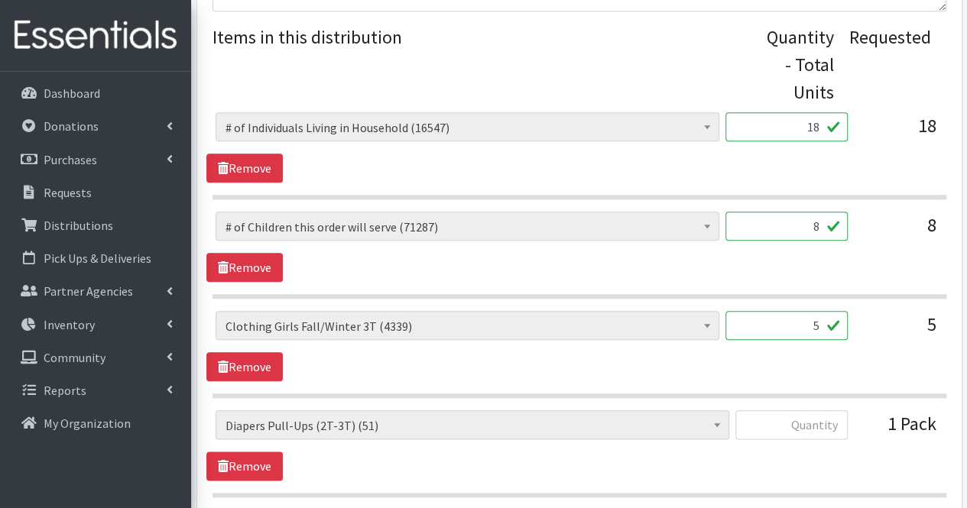
click at [801, 328] on input "5" at bounding box center [786, 325] width 122 height 29
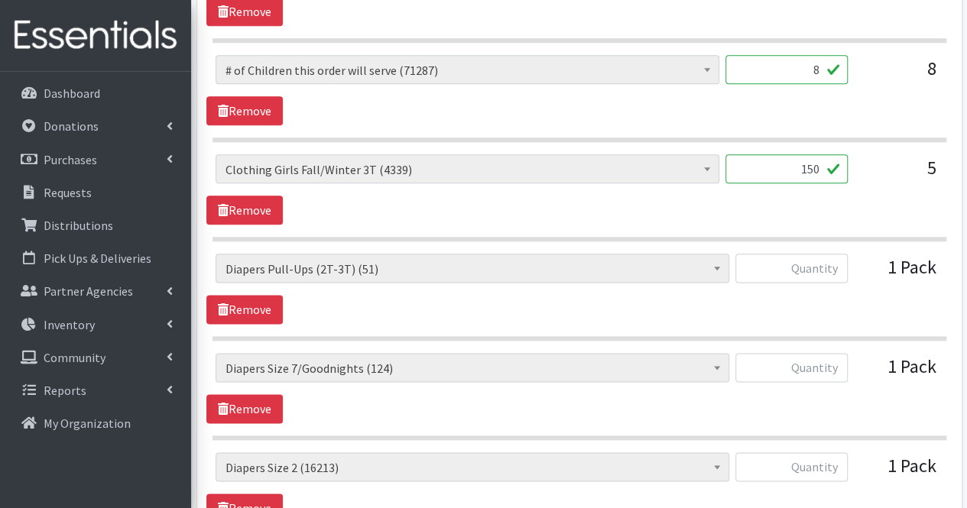
scroll to position [812, 0]
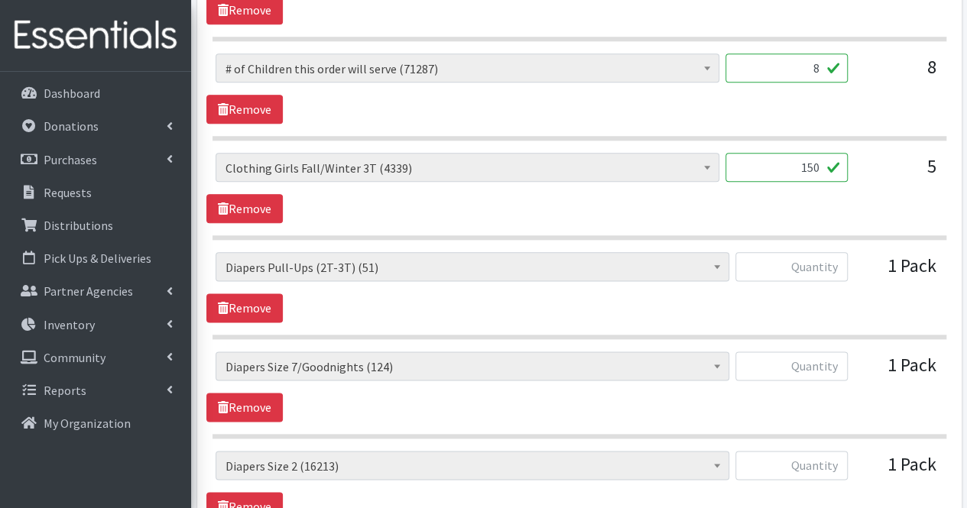
type input "150"
click at [818, 261] on input "text" at bounding box center [791, 266] width 112 height 29
type input "0"
click at [827, 352] on input "text" at bounding box center [791, 366] width 112 height 29
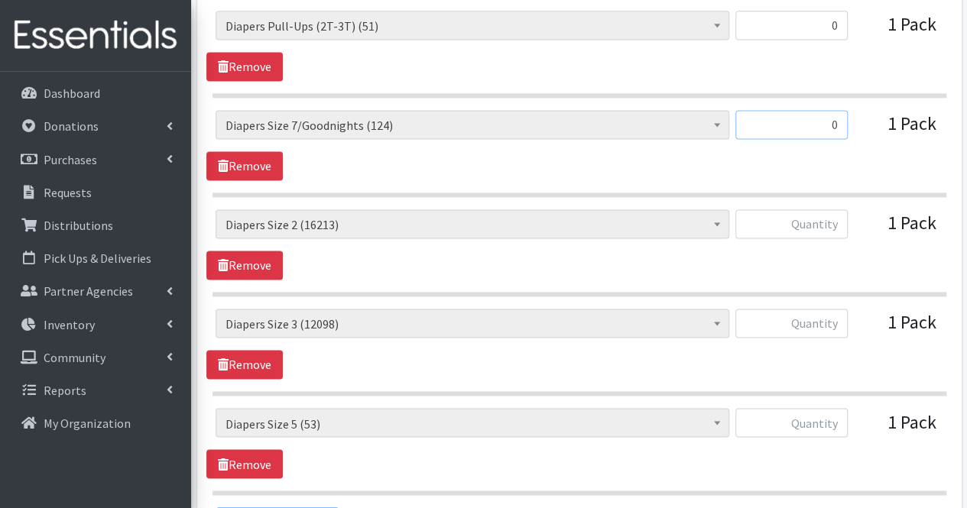
scroll to position [1055, 0]
type input "0"
click at [834, 227] on input "text" at bounding box center [791, 223] width 112 height 29
type input "50"
click at [808, 319] on input "text" at bounding box center [791, 322] width 112 height 29
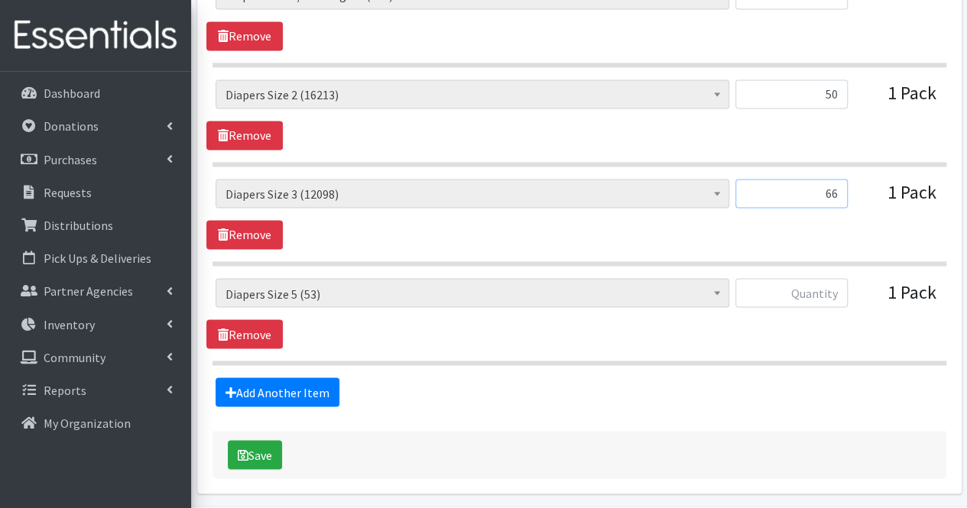
scroll to position [1185, 0]
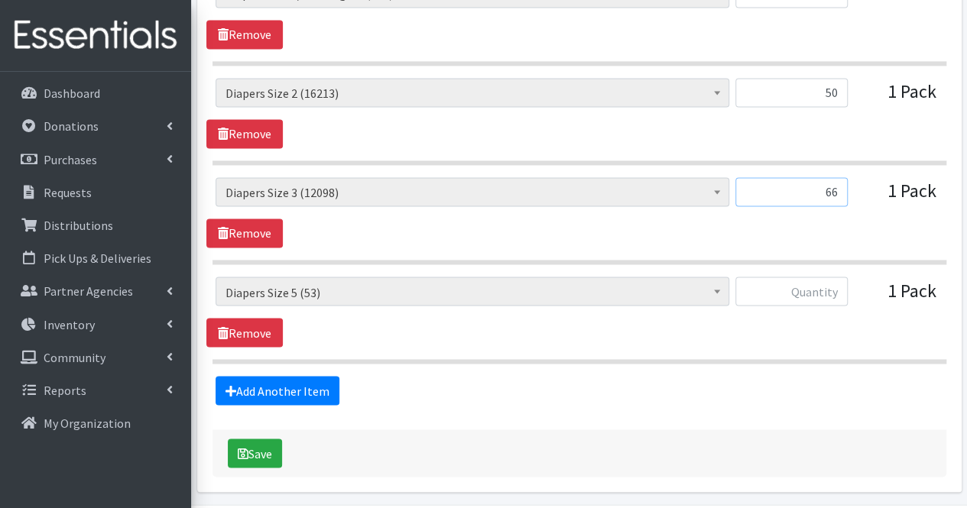
type input "66"
click at [822, 290] on input "text" at bounding box center [791, 291] width 112 height 29
type input "0"
click at [298, 376] on link "Add Another Item" at bounding box center [277, 390] width 124 height 29
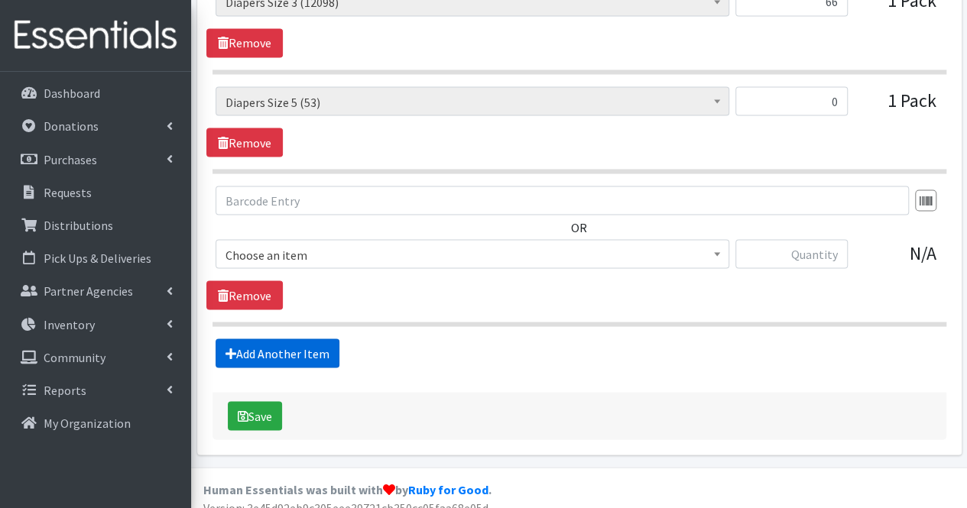
scroll to position [1382, 0]
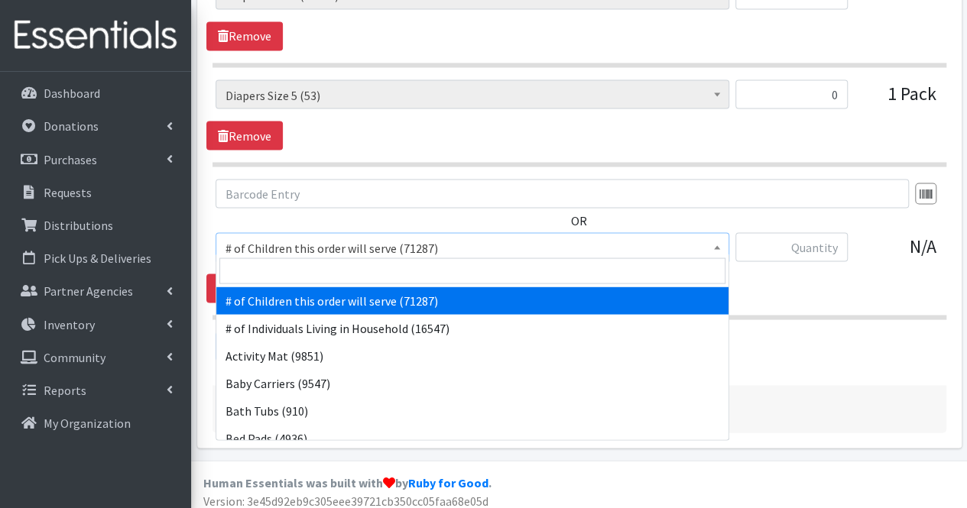
click at [278, 237] on span "# of Children this order will serve (71287)" at bounding box center [472, 247] width 494 height 21
click at [273, 264] on input "search" at bounding box center [472, 271] width 506 height 26
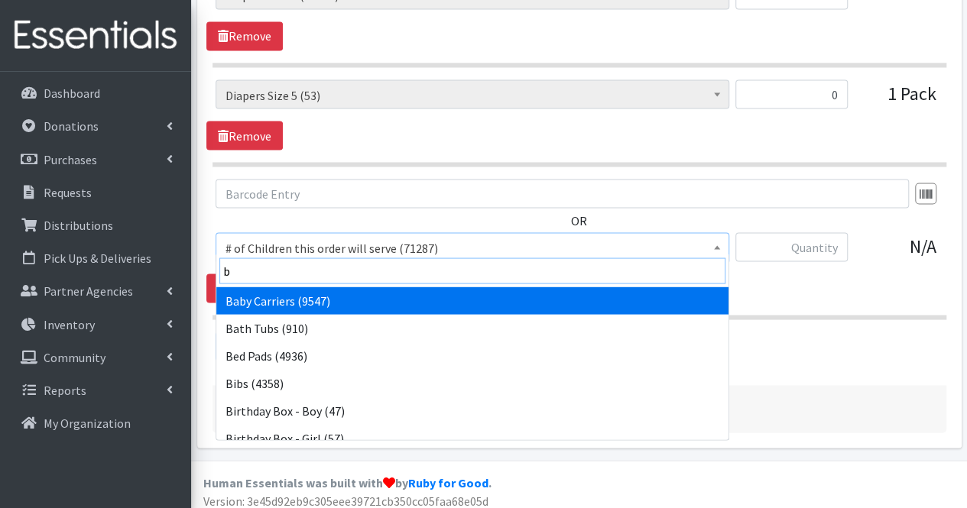
type input "bl"
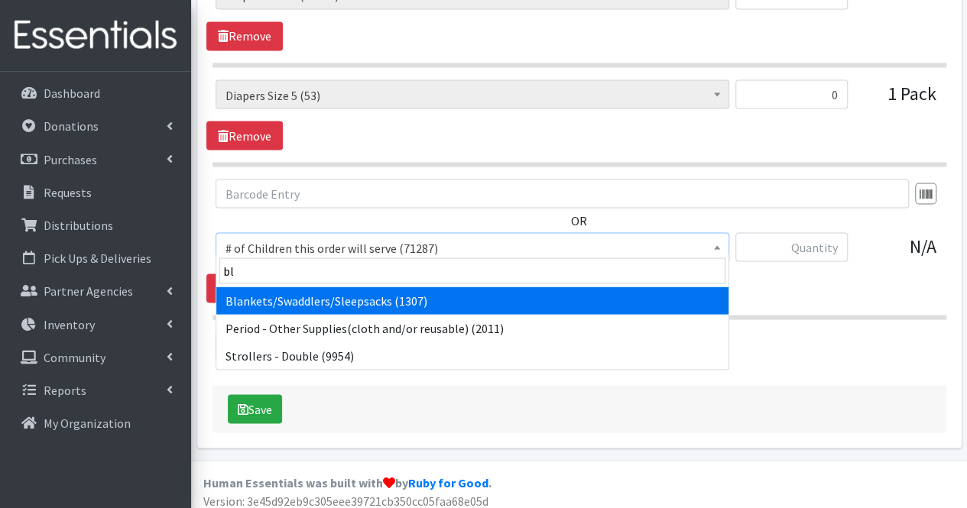
select select "1933"
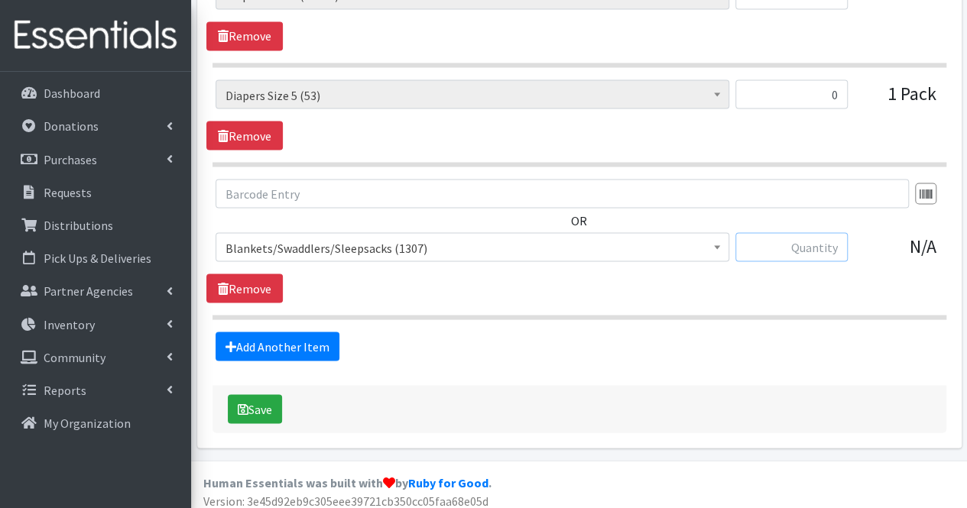
click at [805, 244] on input "text" at bounding box center [791, 246] width 112 height 29
type input "5"
type input "3"
click at [263, 332] on link "Add Another Item" at bounding box center [277, 346] width 124 height 29
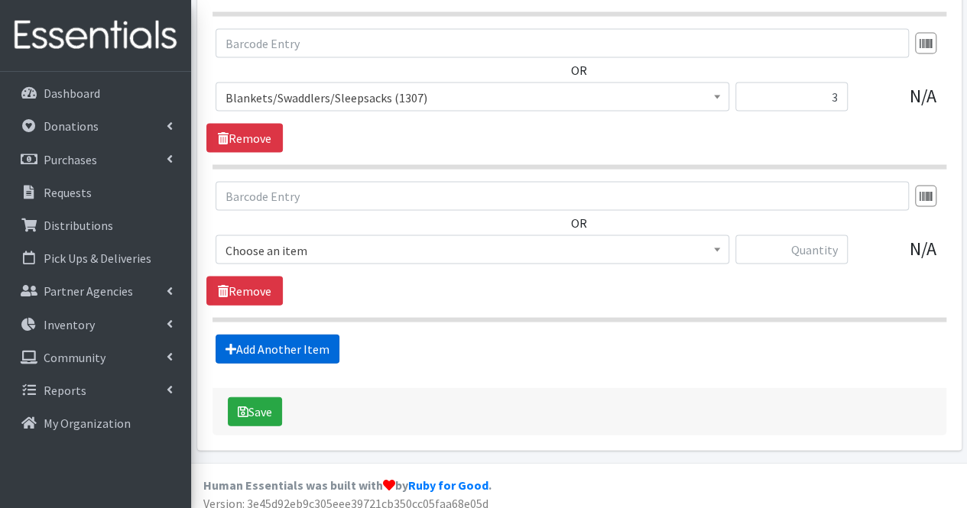
scroll to position [1534, 0]
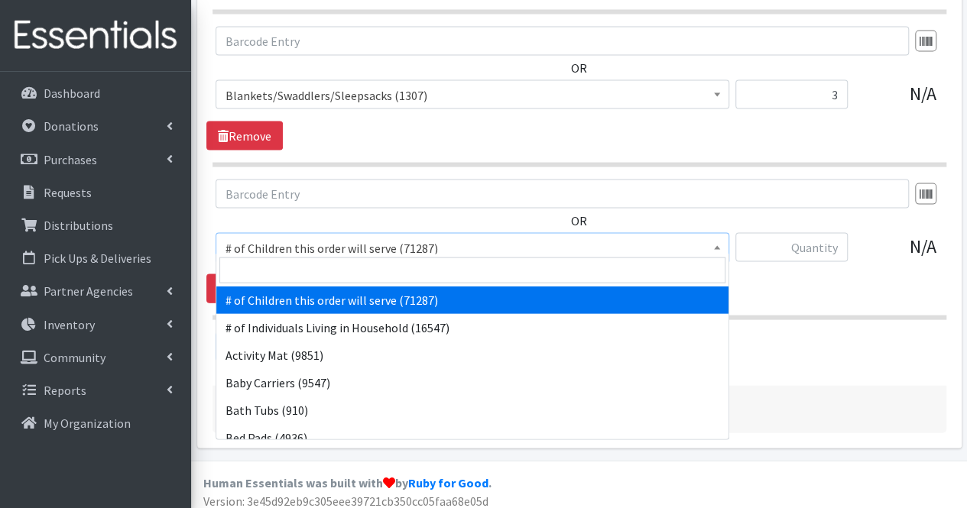
click at [278, 248] on span "# of Children this order will serve (71287)" at bounding box center [472, 248] width 494 height 21
click at [266, 269] on input "search" at bounding box center [472, 271] width 506 height 26
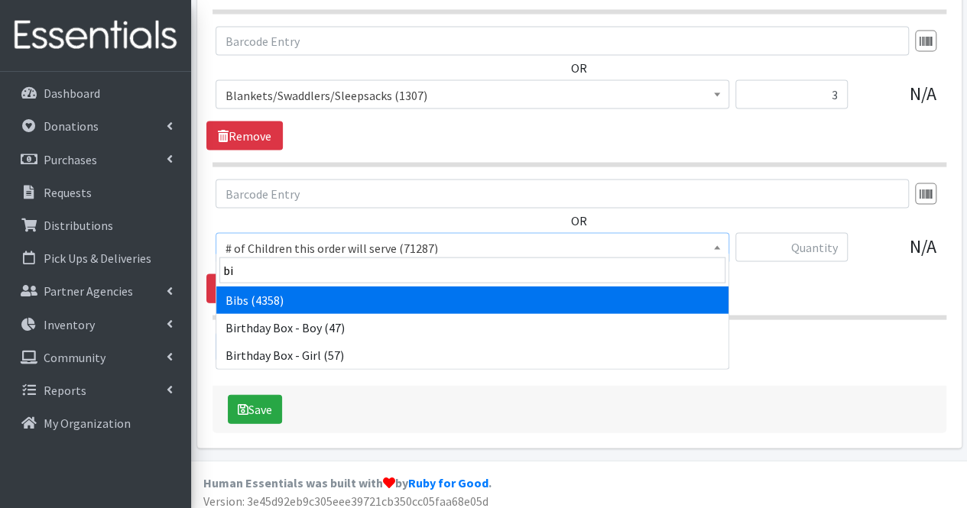
type input "bib"
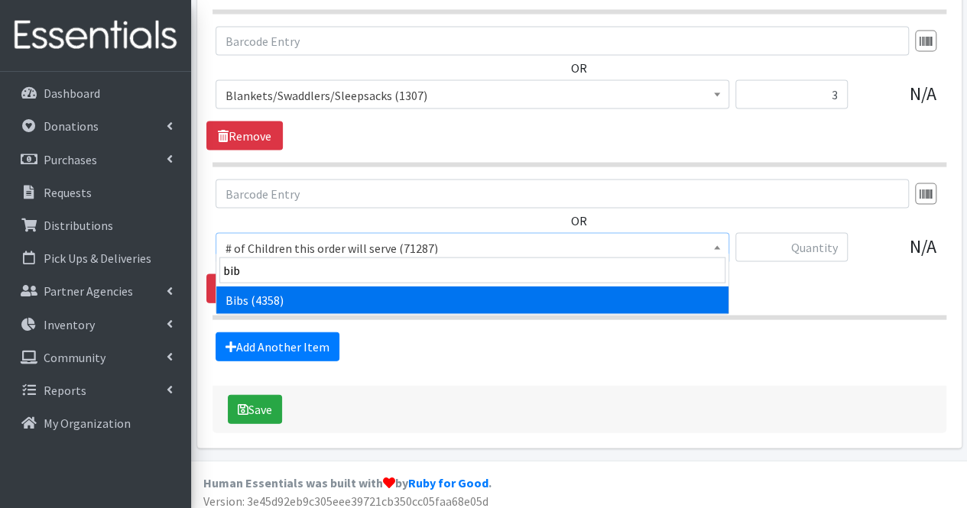
select select "293"
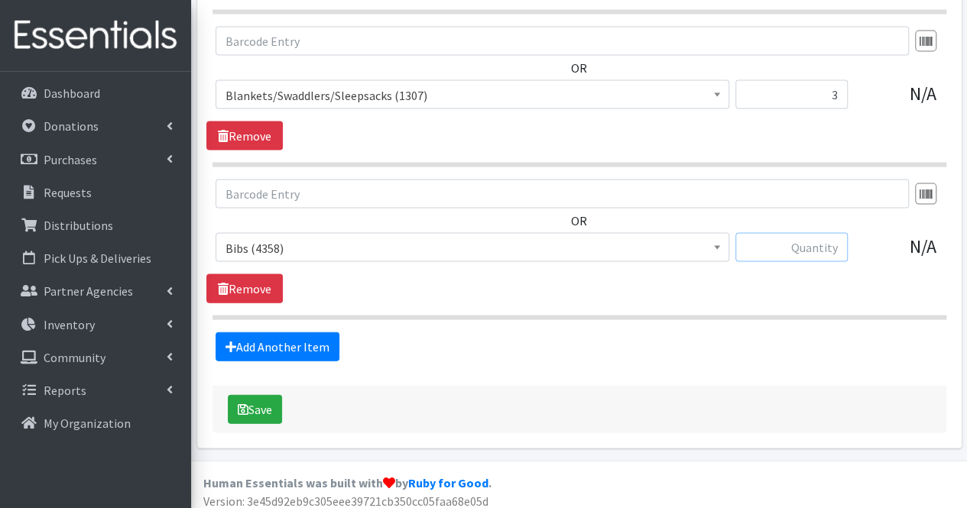
click at [829, 243] on input "text" at bounding box center [791, 247] width 112 height 29
type input "5"
click at [286, 338] on link "Add Another Item" at bounding box center [277, 346] width 124 height 29
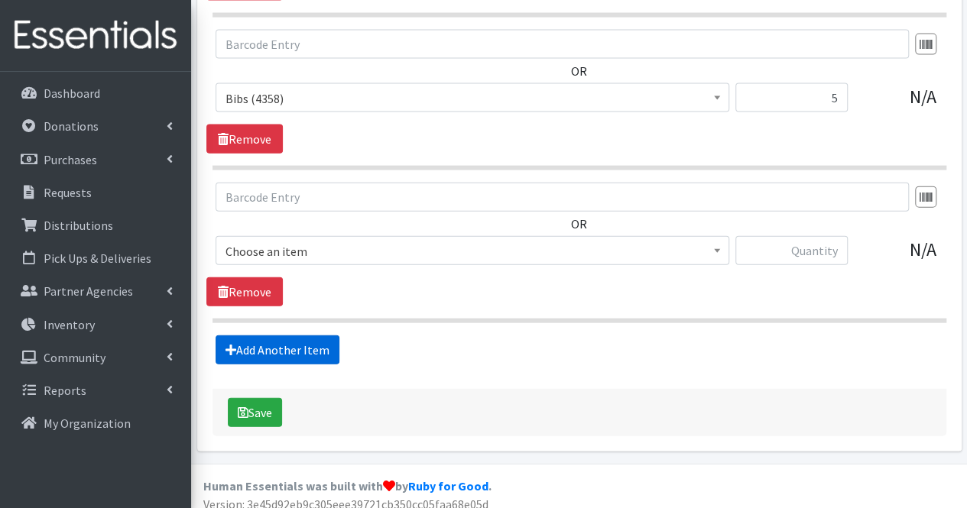
scroll to position [1687, 0]
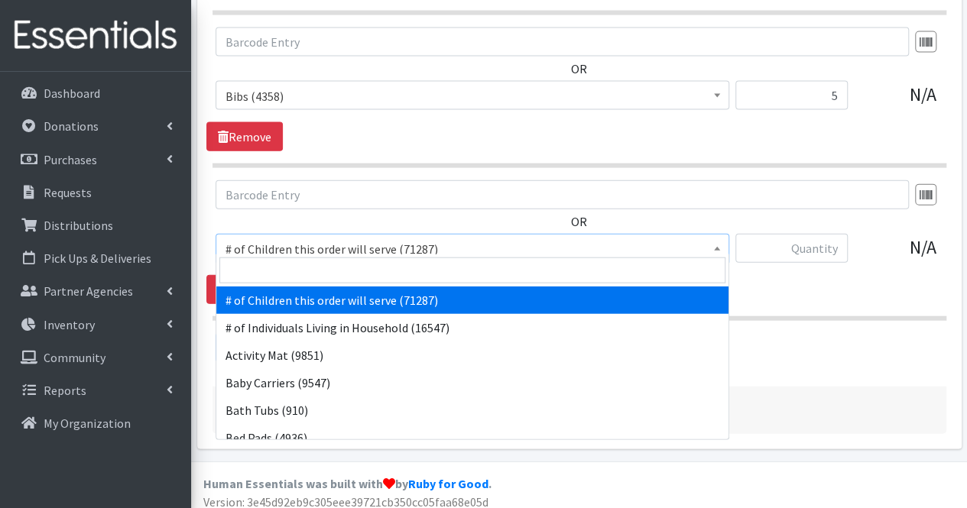
click at [269, 238] on span "# of Children this order will serve (71287)" at bounding box center [472, 248] width 494 height 21
click at [255, 281] on input "search" at bounding box center [472, 271] width 506 height 26
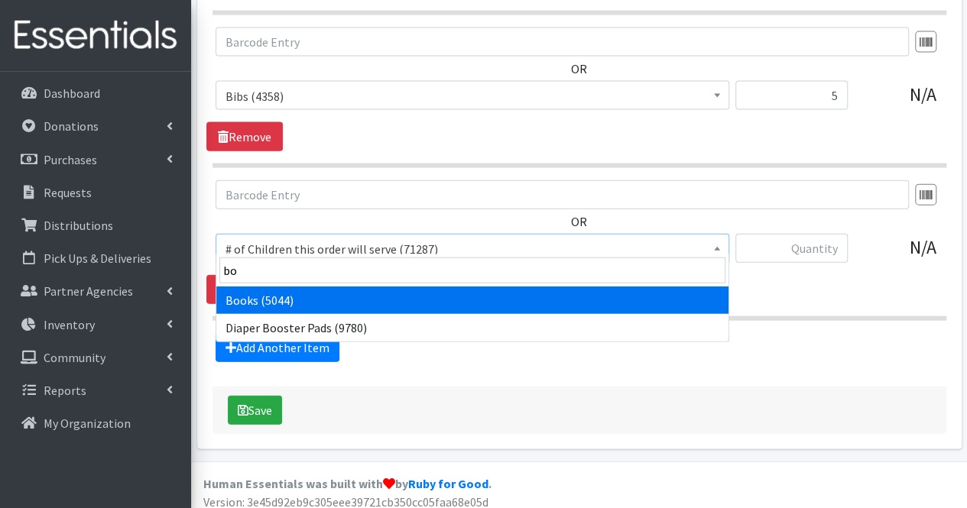
type input "boo"
select select "1947"
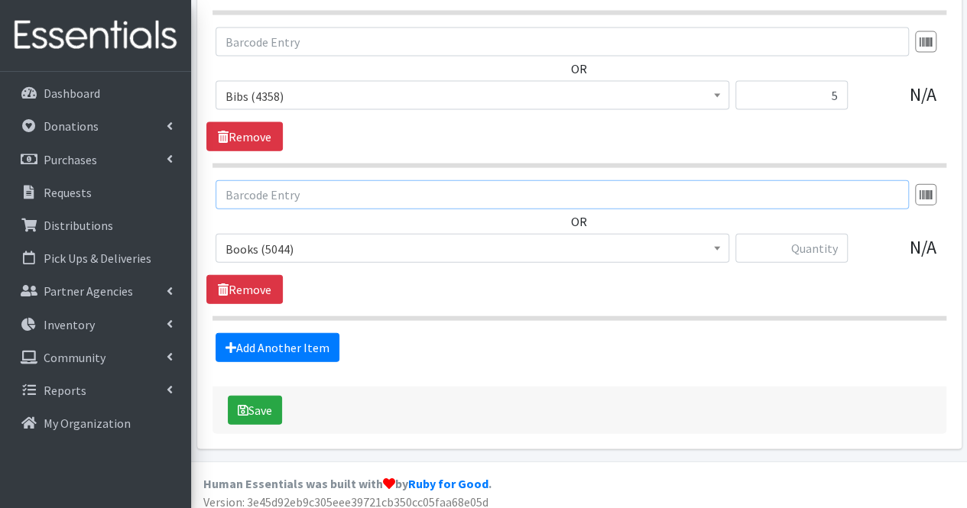
click at [691, 180] on input "text" at bounding box center [561, 194] width 693 height 29
click at [826, 245] on input "text" at bounding box center [791, 248] width 112 height 29
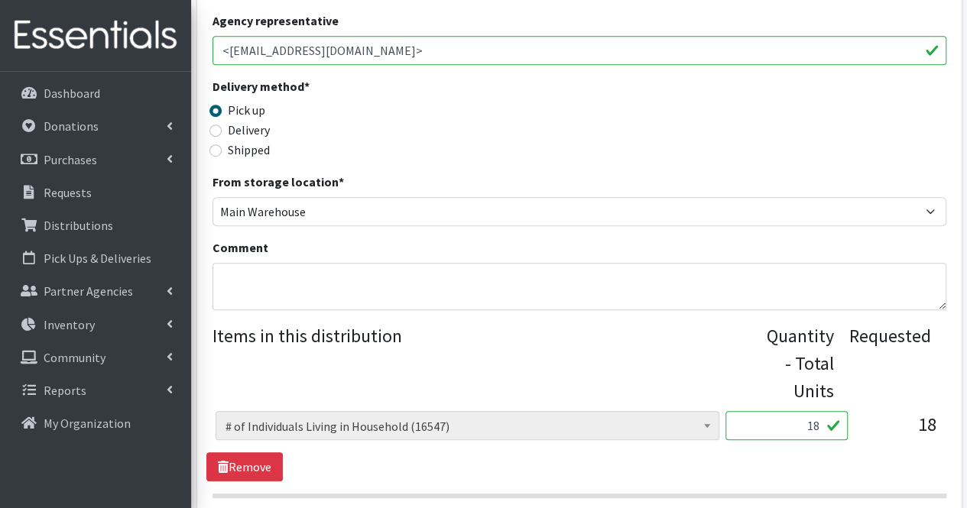
scroll to position [339, 0]
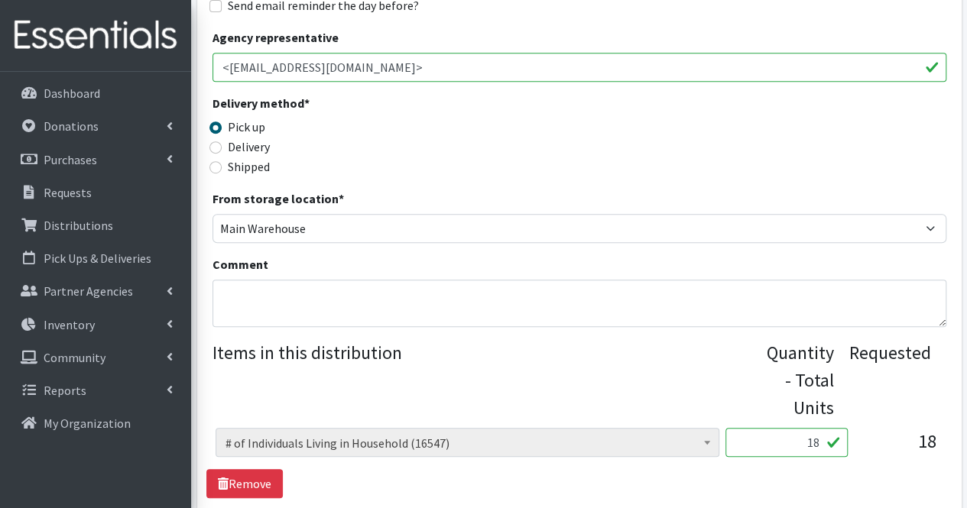
type input "10"
click at [433, 310] on textarea "Comment" at bounding box center [579, 303] width 734 height 47
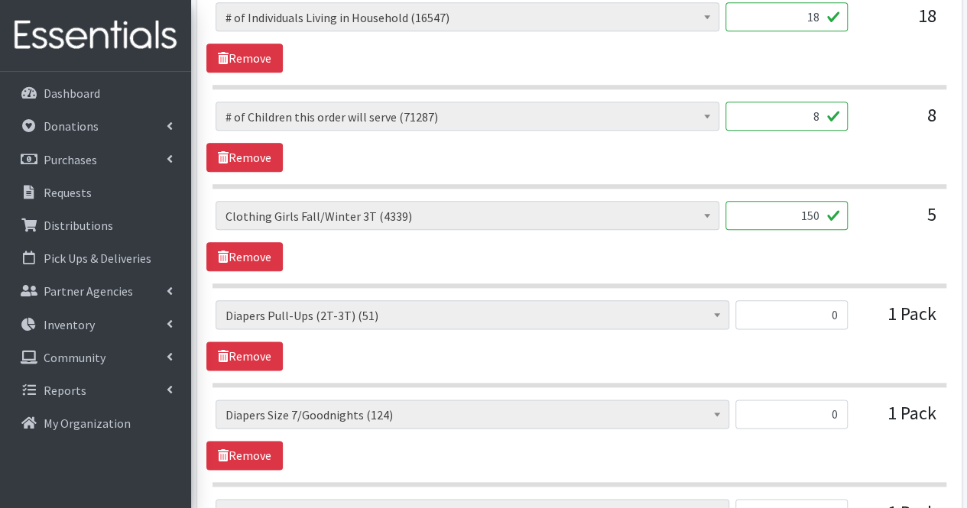
scroll to position [766, 0]
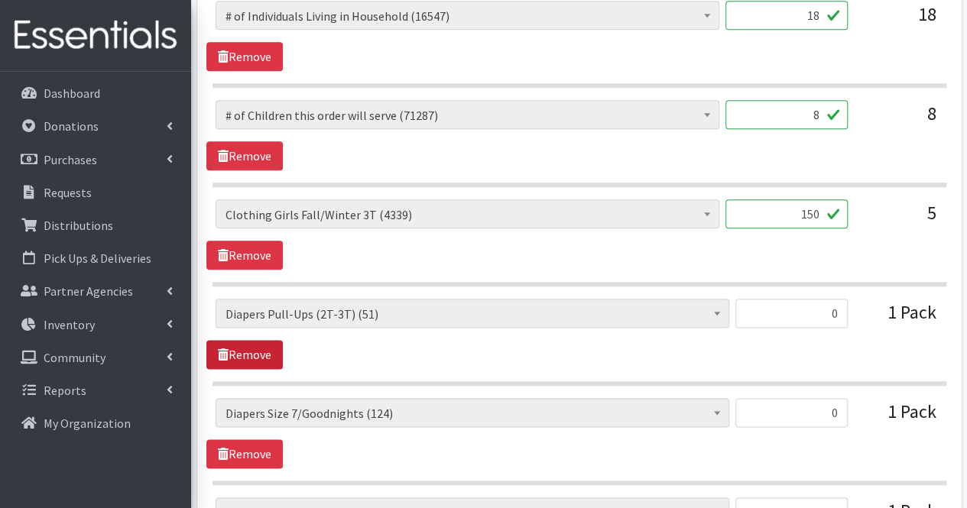
type textarea "Moms, Thank you for your partnership. Due to quantities available, your order c…"
click at [249, 354] on link "Remove" at bounding box center [244, 354] width 76 height 29
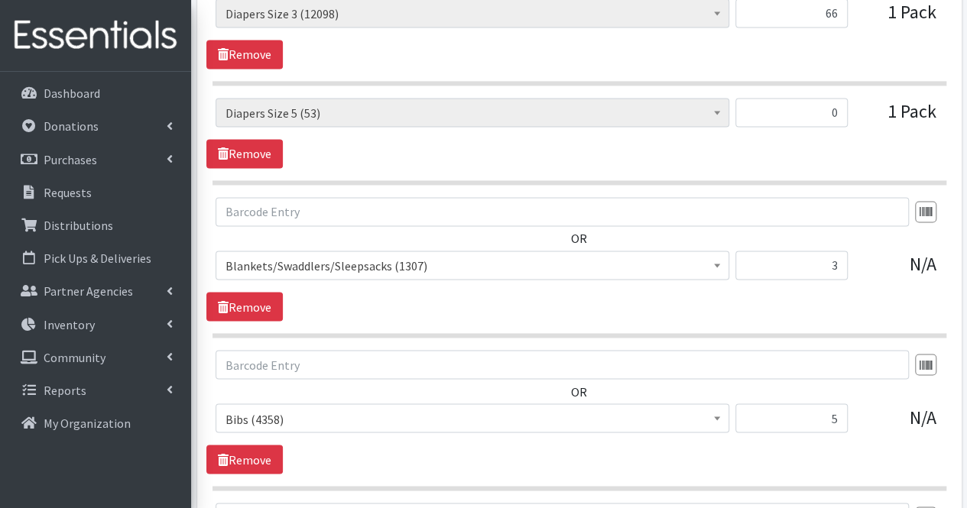
scroll to position [1175, 0]
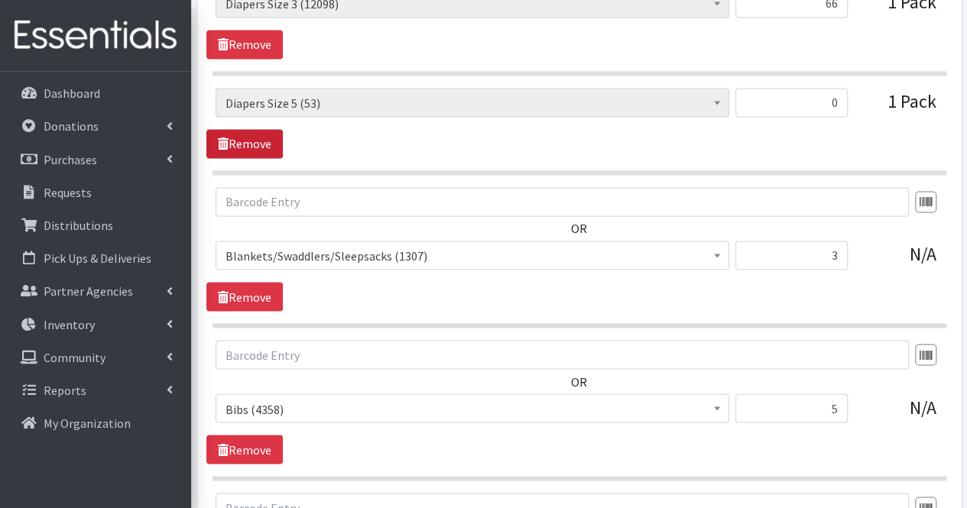
click at [270, 141] on link "Remove" at bounding box center [244, 143] width 76 height 29
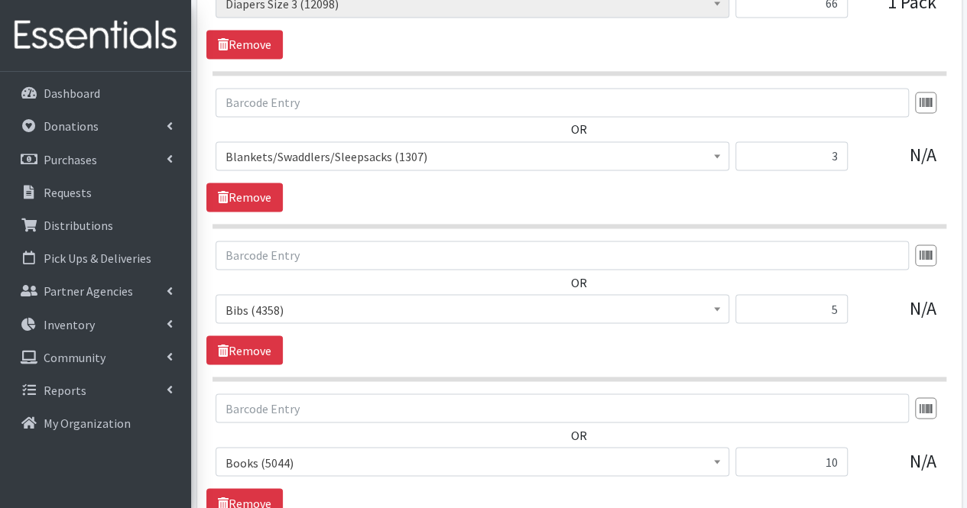
scroll to position [1391, 0]
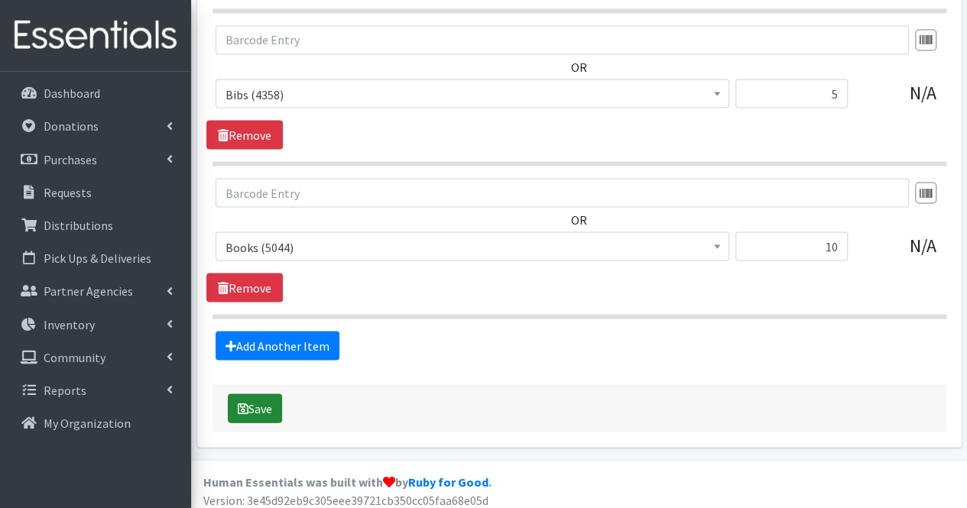
click at [269, 400] on button "Save" at bounding box center [255, 408] width 54 height 29
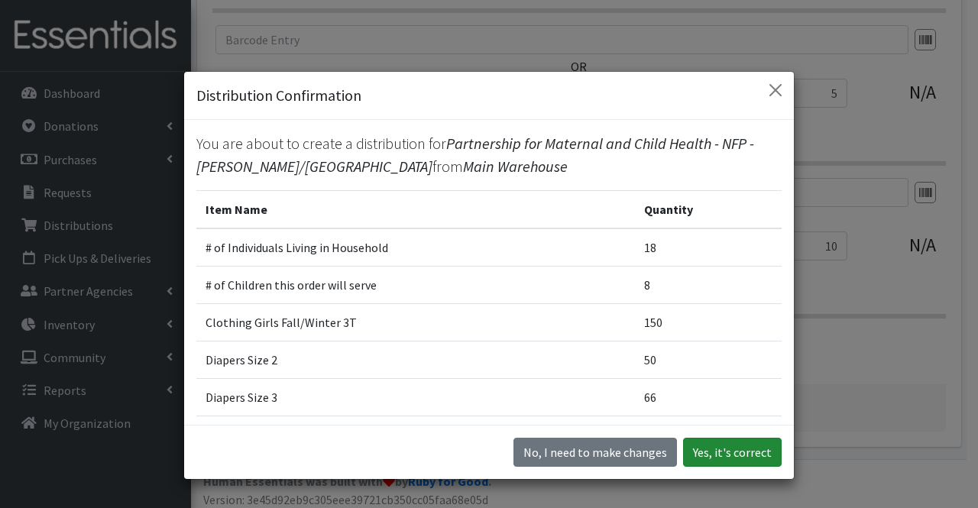
click at [721, 455] on button "Yes, it's correct" at bounding box center [732, 452] width 99 height 29
